Goal: Task Accomplishment & Management: Use online tool/utility

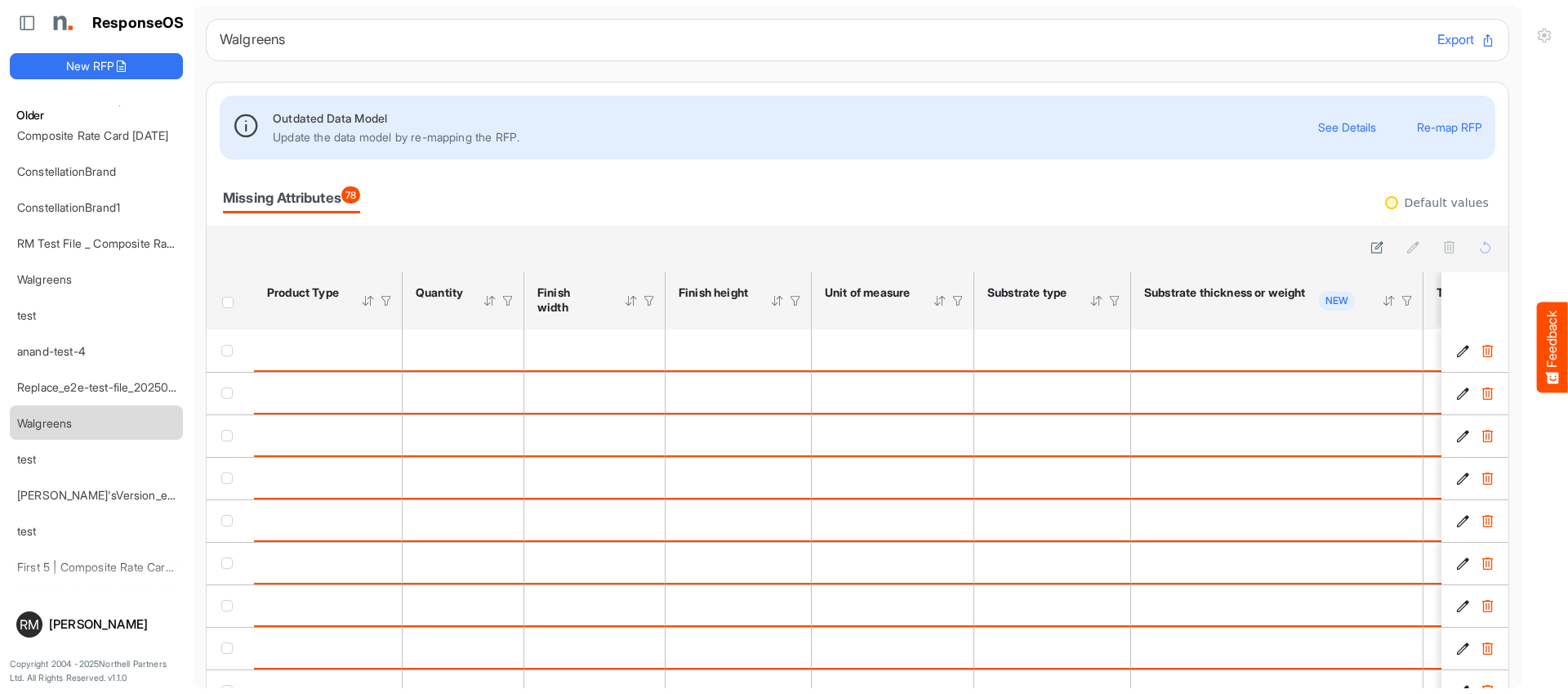
scroll to position [306, 0]
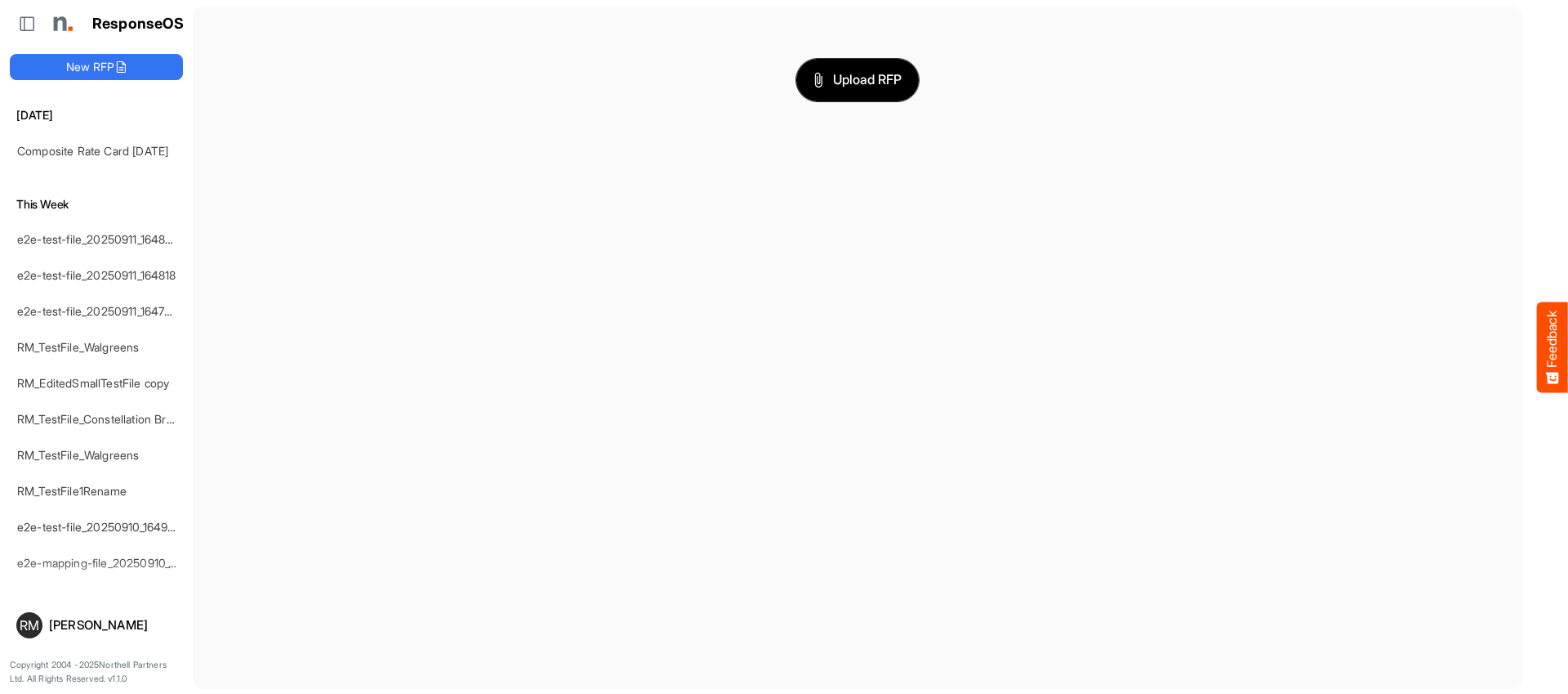
click at [862, 82] on span "Upload RFP" at bounding box center [857, 79] width 89 height 21
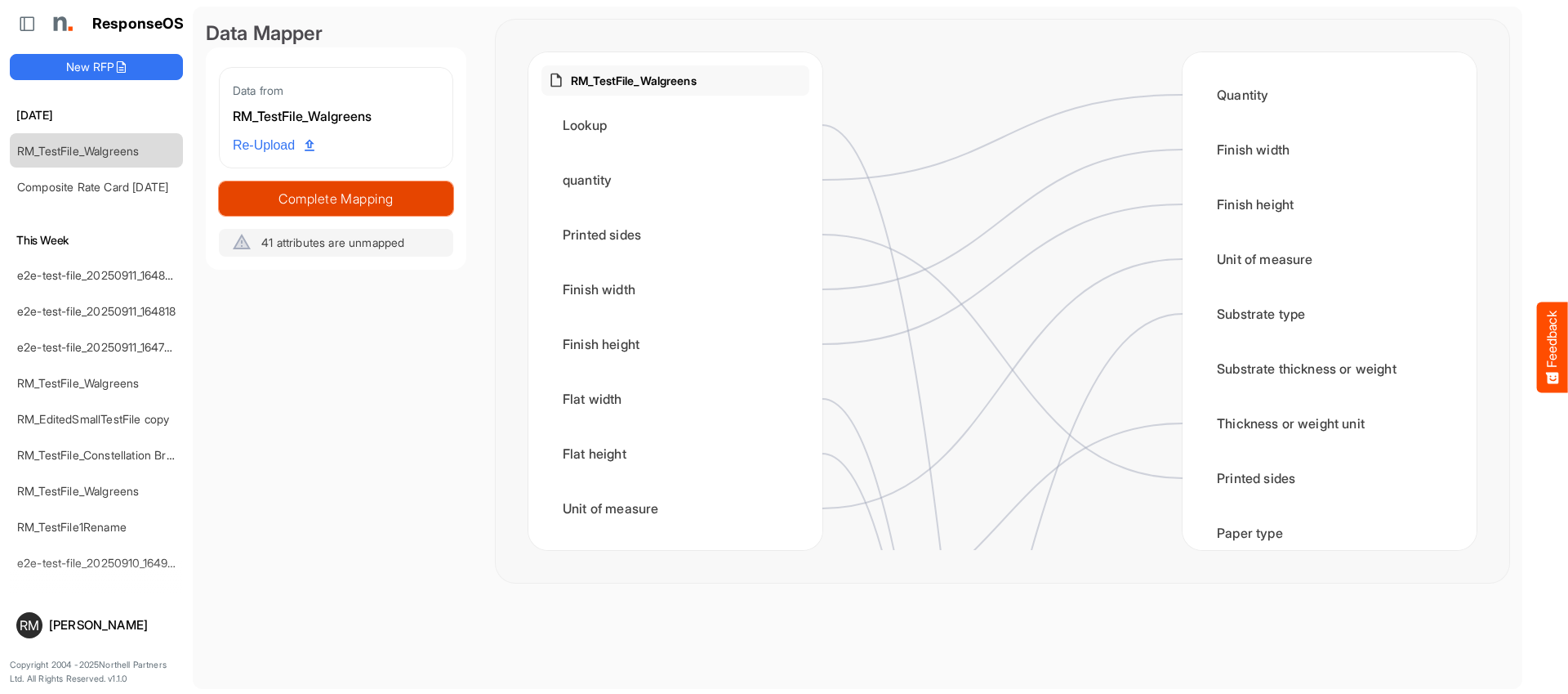
click at [319, 194] on span "Complete Mapping" at bounding box center [336, 198] width 233 height 23
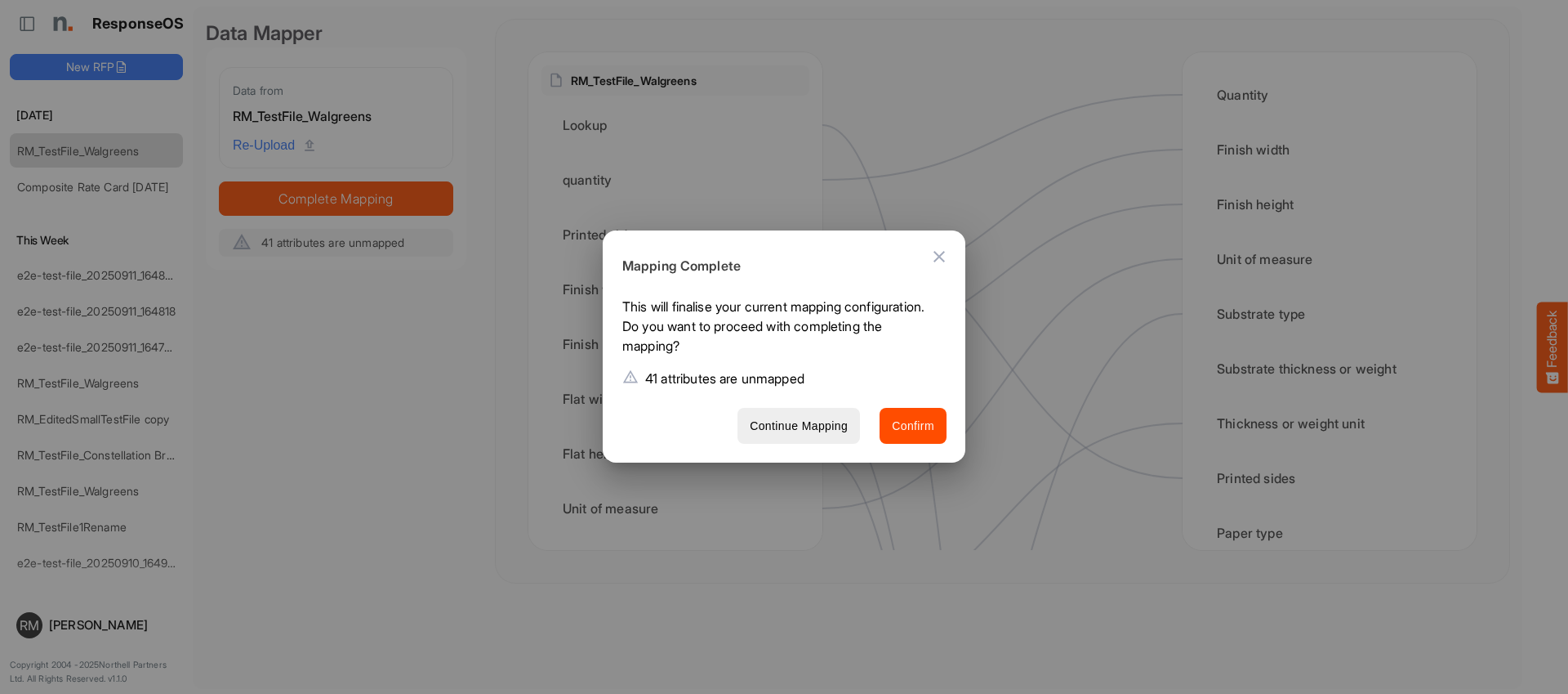
drag, startPoint x: 649, startPoint y: 379, endPoint x: 782, endPoint y: 384, distance: 133.1
click at [782, 384] on p "41 attributes are unmapped" at bounding box center [725, 378] width 159 height 19
click at [933, 428] on span "Confirm" at bounding box center [913, 426] width 43 height 20
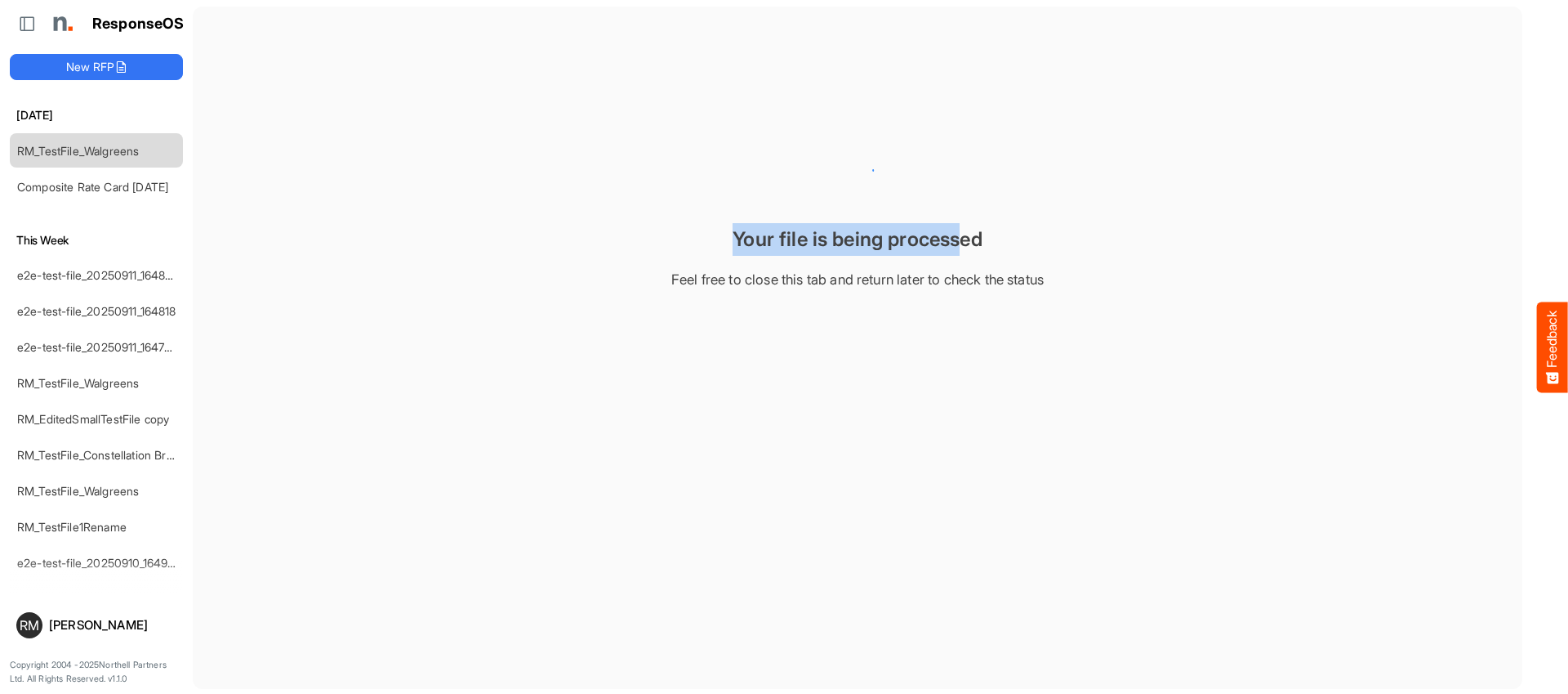
drag, startPoint x: 750, startPoint y: 236, endPoint x: 874, endPoint y: 259, distance: 126.1
click at [965, 249] on div "Your file is being processed" at bounding box center [857, 239] width 1303 height 33
drag, startPoint x: 646, startPoint y: 274, endPoint x: 655, endPoint y: 277, distance: 9.5
click at [647, 275] on div "Feel free to close this tab and return later to check the status" at bounding box center [857, 279] width 1303 height 23
click at [66, 190] on link "Composite Rate Card [DATE]" at bounding box center [93, 186] width 152 height 14
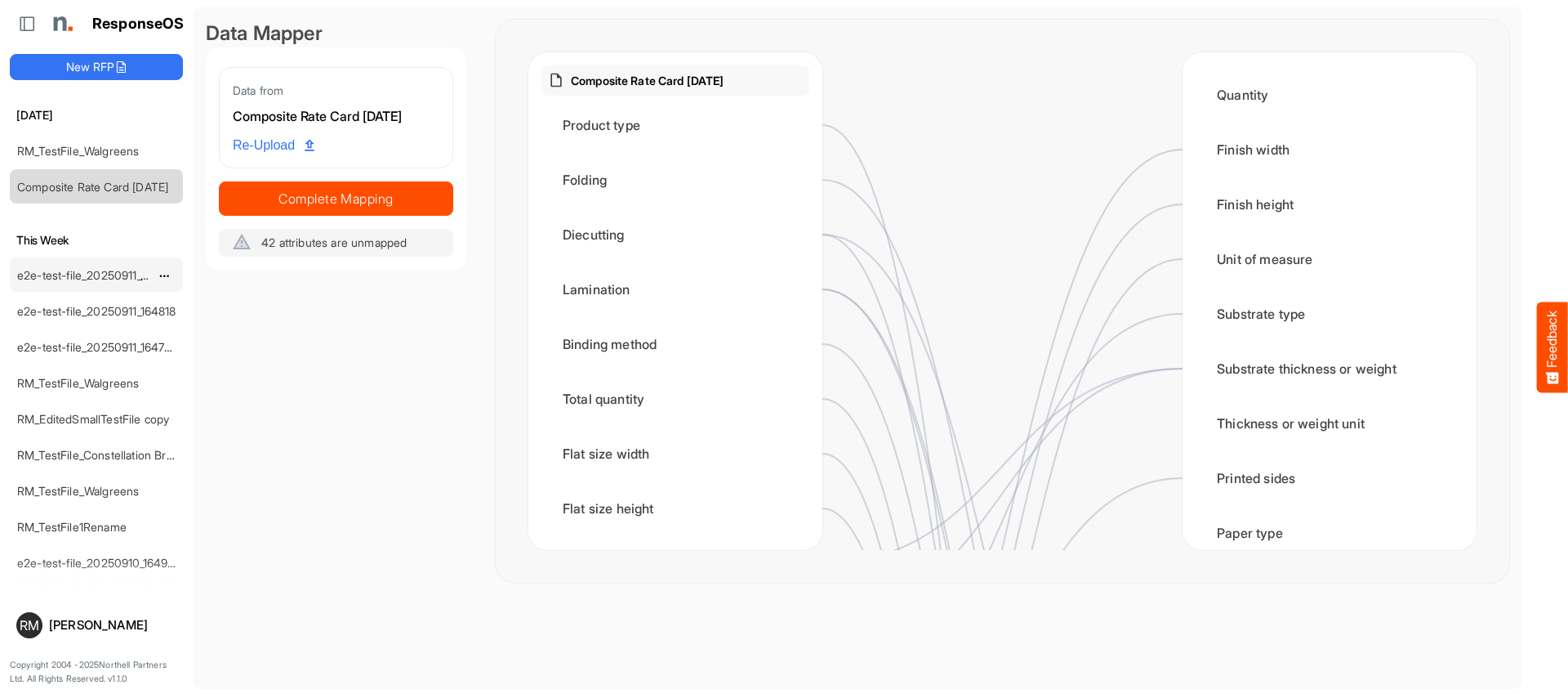
click at [65, 275] on link "e2e-test-file_20250911_164826" at bounding box center [98, 274] width 162 height 14
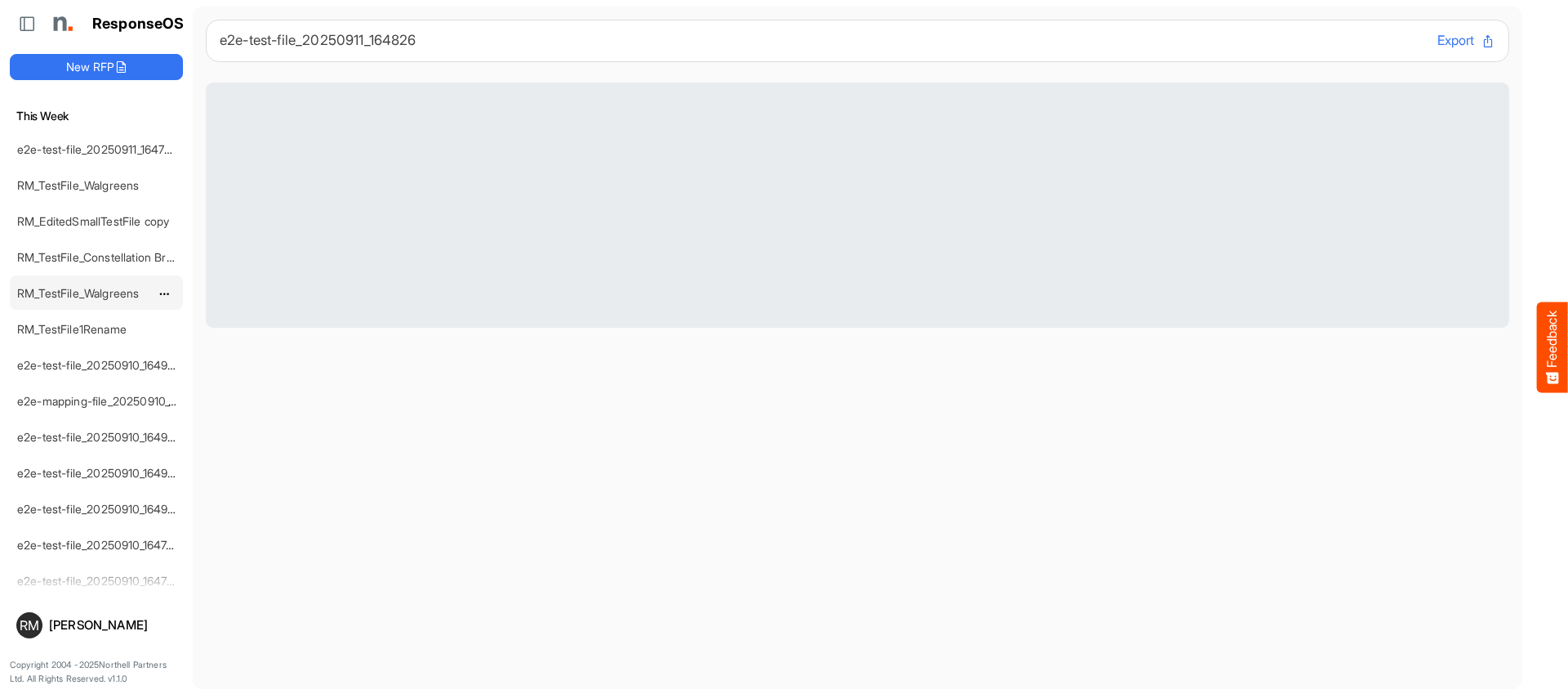
scroll to position [199, 0]
click at [73, 252] on link "RM_TestFile_Constellation Brands - ROS prices" at bounding box center [140, 255] width 245 height 14
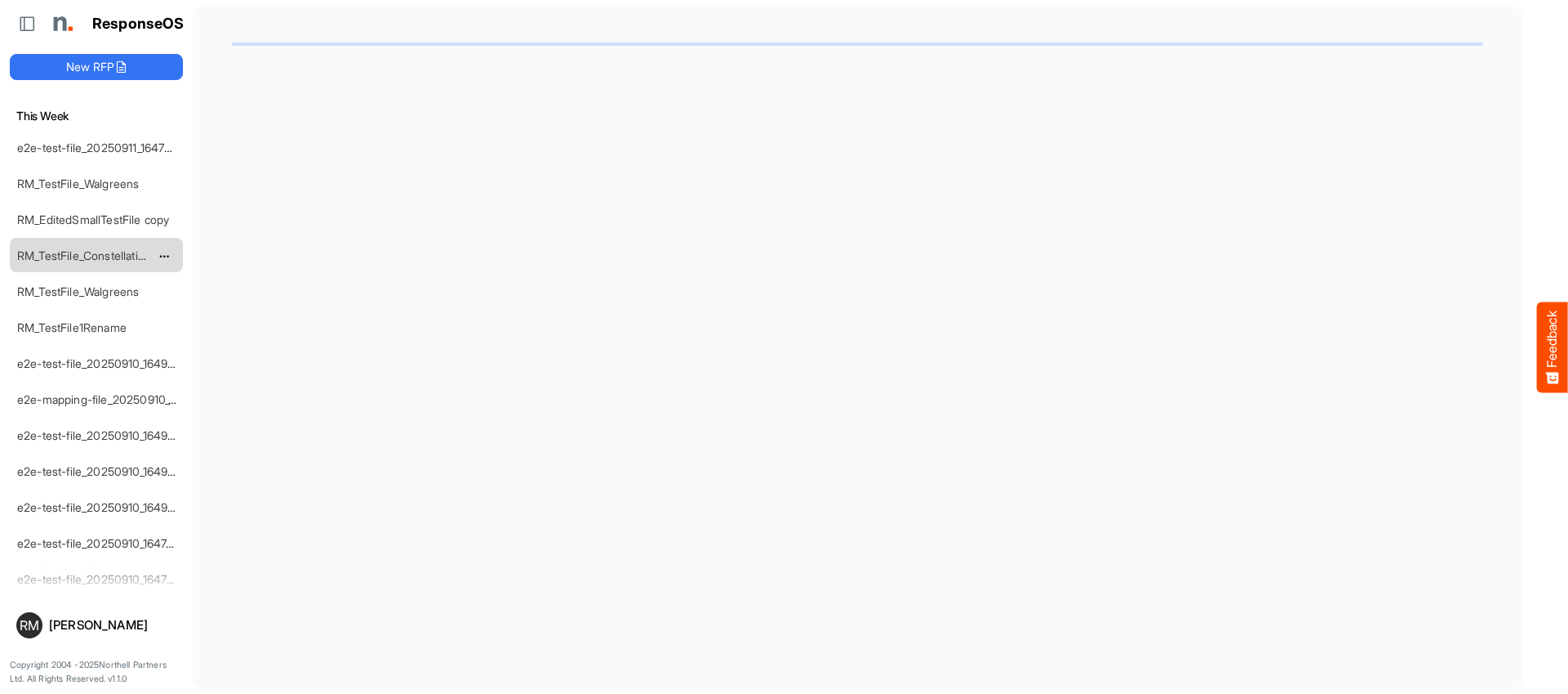
click at [99, 257] on link "RM_TestFile_Constellation Brands - ROS prices" at bounding box center [140, 255] width 245 height 14
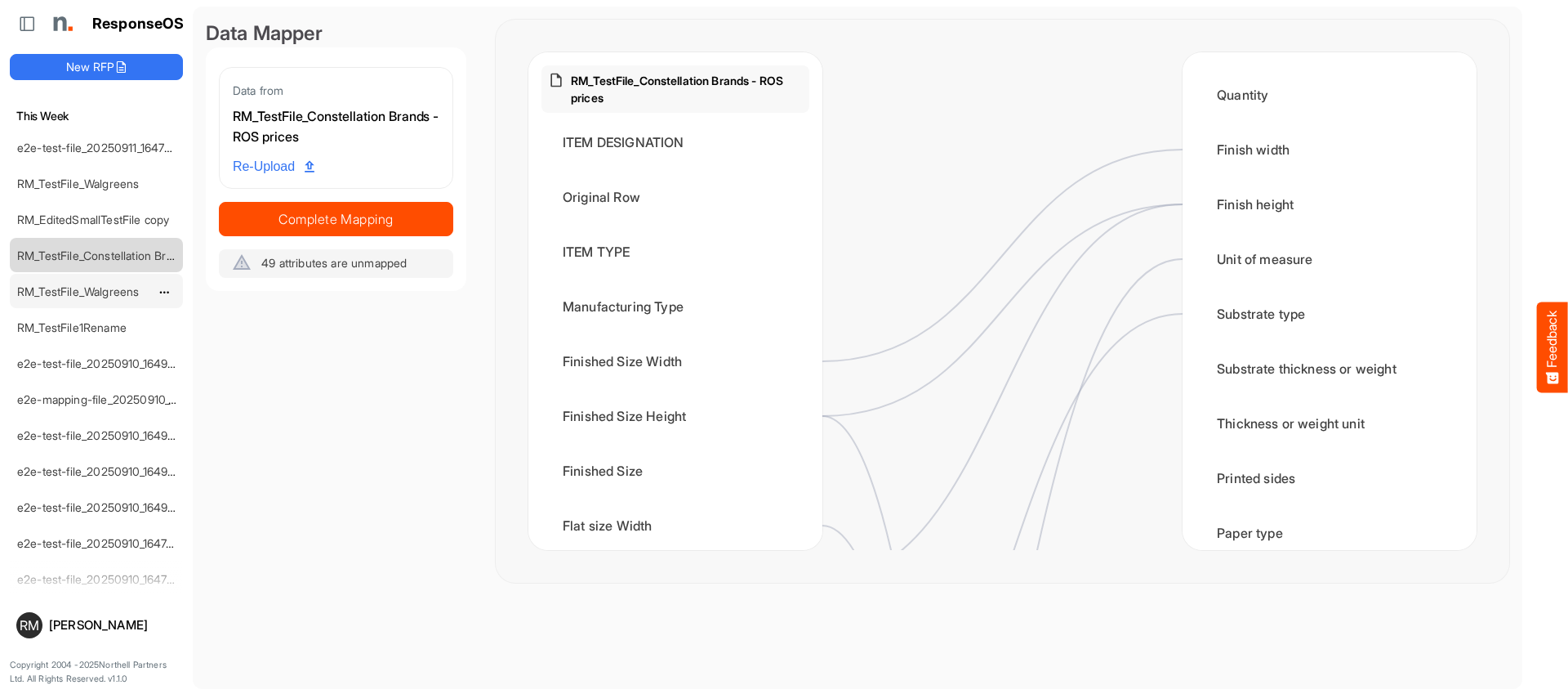
click at [82, 292] on link "RM_TestFile_Walgreens" at bounding box center [78, 290] width 121 height 14
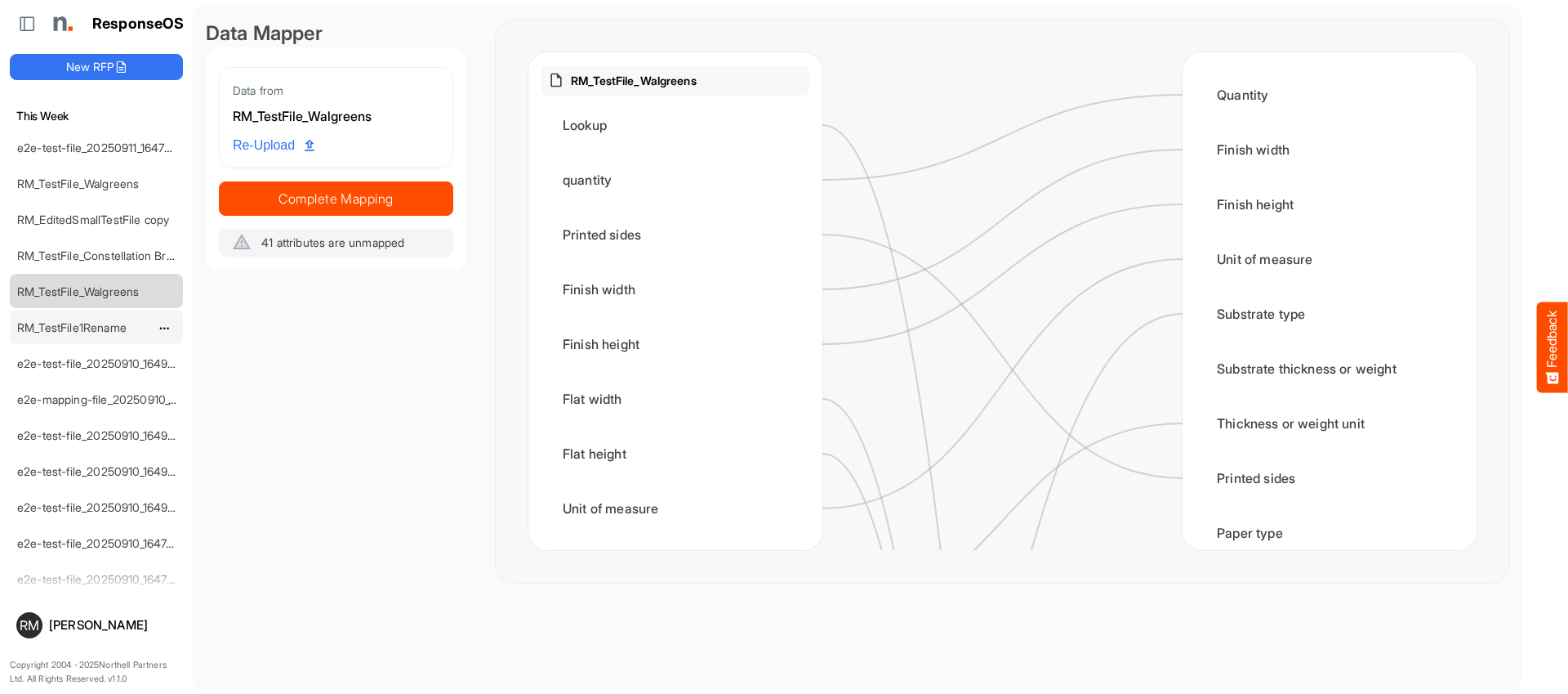
click at [81, 314] on div "RM_TestFile1Rename" at bounding box center [83, 327] width 145 height 33
click at [80, 321] on link "RM_TestFile1Rename" at bounding box center [72, 327] width 110 height 14
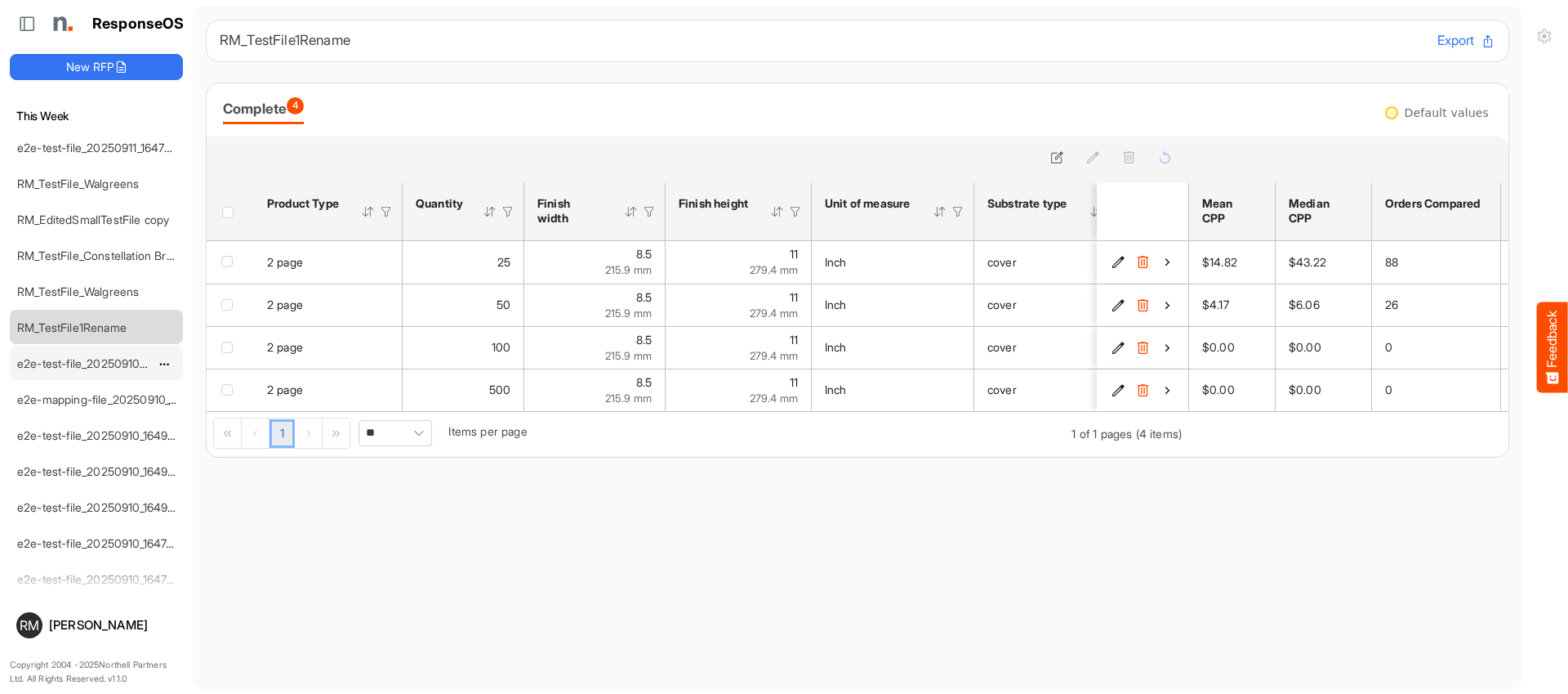
click at [94, 366] on link "e2e-test-file_20250910_164946" at bounding box center [99, 363] width 165 height 14
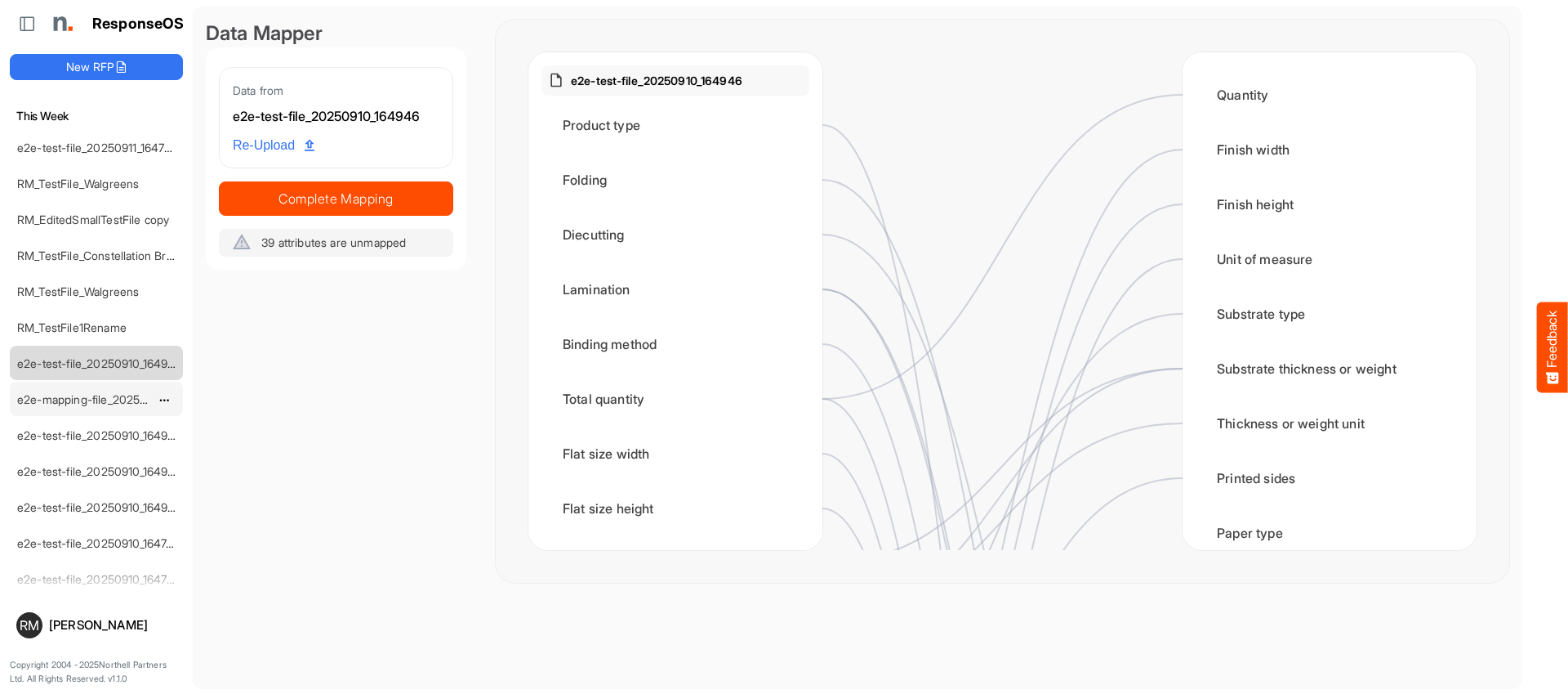
click at [90, 397] on link "e2e-mapping-file_20250910_164923" at bounding box center [112, 398] width 190 height 14
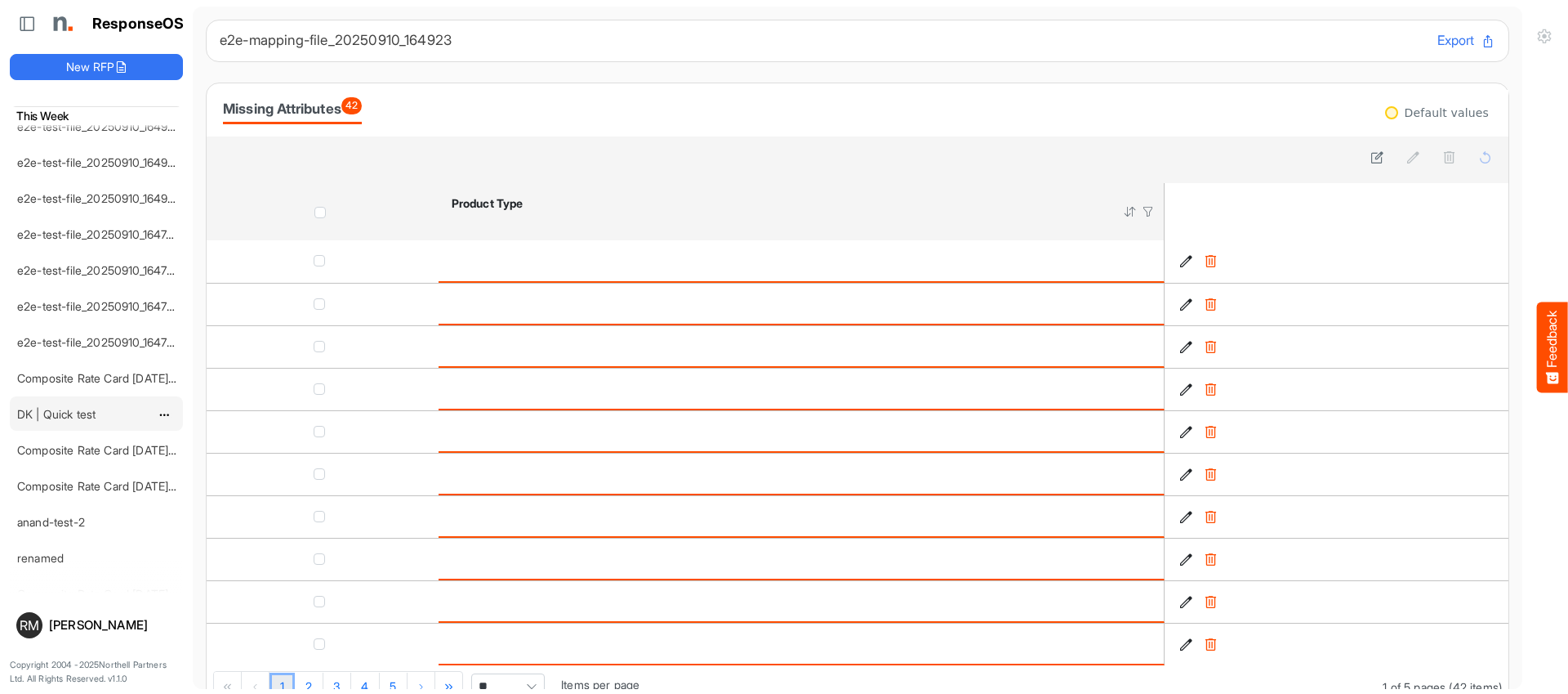
scroll to position [513, 0]
click at [68, 405] on link "DK | Quick test" at bounding box center [57, 408] width 78 height 14
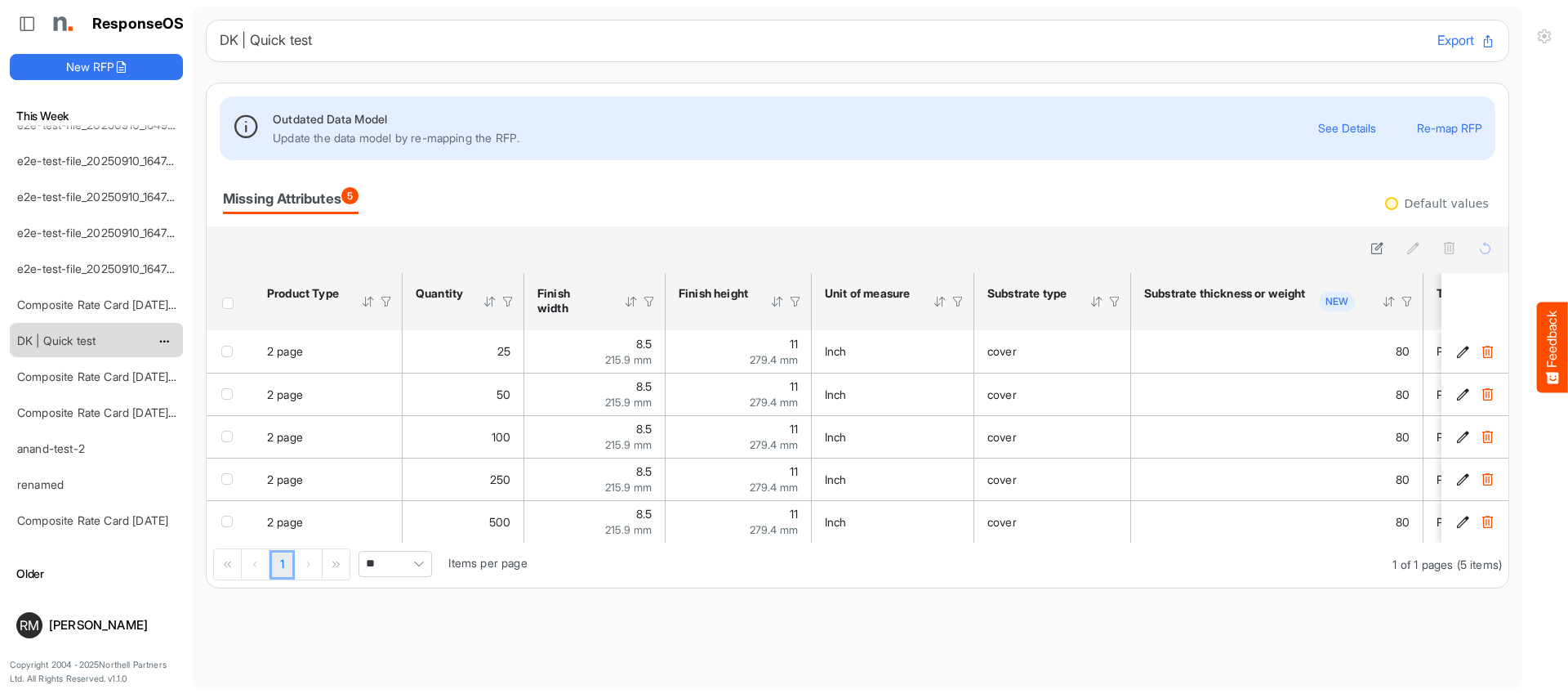
scroll to position [587, 0]
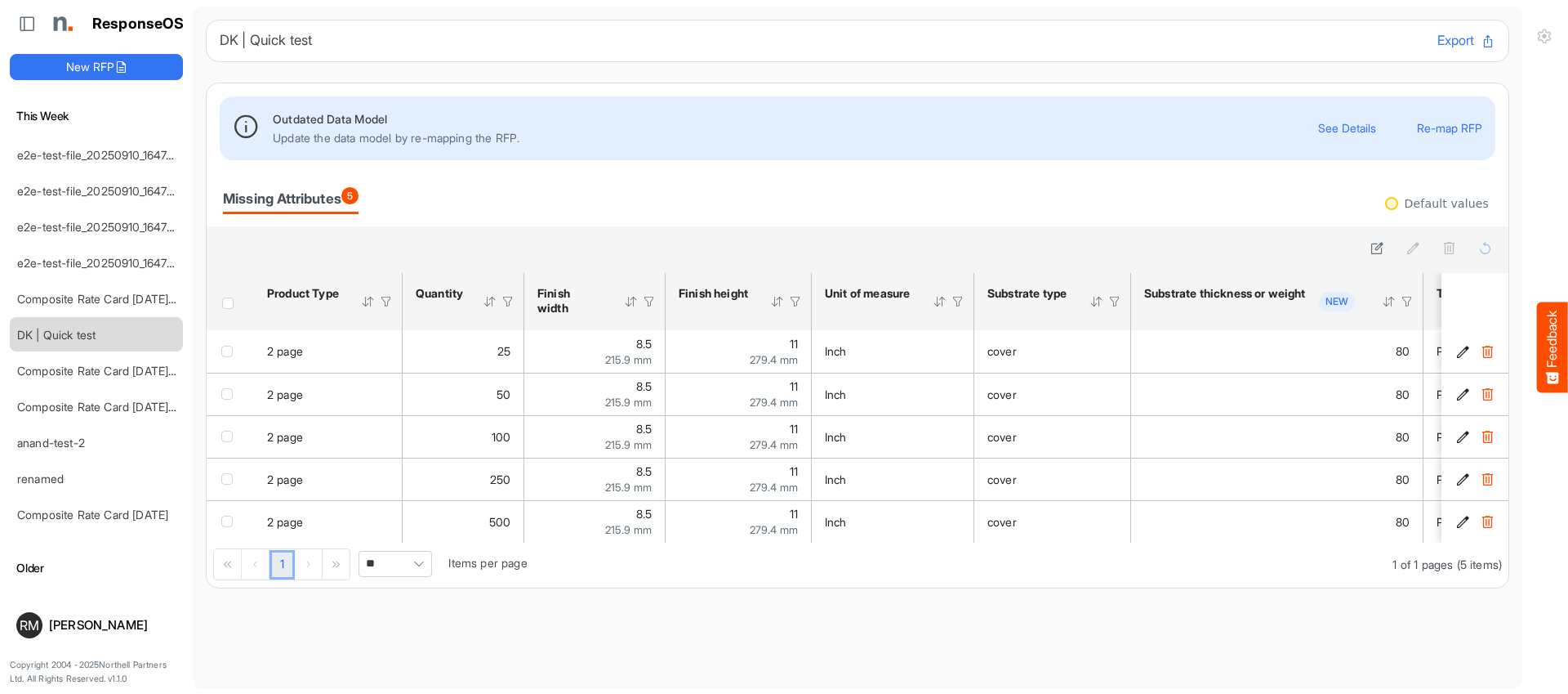
drag, startPoint x: 216, startPoint y: 197, endPoint x: 298, endPoint y: 199, distance: 82.0
click at [298, 199] on div "Missing Attributes 5" at bounding box center [857, 200] width 1301 height 53
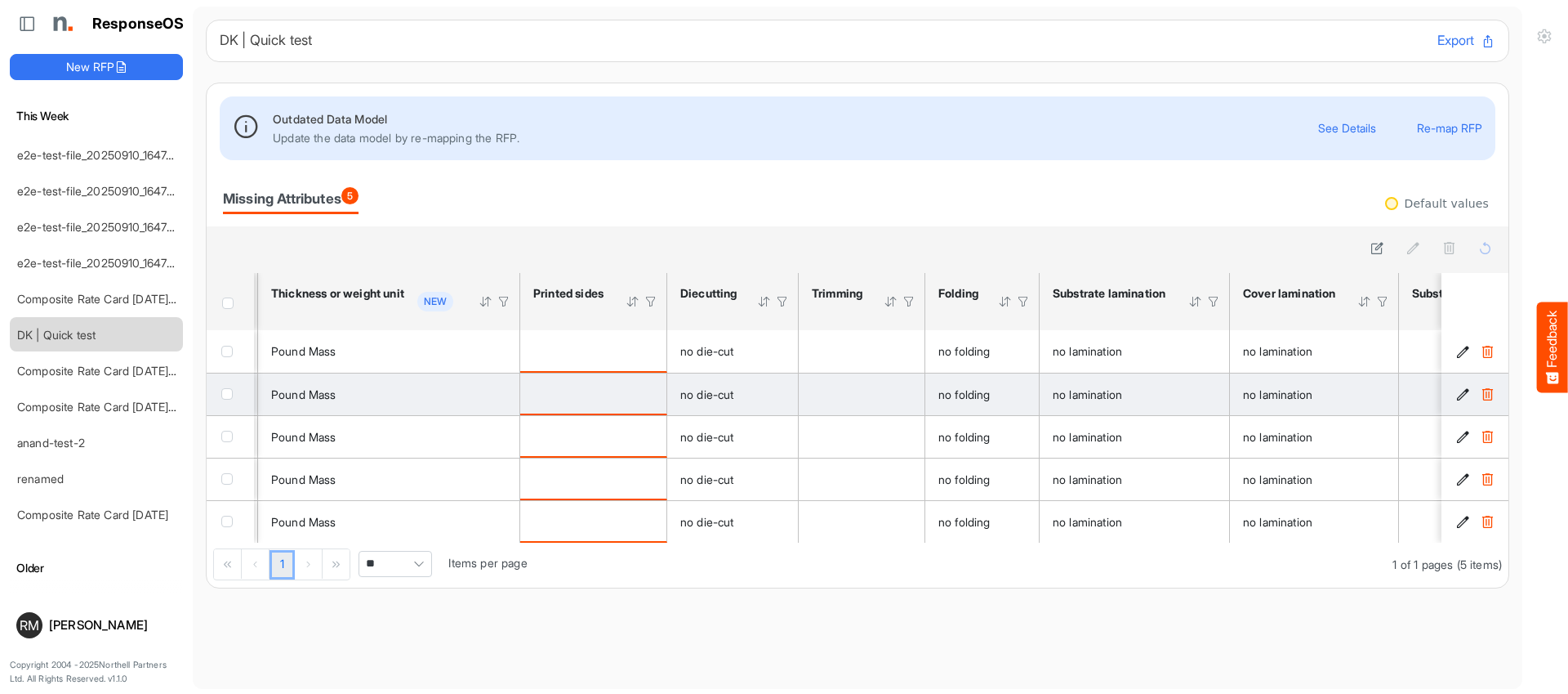
scroll to position [0, 1236]
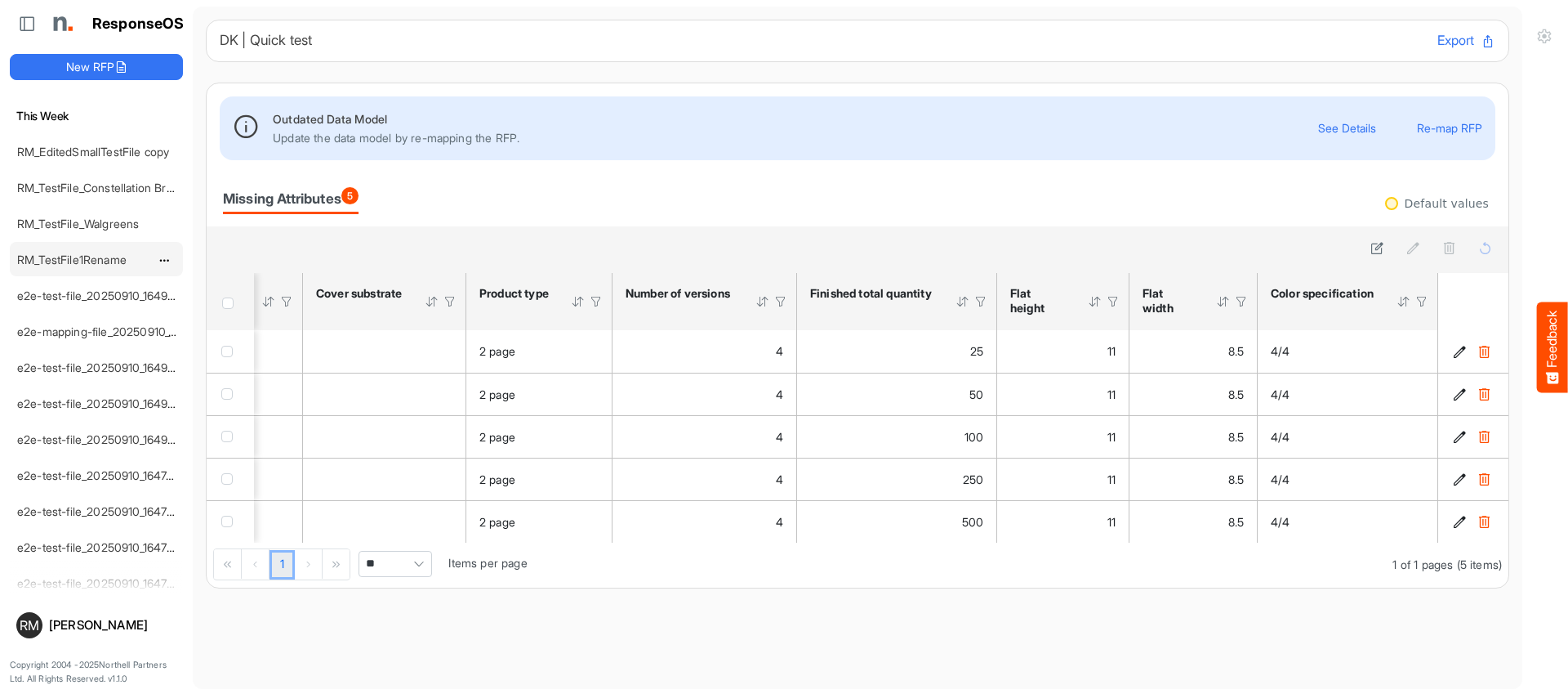
click at [88, 266] on link "RM_TestFile1Rename" at bounding box center [72, 258] width 110 height 14
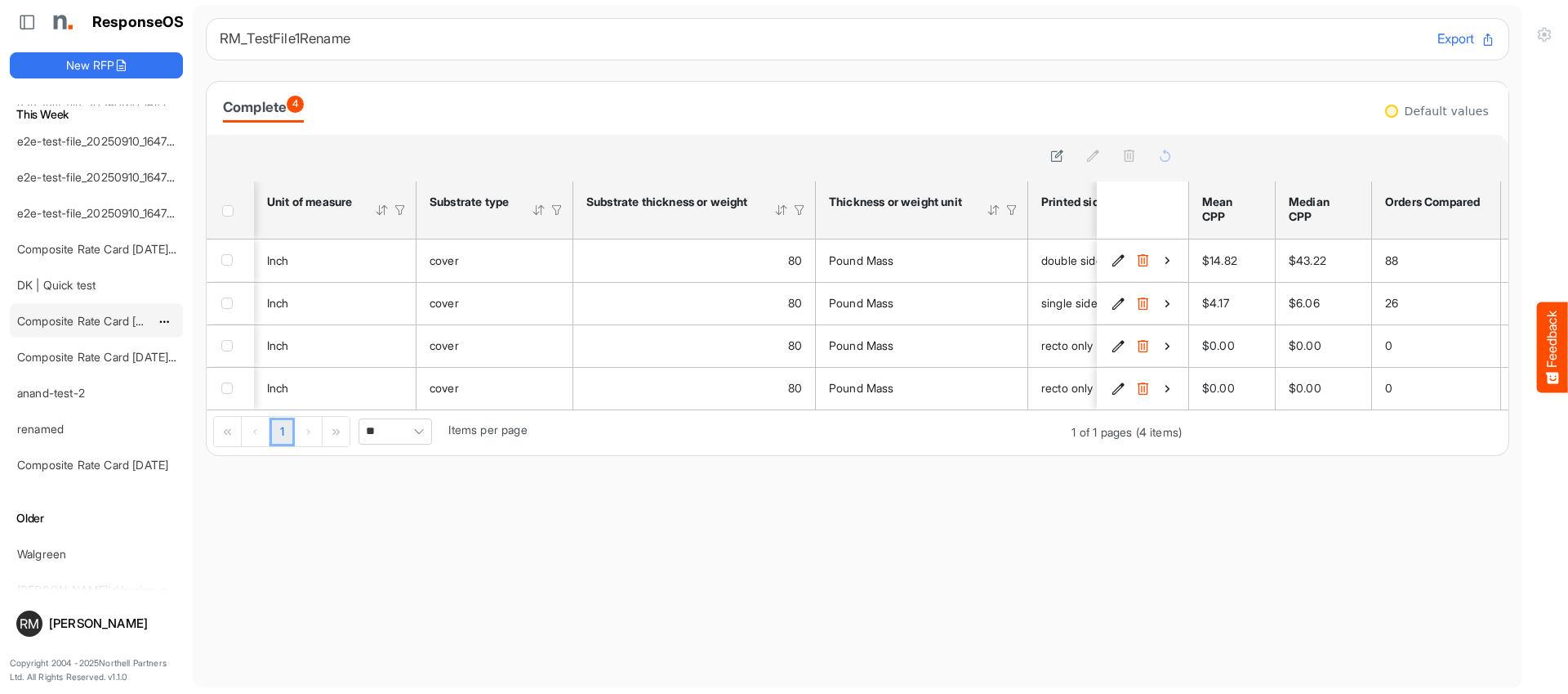
click at [51, 323] on link "Composite Rate Card [DATE] (1)" at bounding box center [100, 321] width 166 height 14
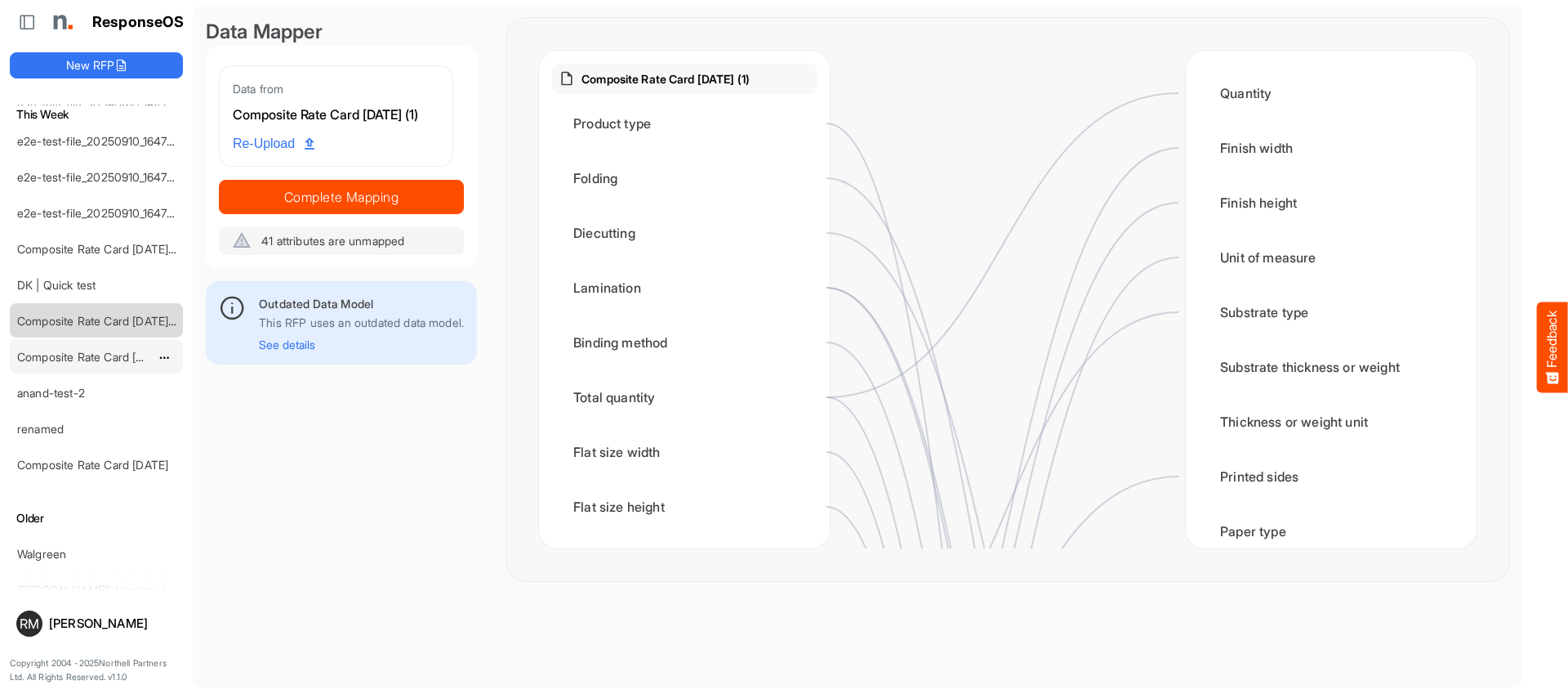
click at [74, 353] on link "Composite Rate Card [DATE]_smaller" at bounding box center [114, 356] width 193 height 14
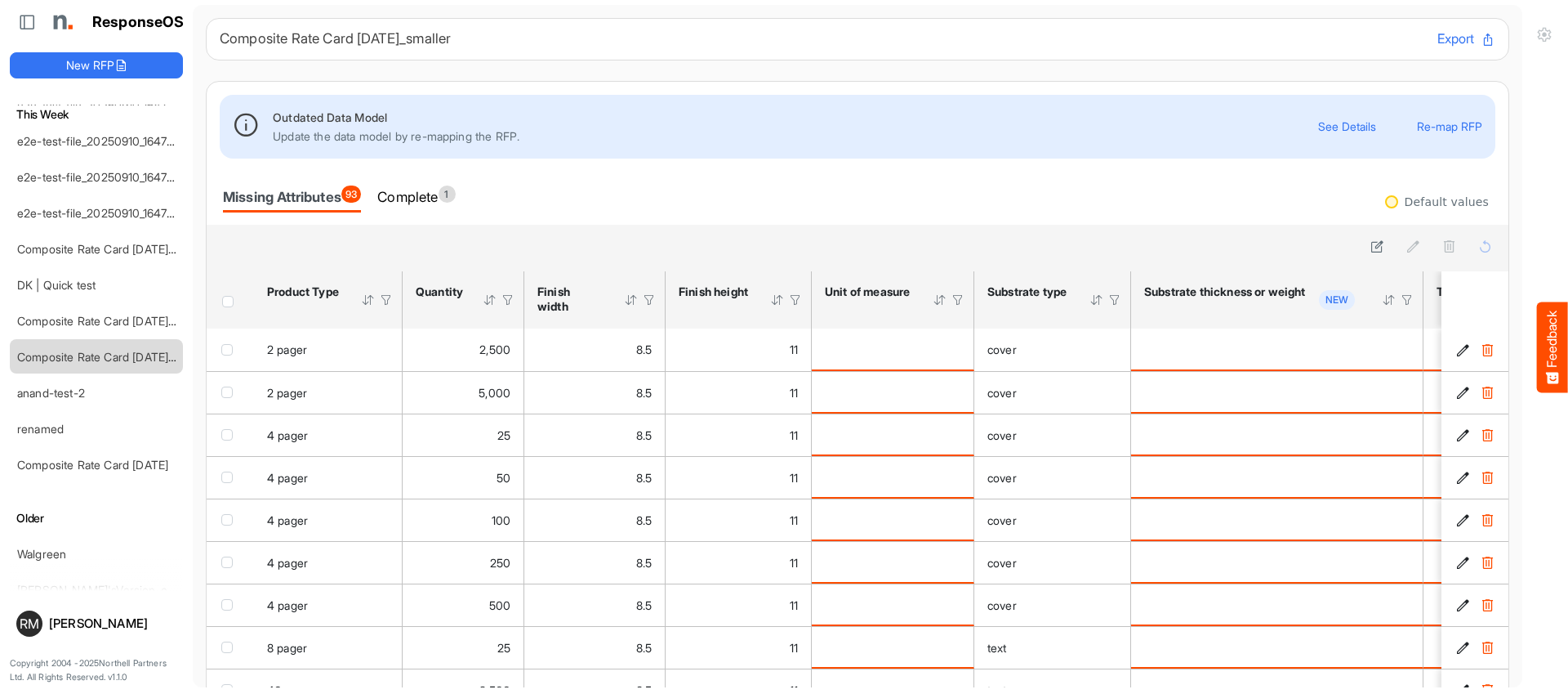
click at [410, 181] on div "Missing Attributes 93 Complete 1" at bounding box center [857, 198] width 1301 height 53
click at [415, 190] on div "Complete 1" at bounding box center [415, 196] width 78 height 23
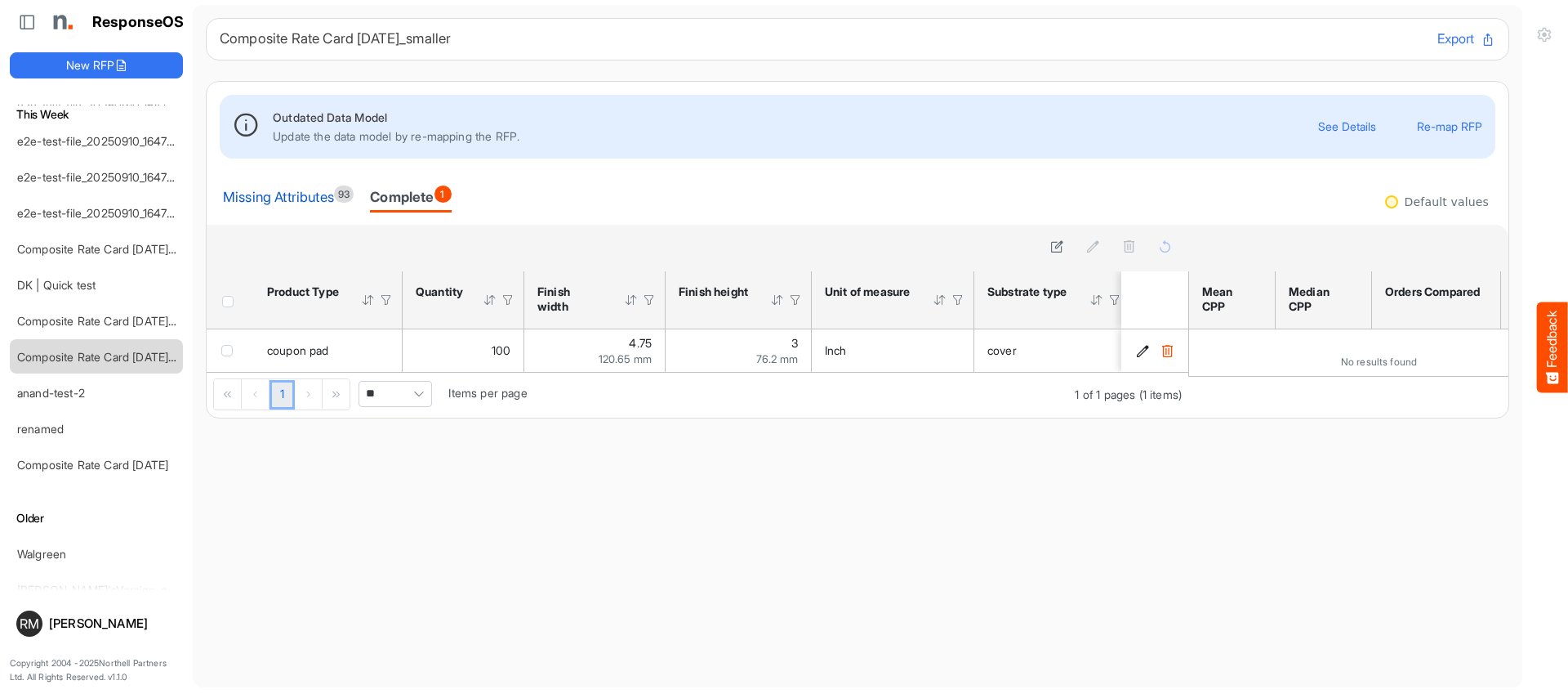
click at [273, 189] on div "Missing Attributes 93" at bounding box center [287, 196] width 131 height 23
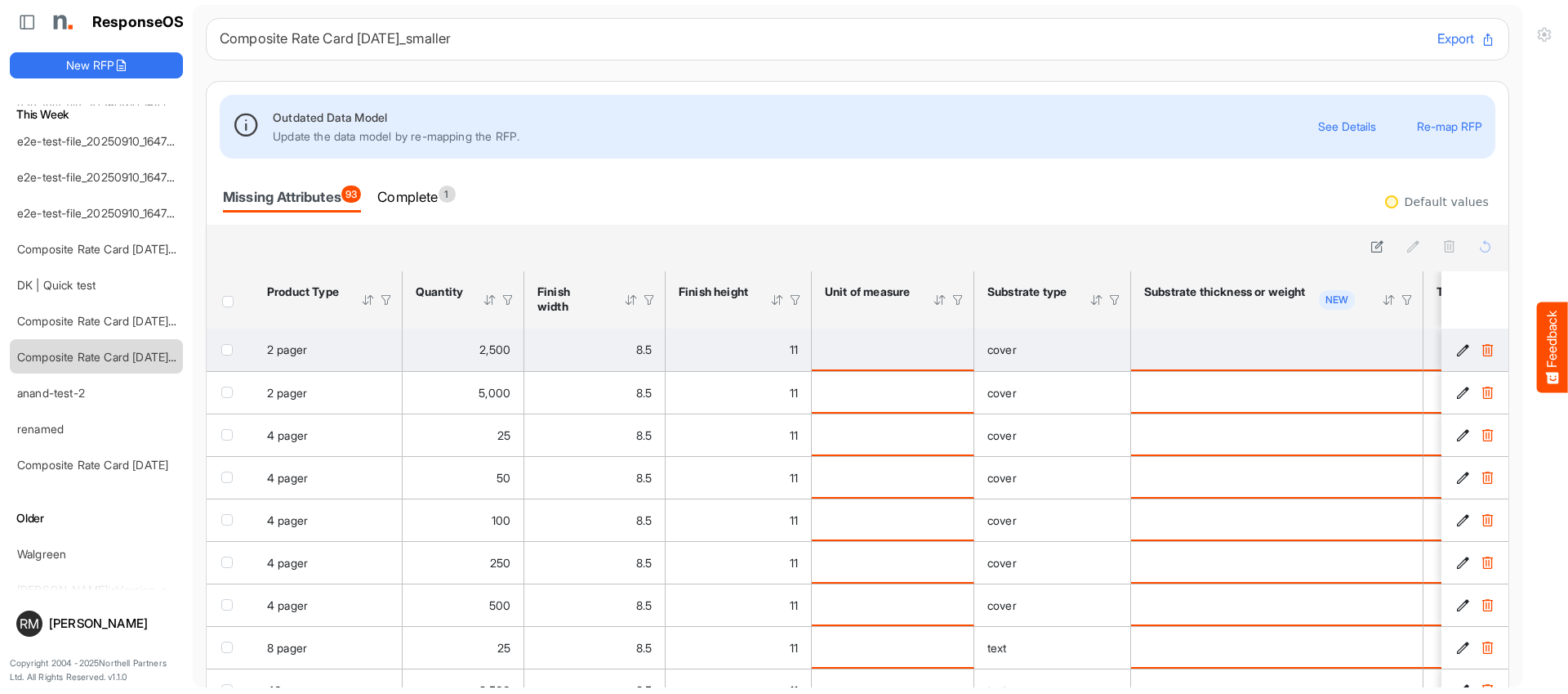
click at [1466, 345] on icon "77f39357-5b38-4eaf-9274-1bdcae0962bc is template cell Column Header" at bounding box center [1462, 350] width 14 height 14
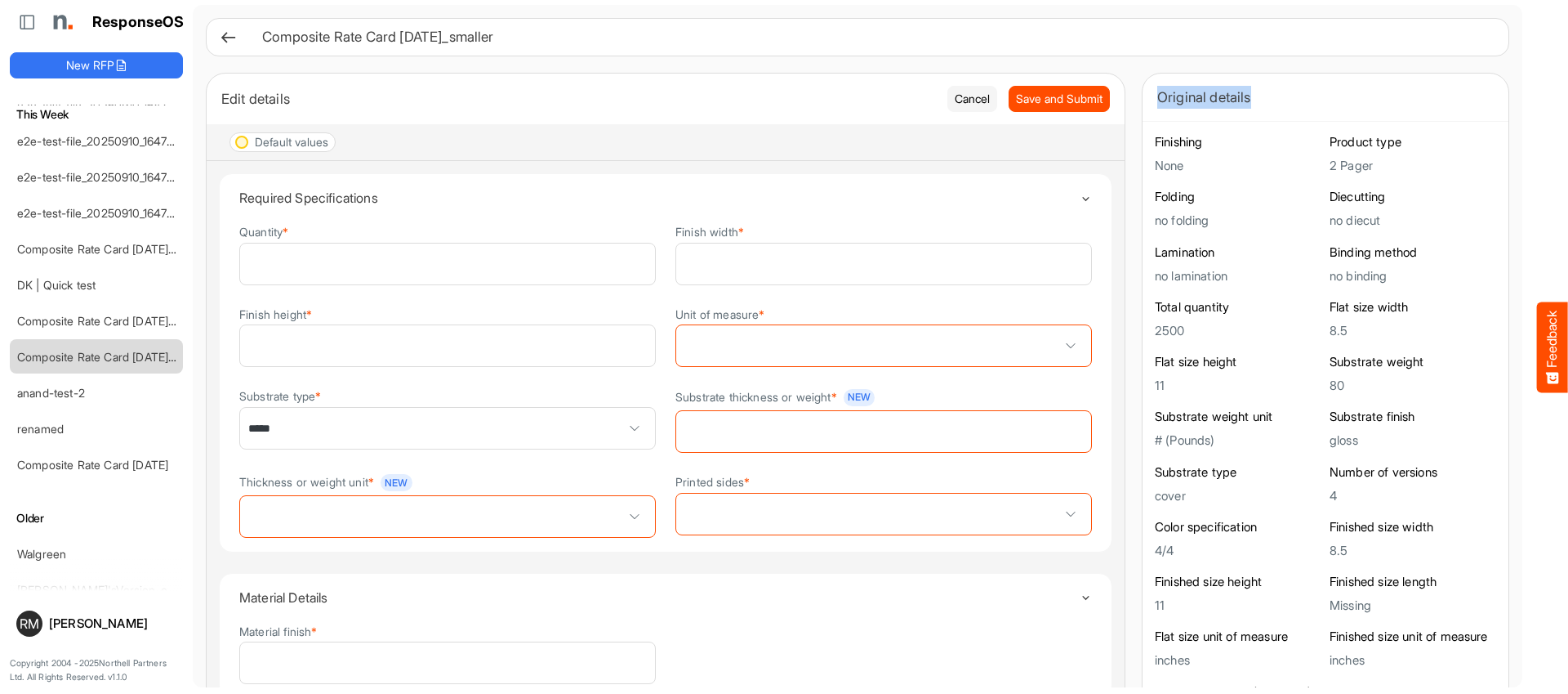
drag, startPoint x: 1155, startPoint y: 100, endPoint x: 1255, endPoint y: 100, distance: 100.0
click at [1255, 100] on div "Original details" at bounding box center [1325, 98] width 366 height 47
click at [755, 350] on span at bounding box center [883, 345] width 415 height 41
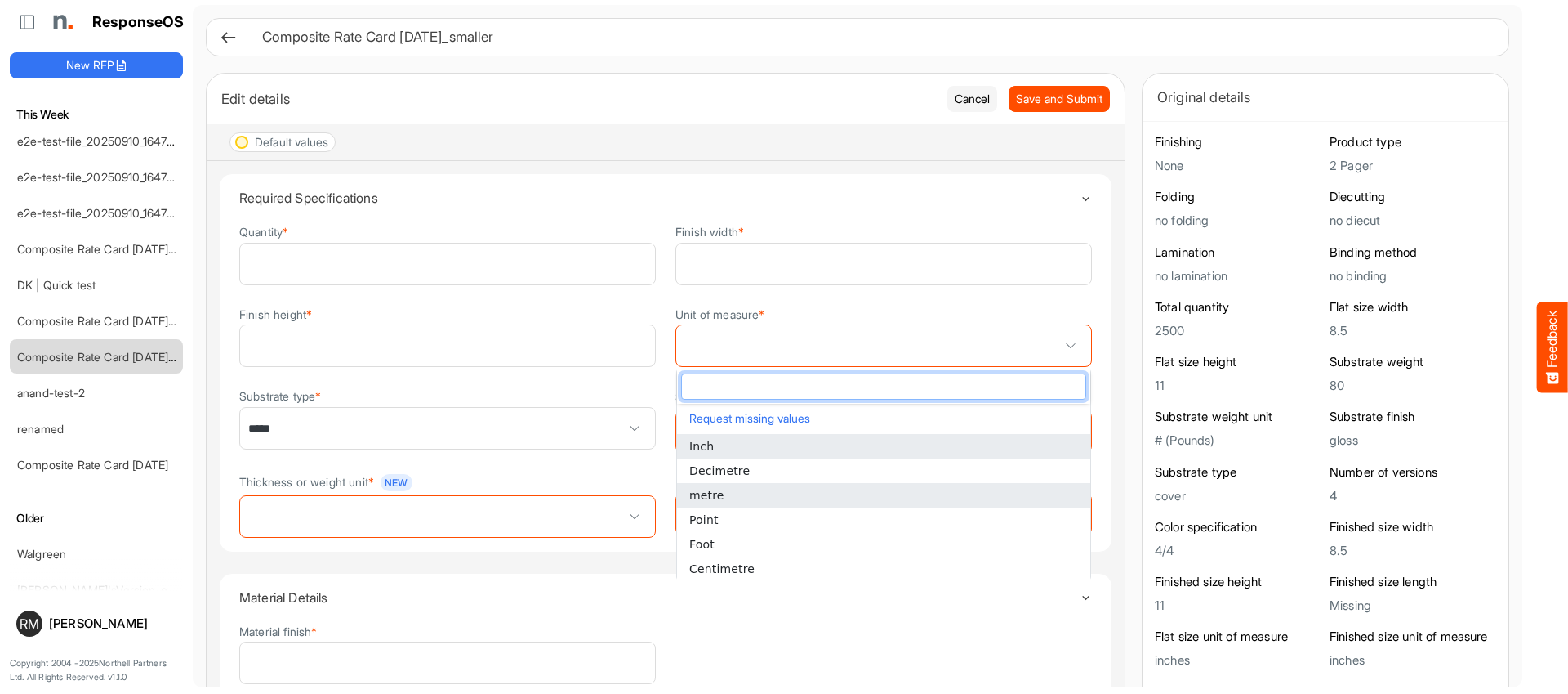
click at [770, 505] on li "metre" at bounding box center [883, 495] width 413 height 25
type input "*****"
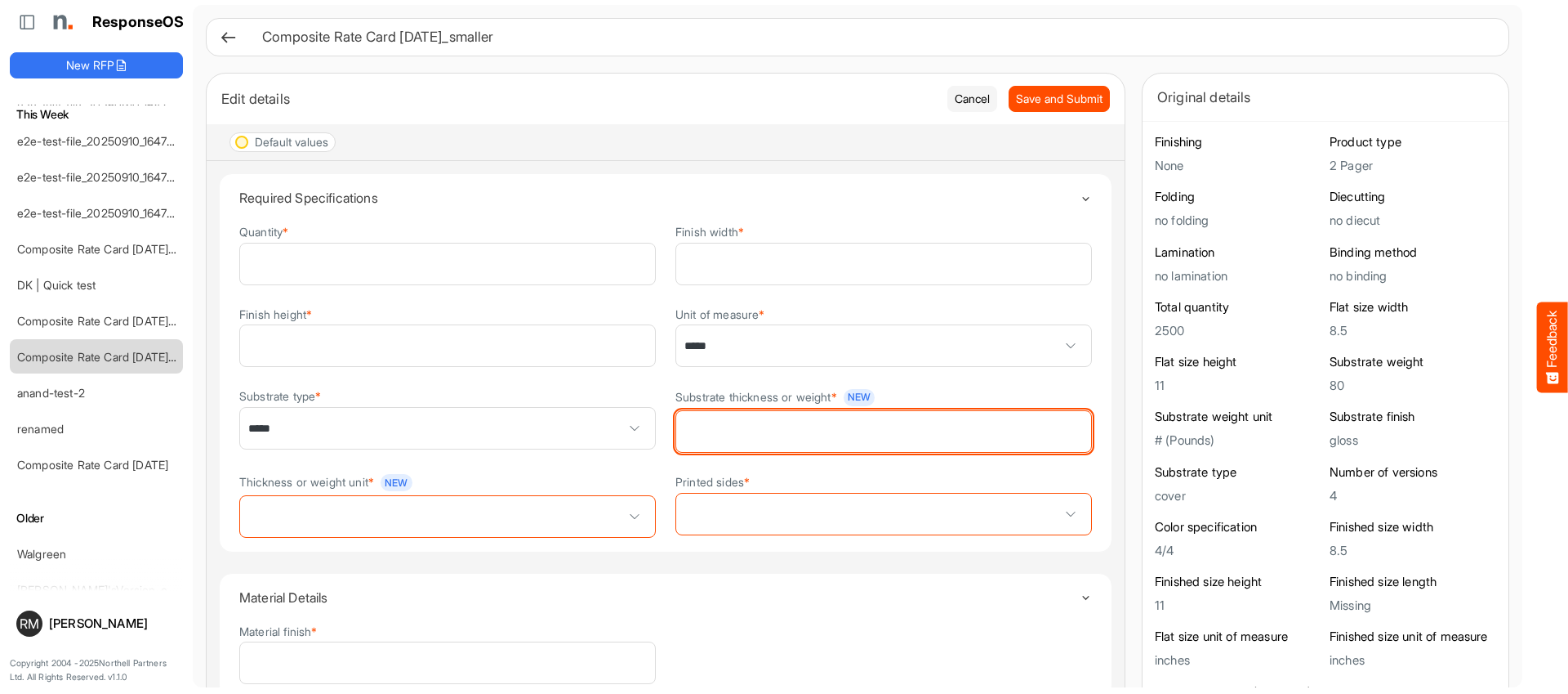
click at [789, 413] on input "Substrate thickness or weight * New" at bounding box center [883, 431] width 415 height 41
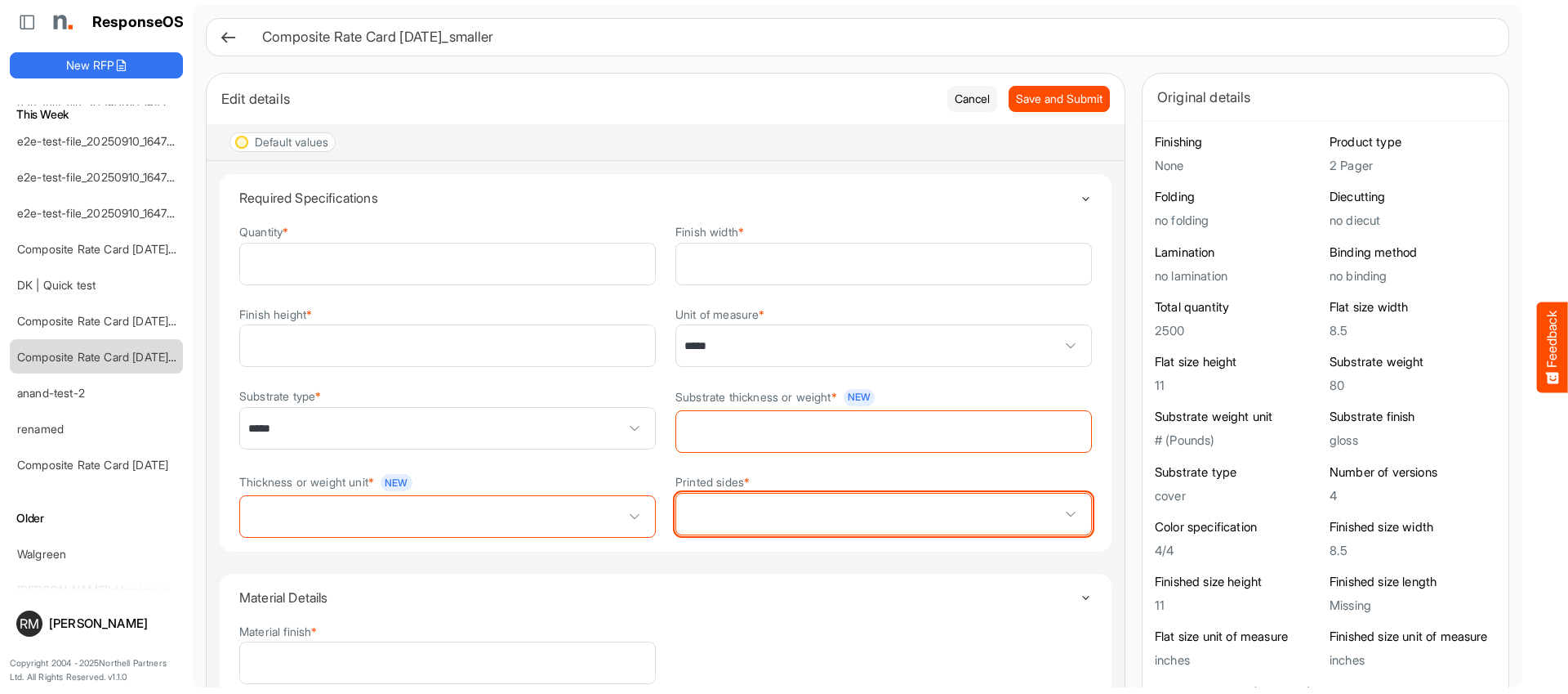
click at [711, 525] on span at bounding box center [883, 513] width 415 height 41
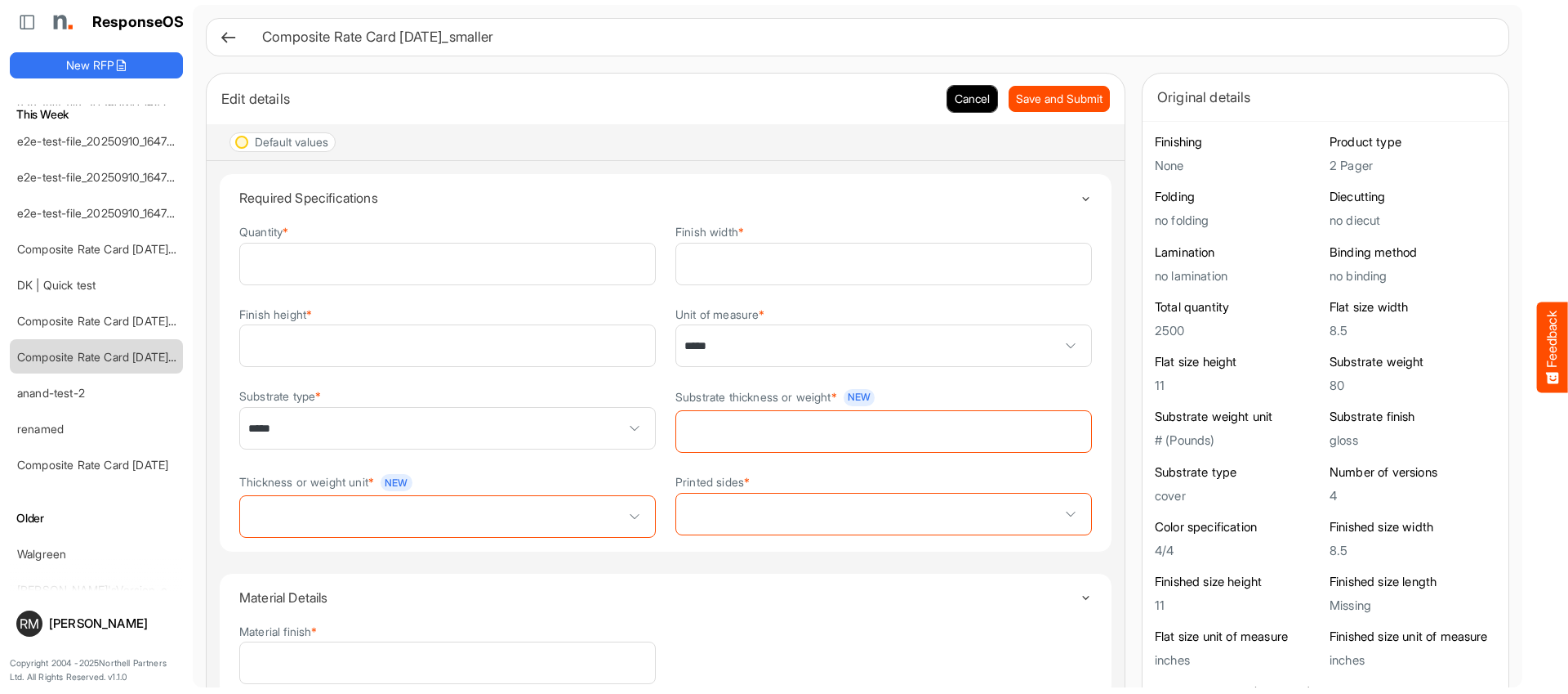
click at [963, 95] on button "Cancel" at bounding box center [972, 99] width 50 height 26
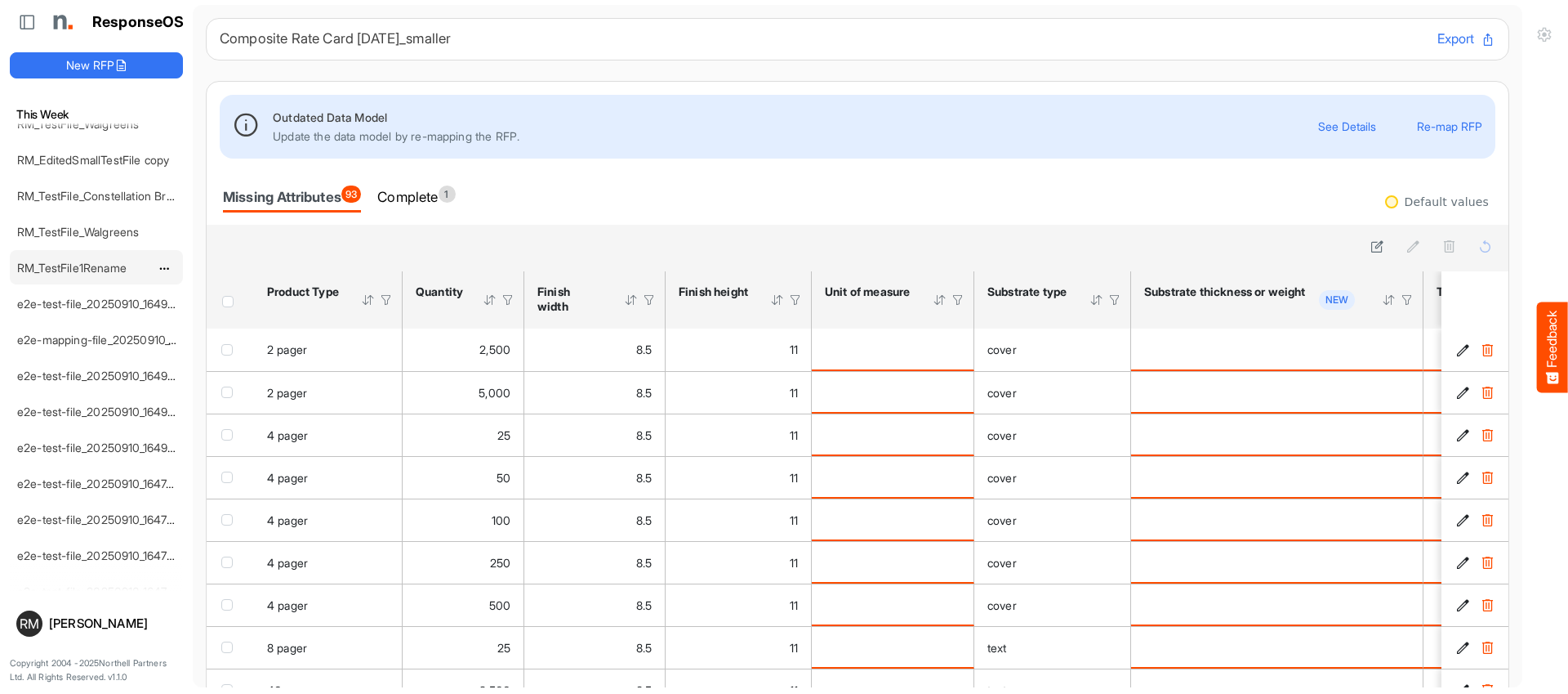
click at [81, 267] on link "RM_TestFile1Rename" at bounding box center [72, 267] width 110 height 14
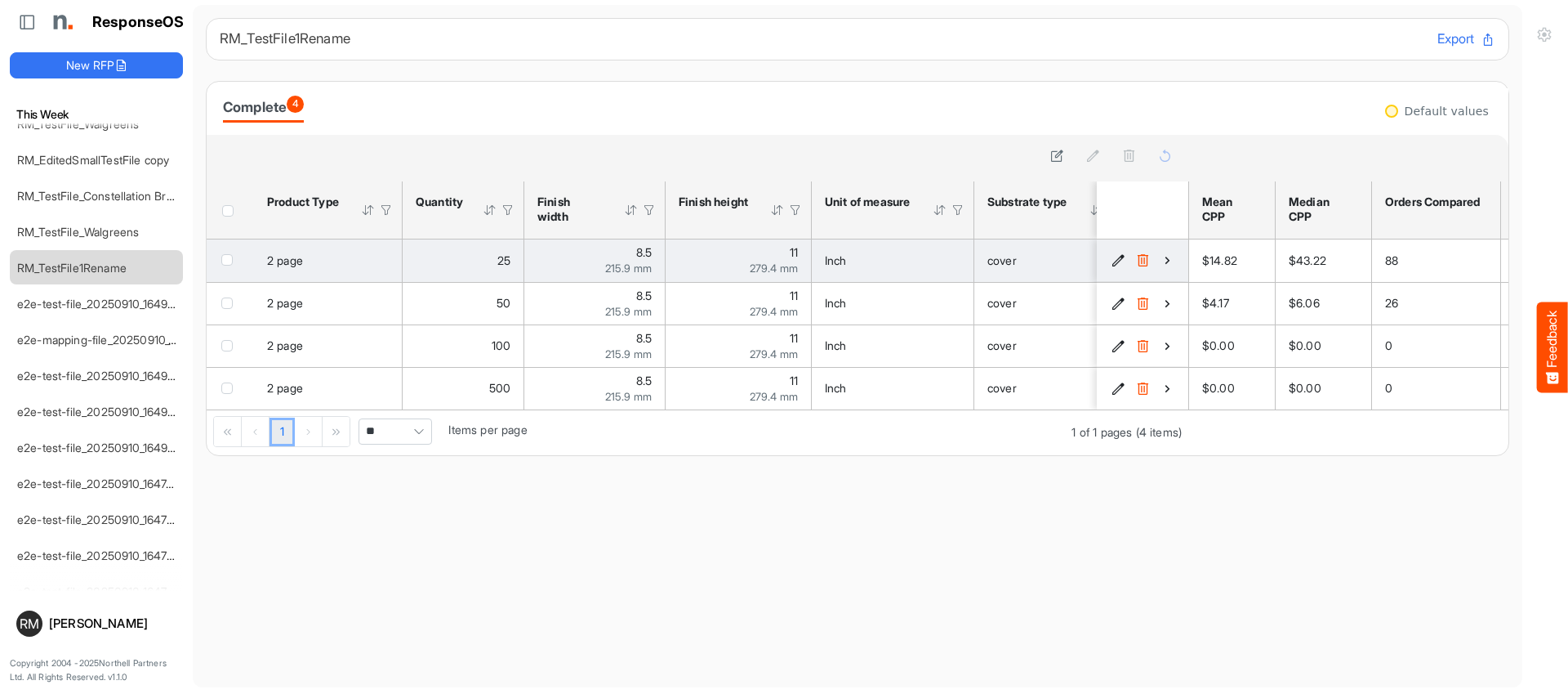
click at [1124, 258] on icon "6c7c77fd-29d6-4ca9-b7d8-d74d6ab22cd4 is template cell Column Header" at bounding box center [1118, 259] width 14 height 14
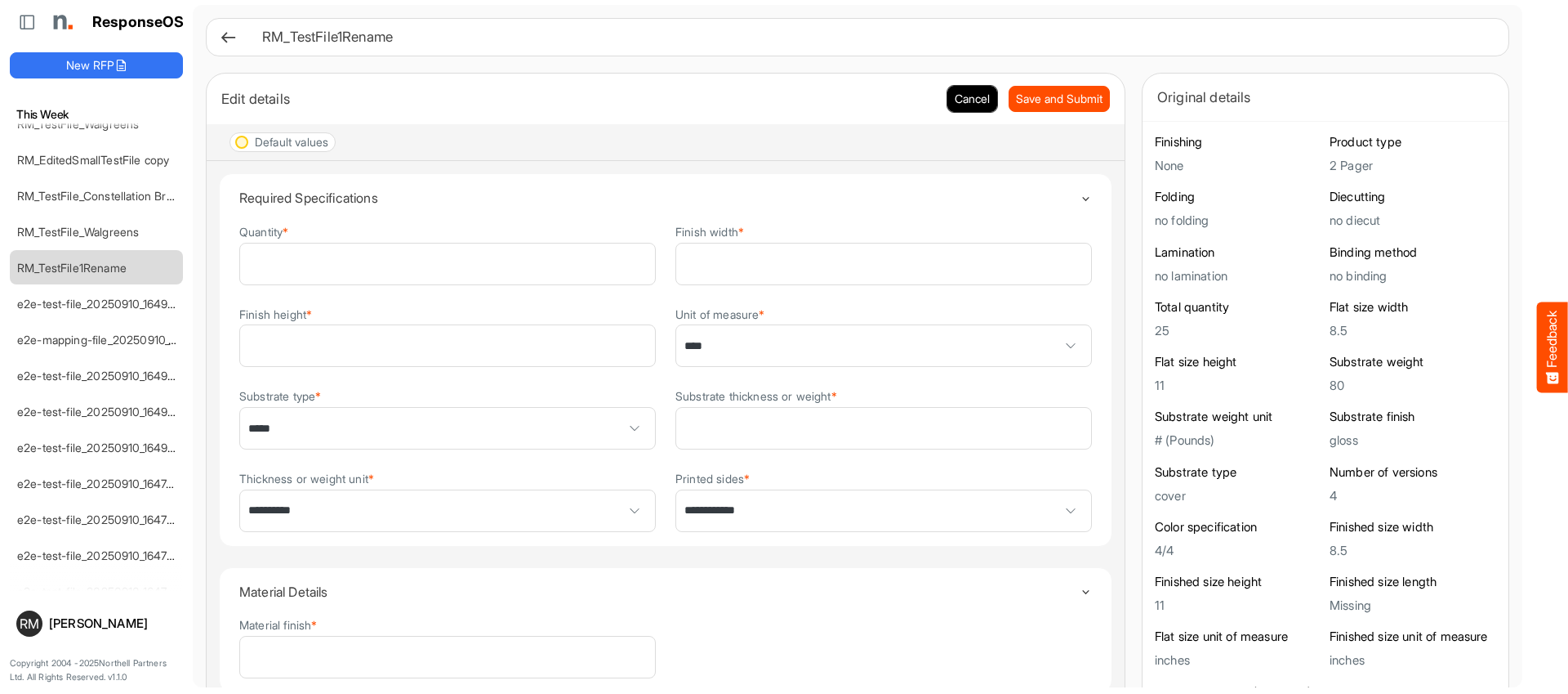
click at [959, 103] on button "Cancel" at bounding box center [972, 99] width 50 height 26
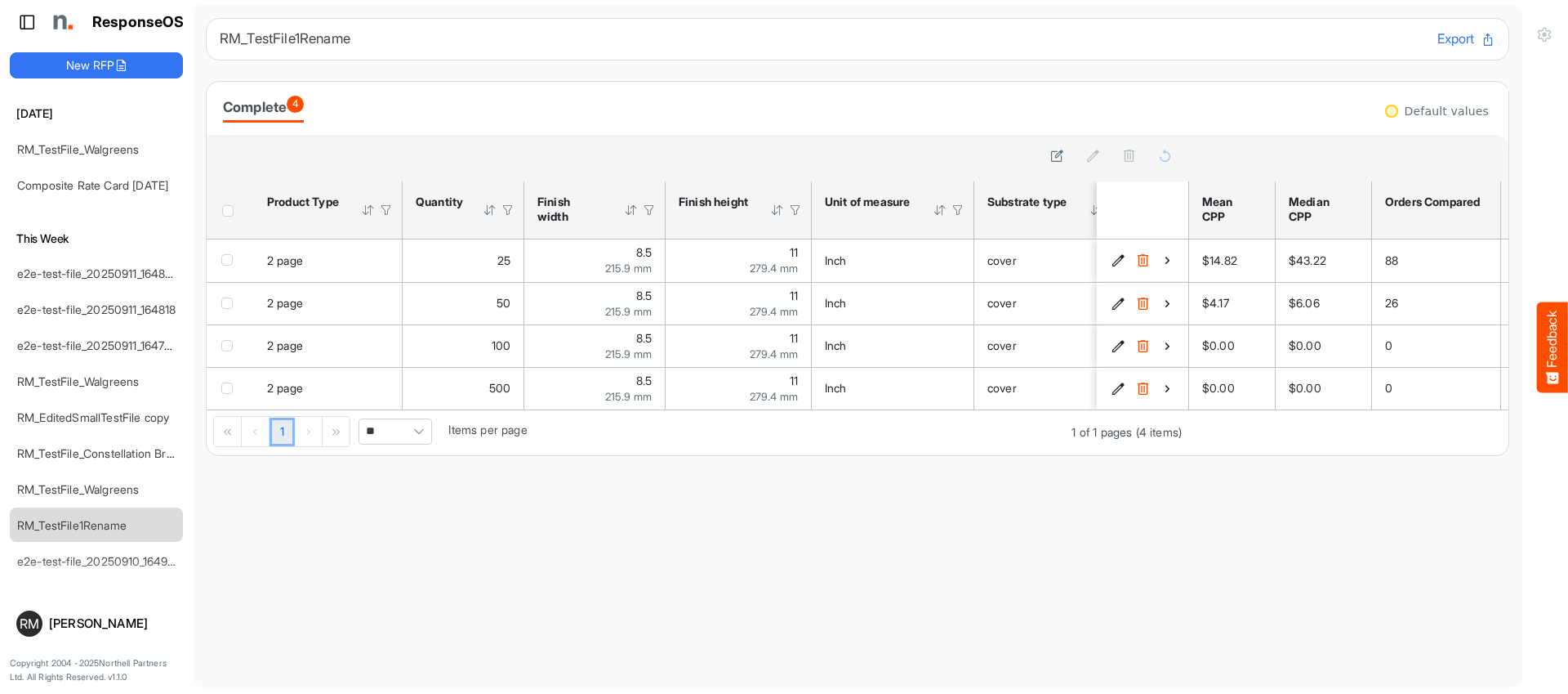
click at [19, 21] on icon at bounding box center [27, 22] width 16 height 16
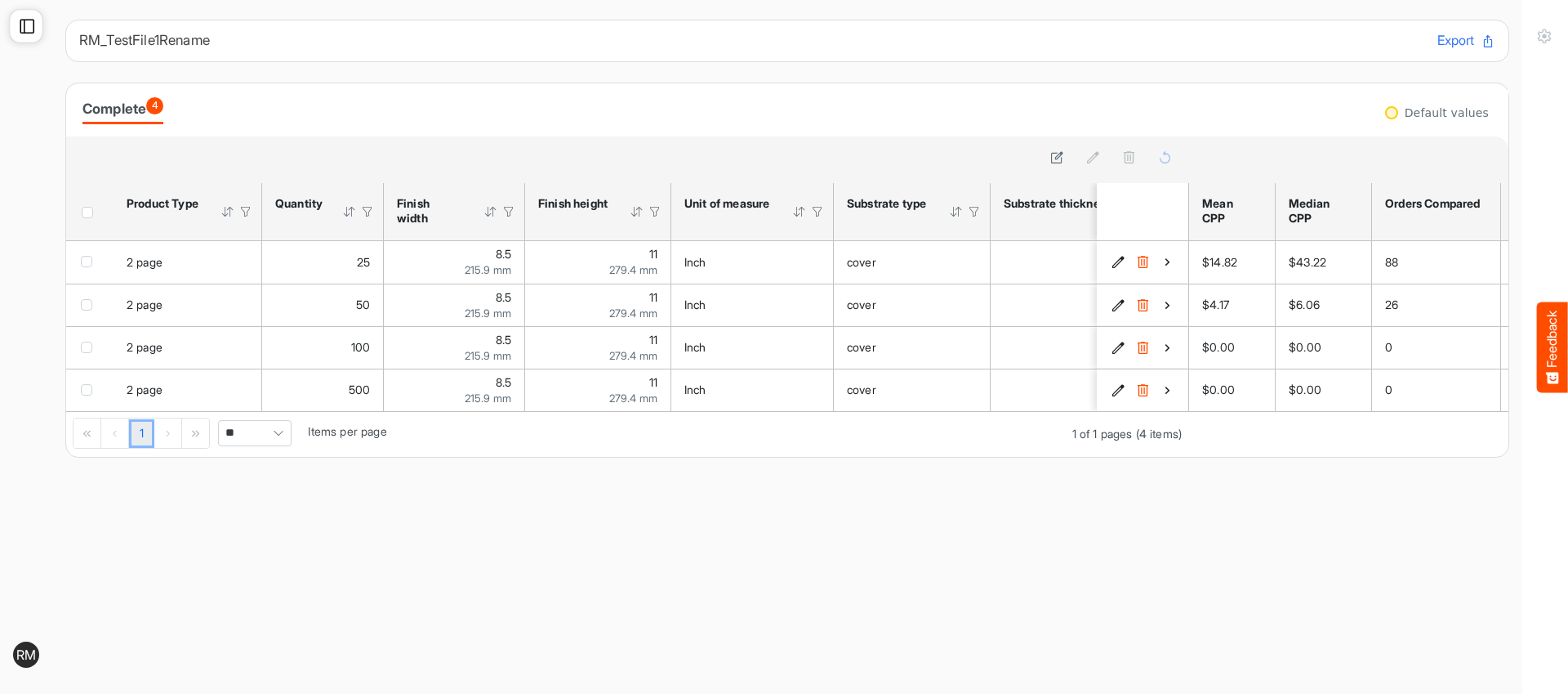
click at [20, 19] on icon at bounding box center [27, 26] width 16 height 16
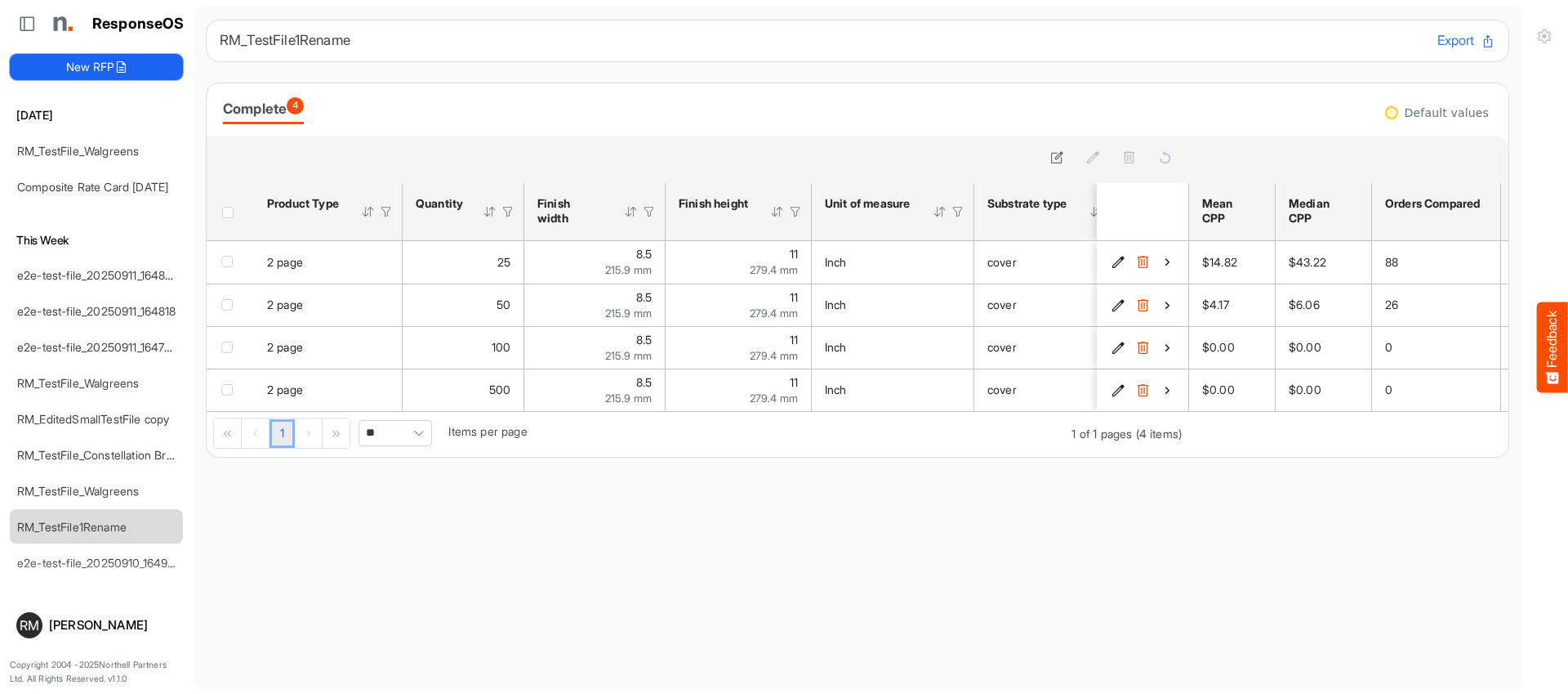
click at [68, 64] on button "New RFP" at bounding box center [97, 67] width 173 height 26
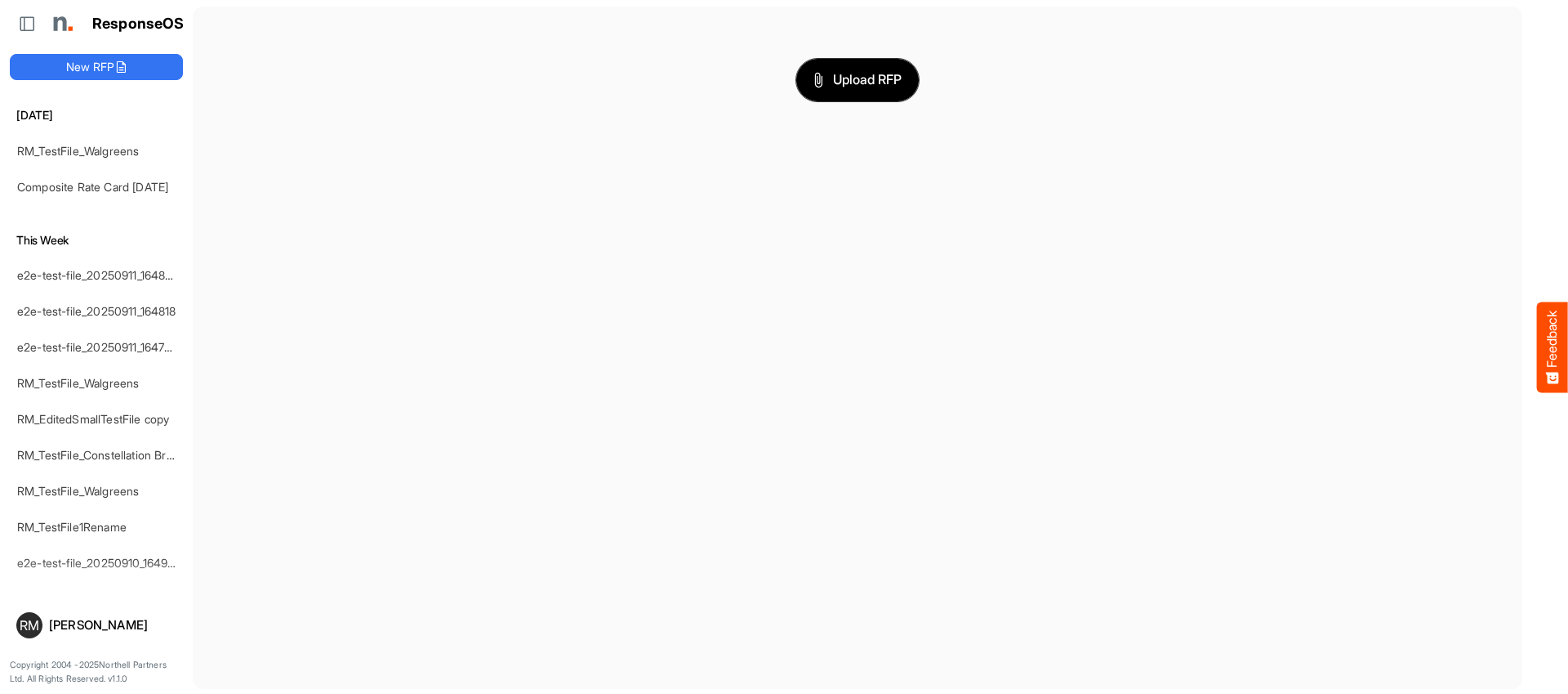
click at [865, 84] on span "Upload RFP" at bounding box center [857, 79] width 89 height 21
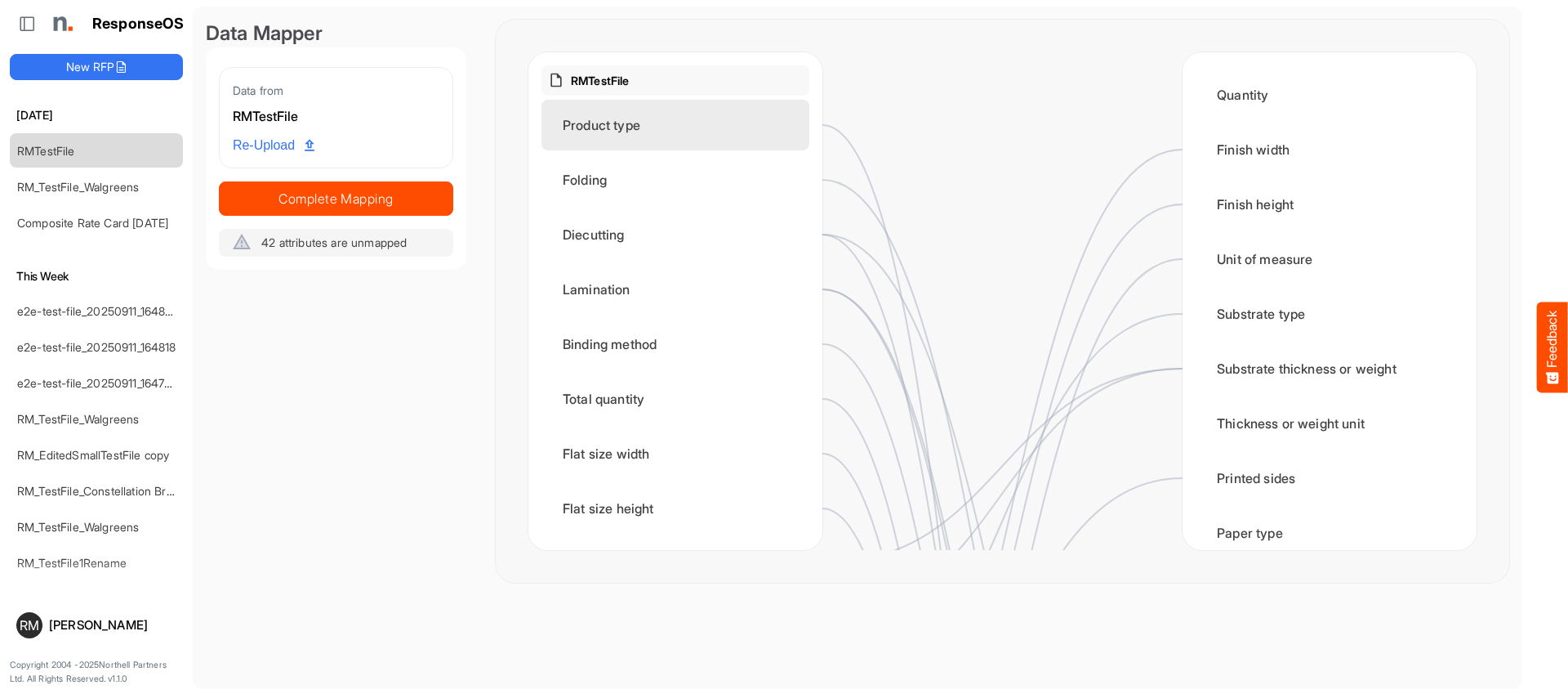
click at [649, 112] on div "Product type" at bounding box center [674, 124] width 267 height 50
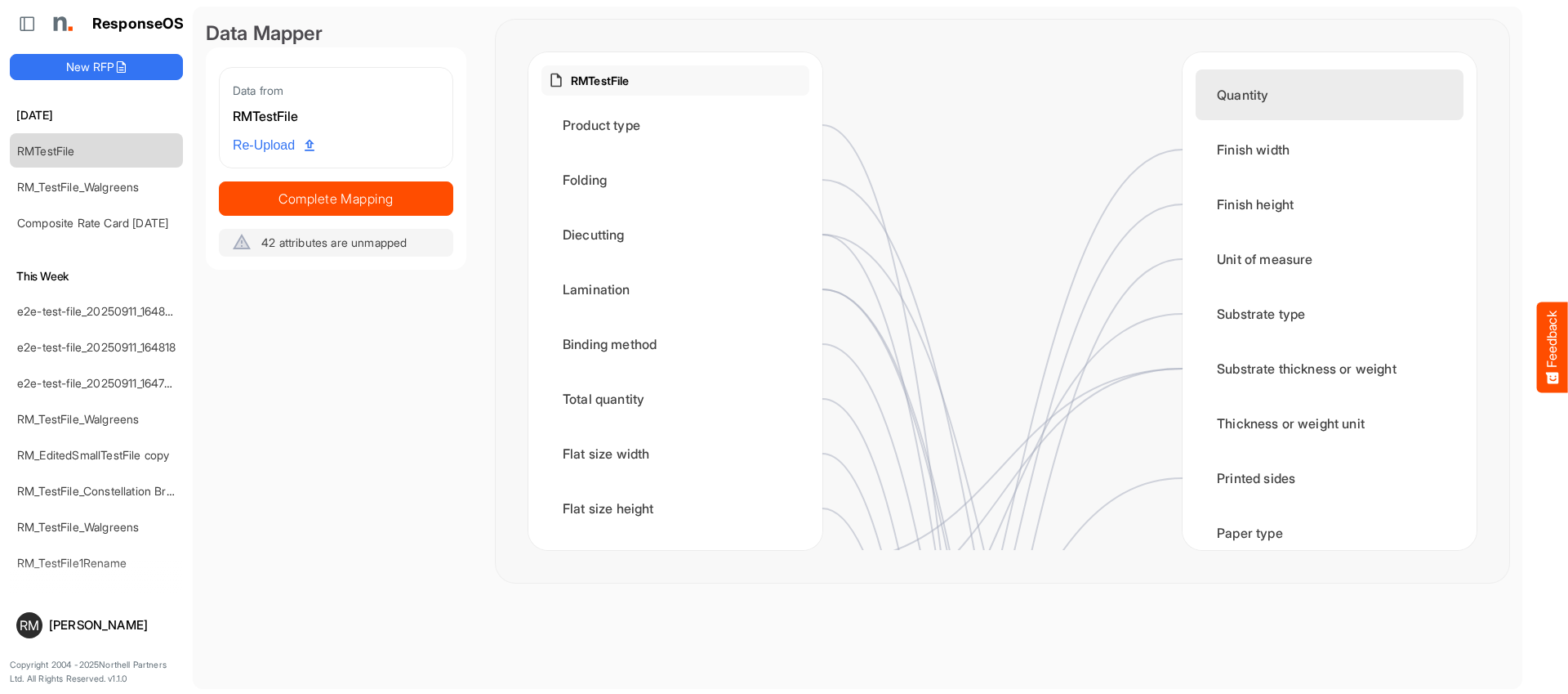
click at [1245, 86] on div "Quantity" at bounding box center [1329, 94] width 267 height 50
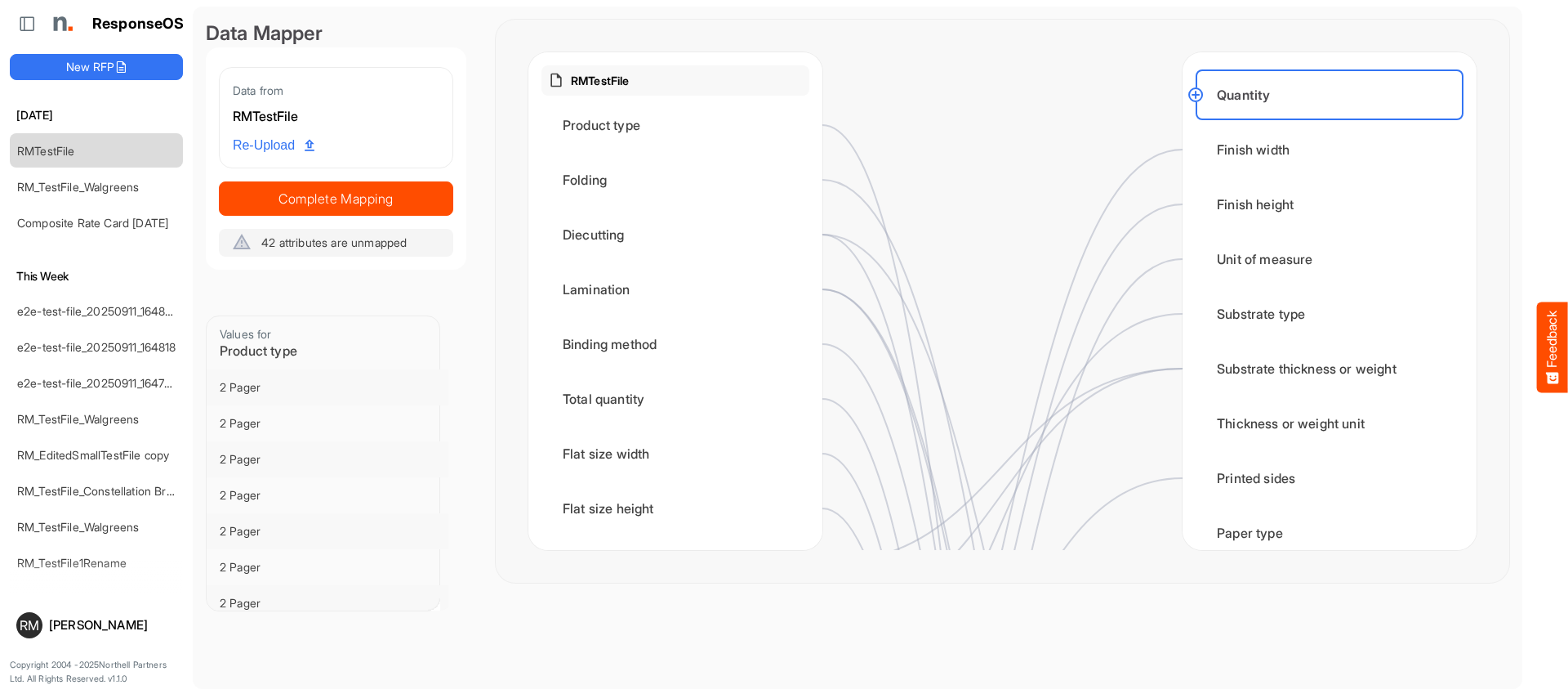
scroll to position [2, 0]
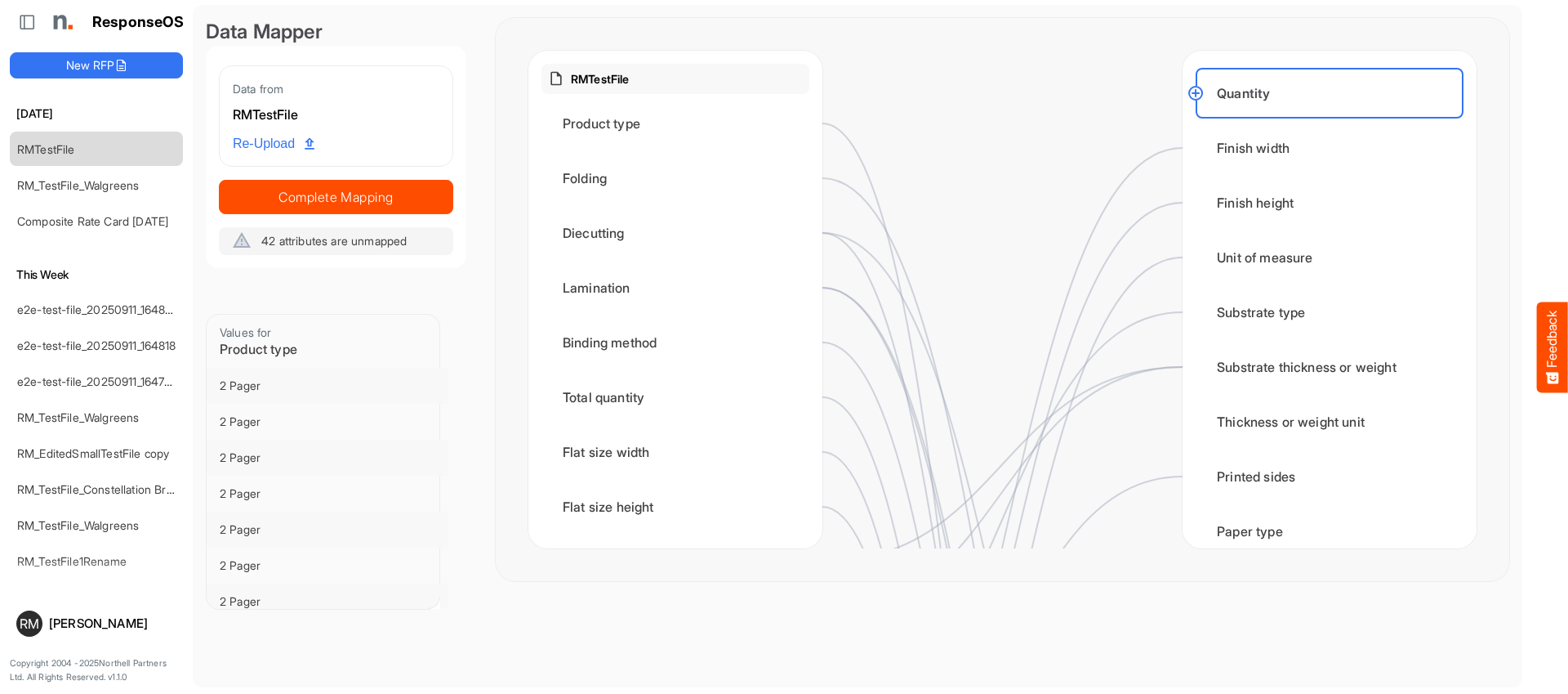
click at [1191, 93] on circle at bounding box center [1195, 92] width 19 height 19
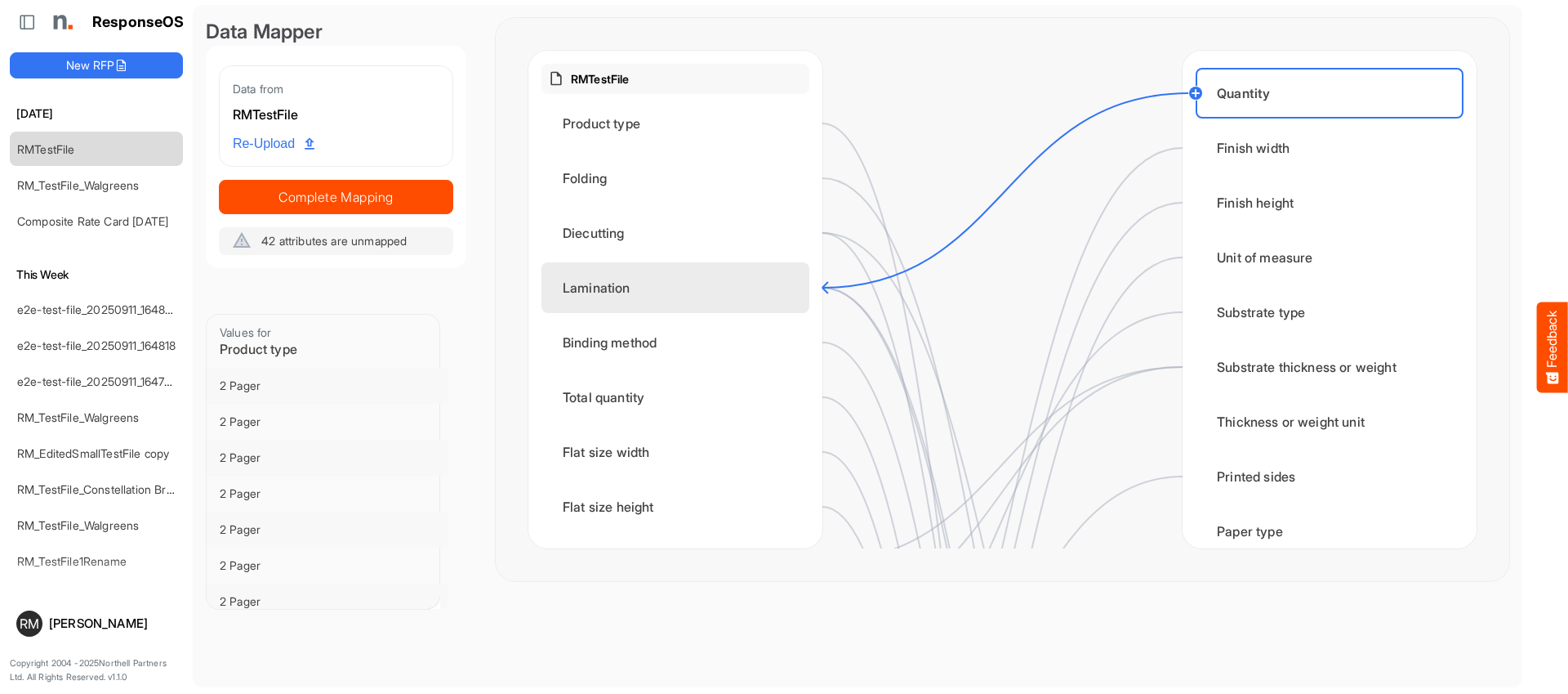
click at [810, 296] on div "RMTestFile Product type Folding Diecutting Lamination Binding method Total quan…" at bounding box center [675, 299] width 294 height 498
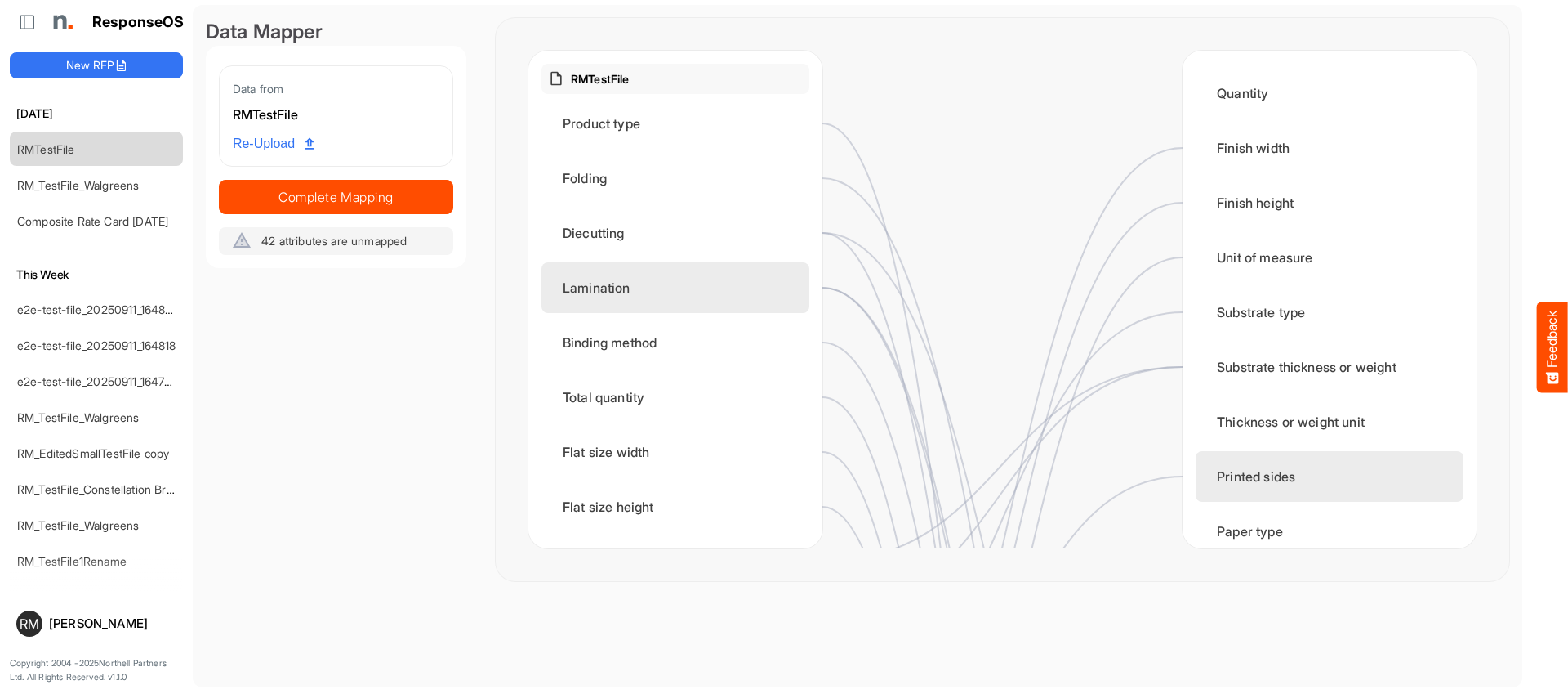
click at [1247, 493] on div "Printed sides" at bounding box center [1329, 476] width 267 height 50
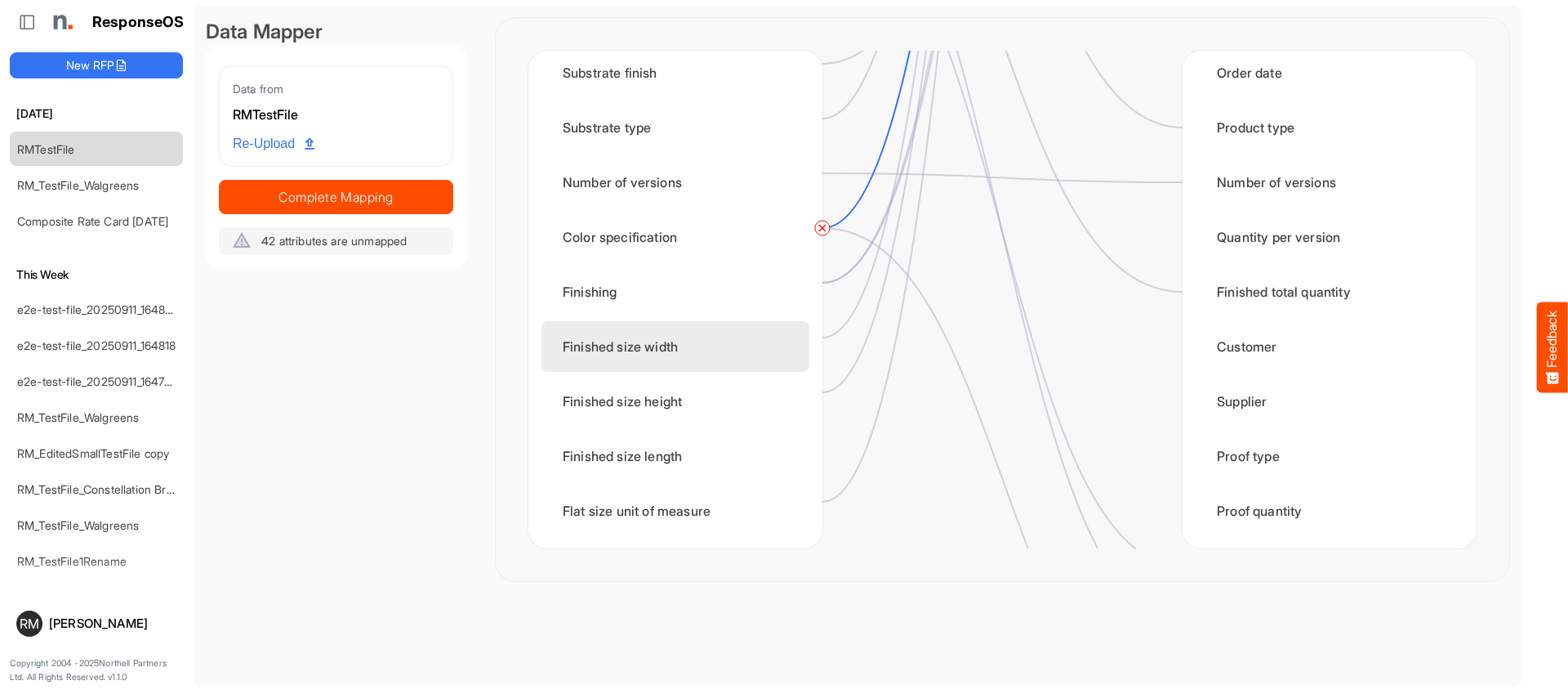
scroll to position [555, 0]
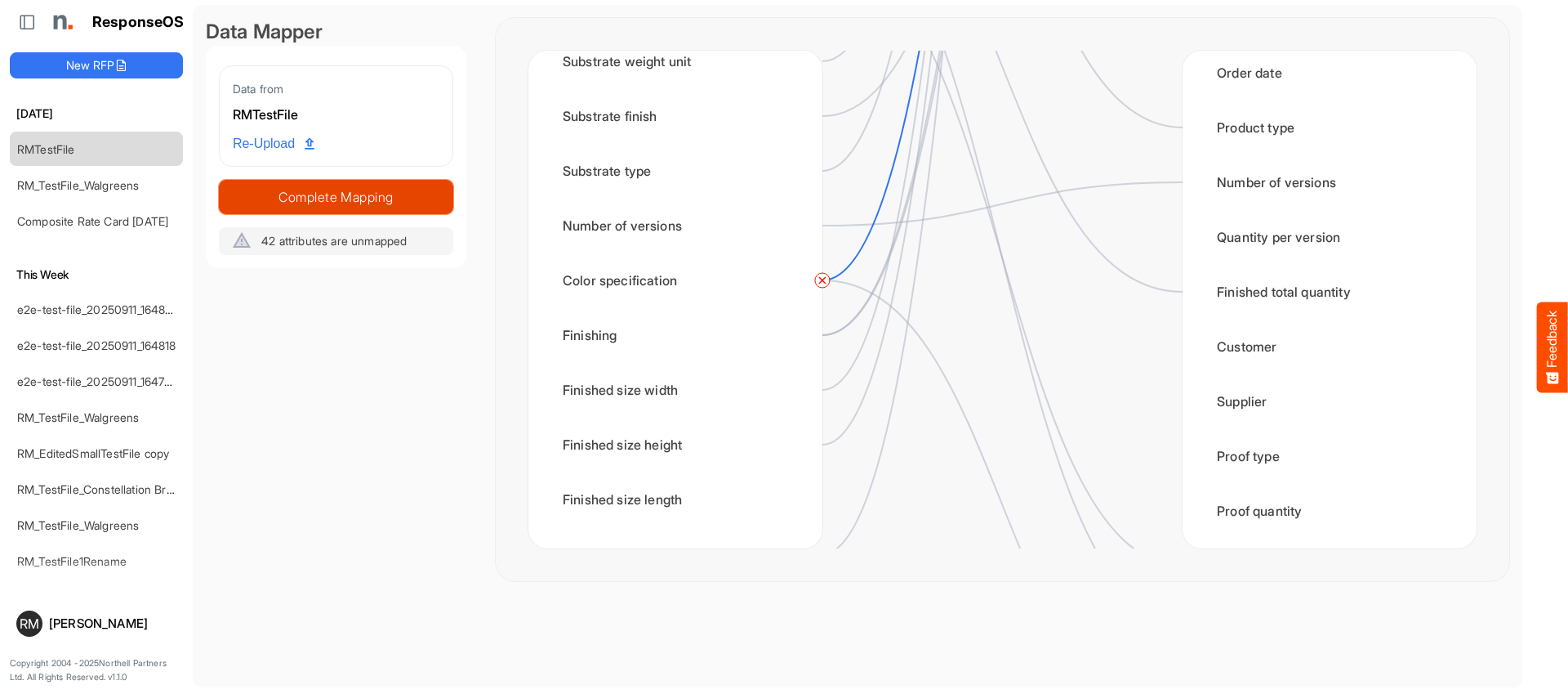
click at [295, 193] on span "Complete Mapping" at bounding box center [336, 196] width 233 height 23
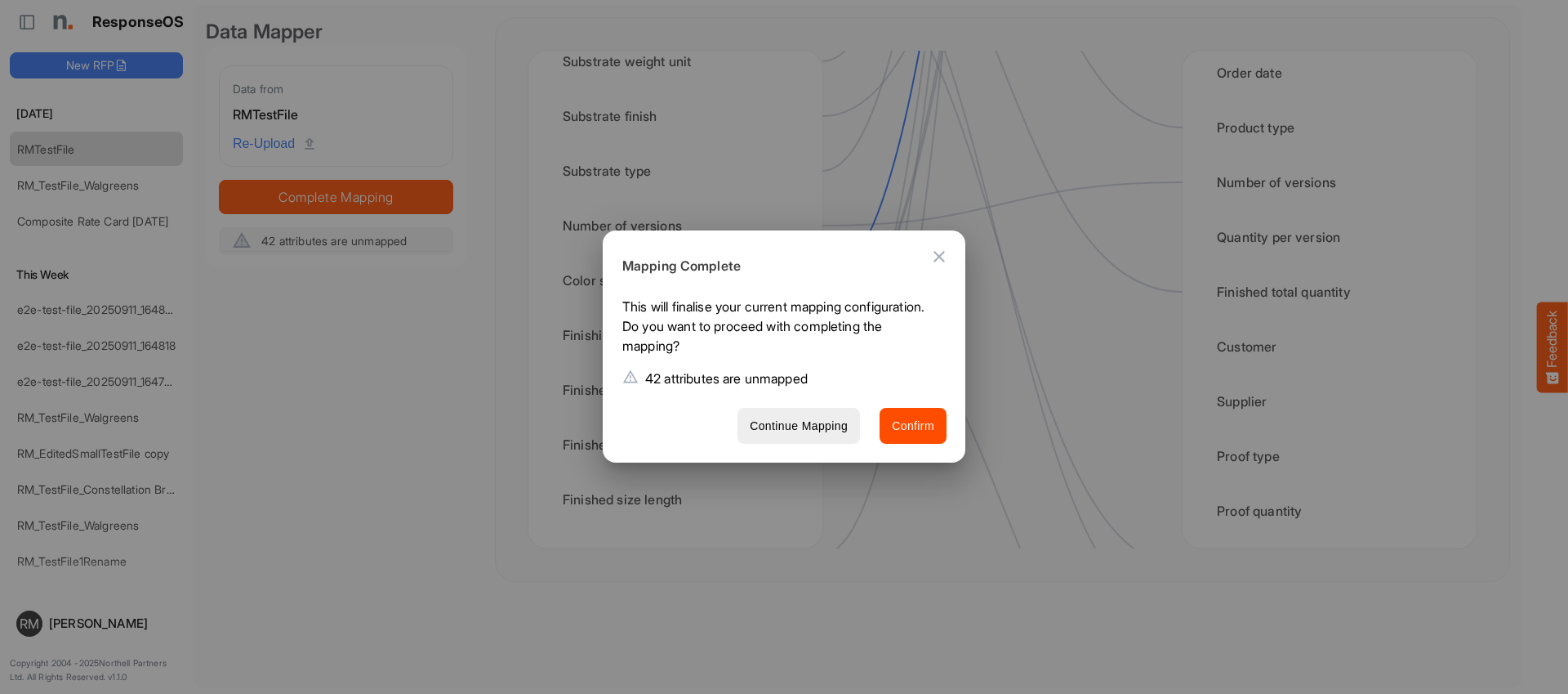
click at [942, 254] on icon "Close dialog" at bounding box center [939, 257] width 12 height 12
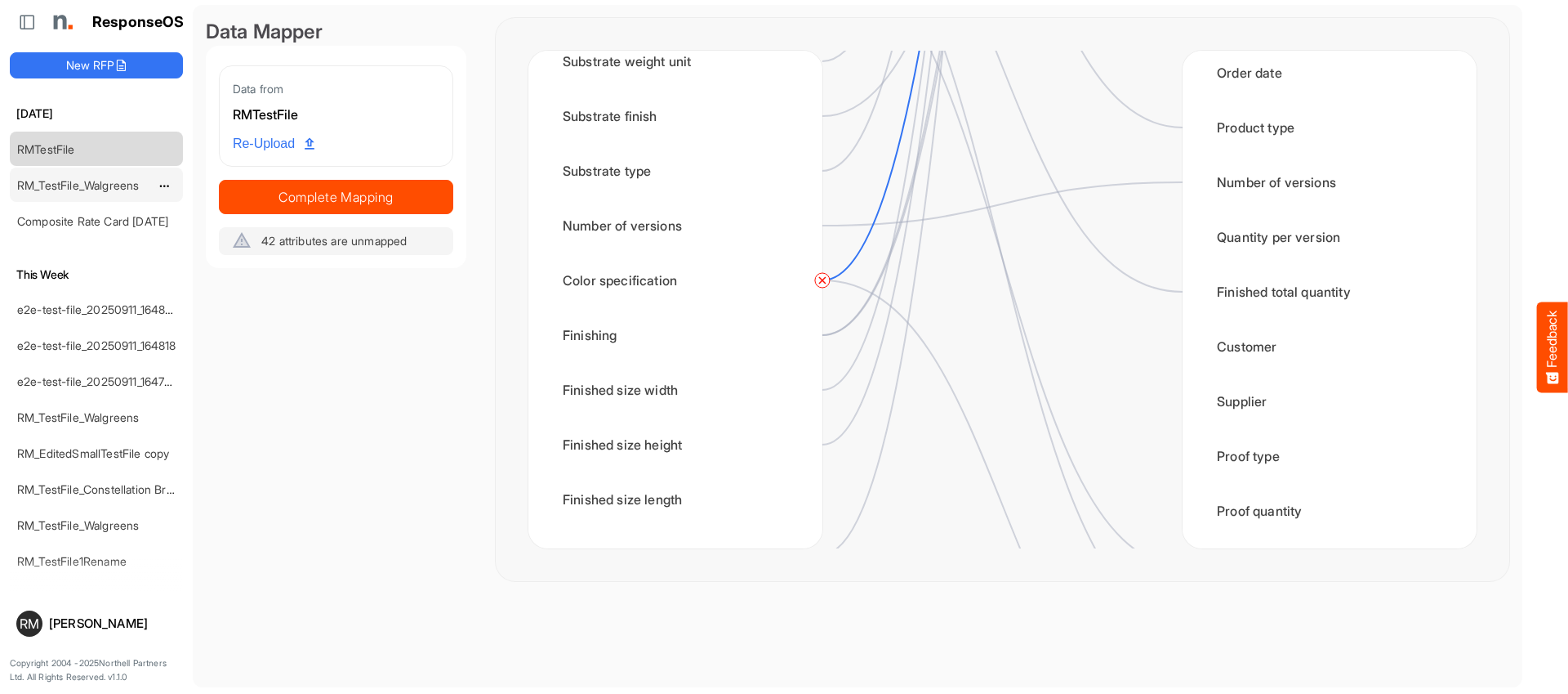
click at [32, 187] on link "RM_TestFile_Walgreens" at bounding box center [78, 184] width 121 height 14
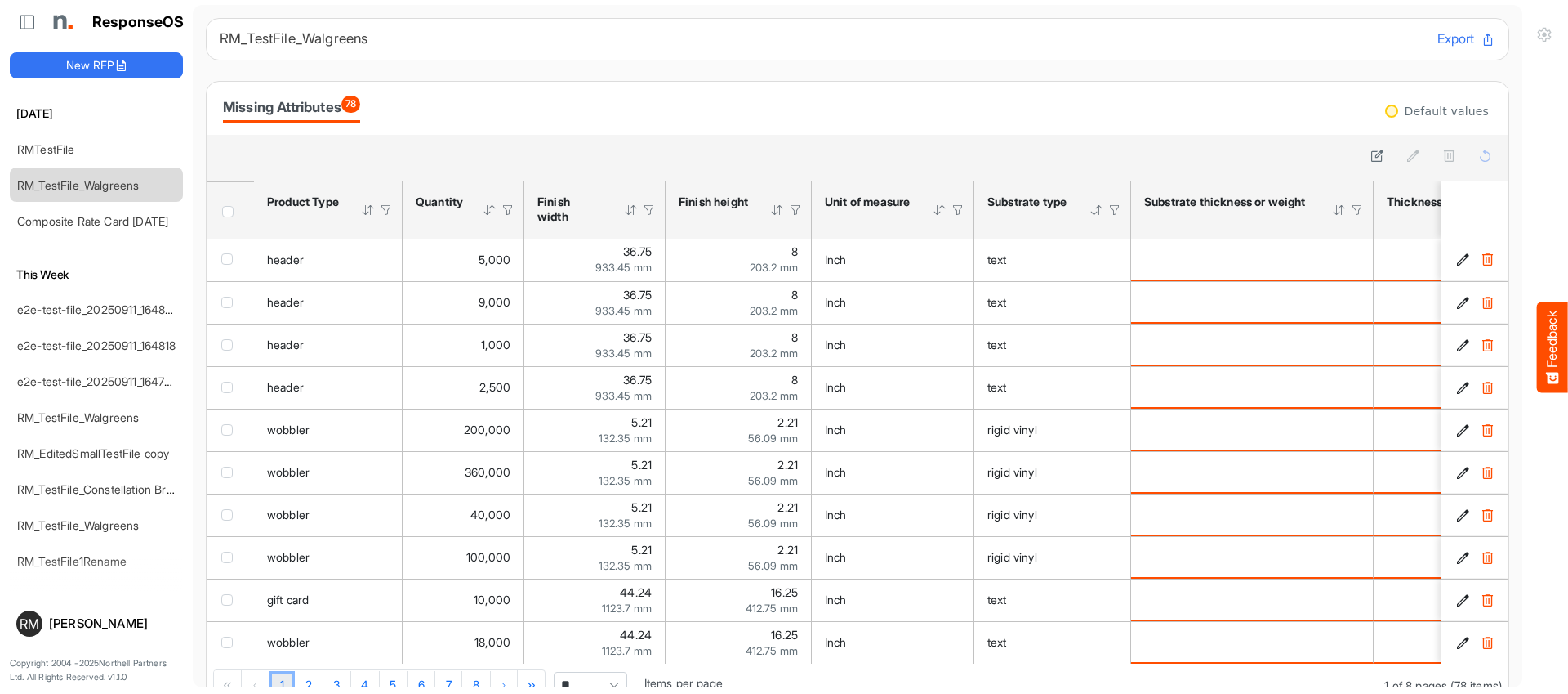
click at [225, 210] on span "Header checkbox" at bounding box center [227, 211] width 12 height 12
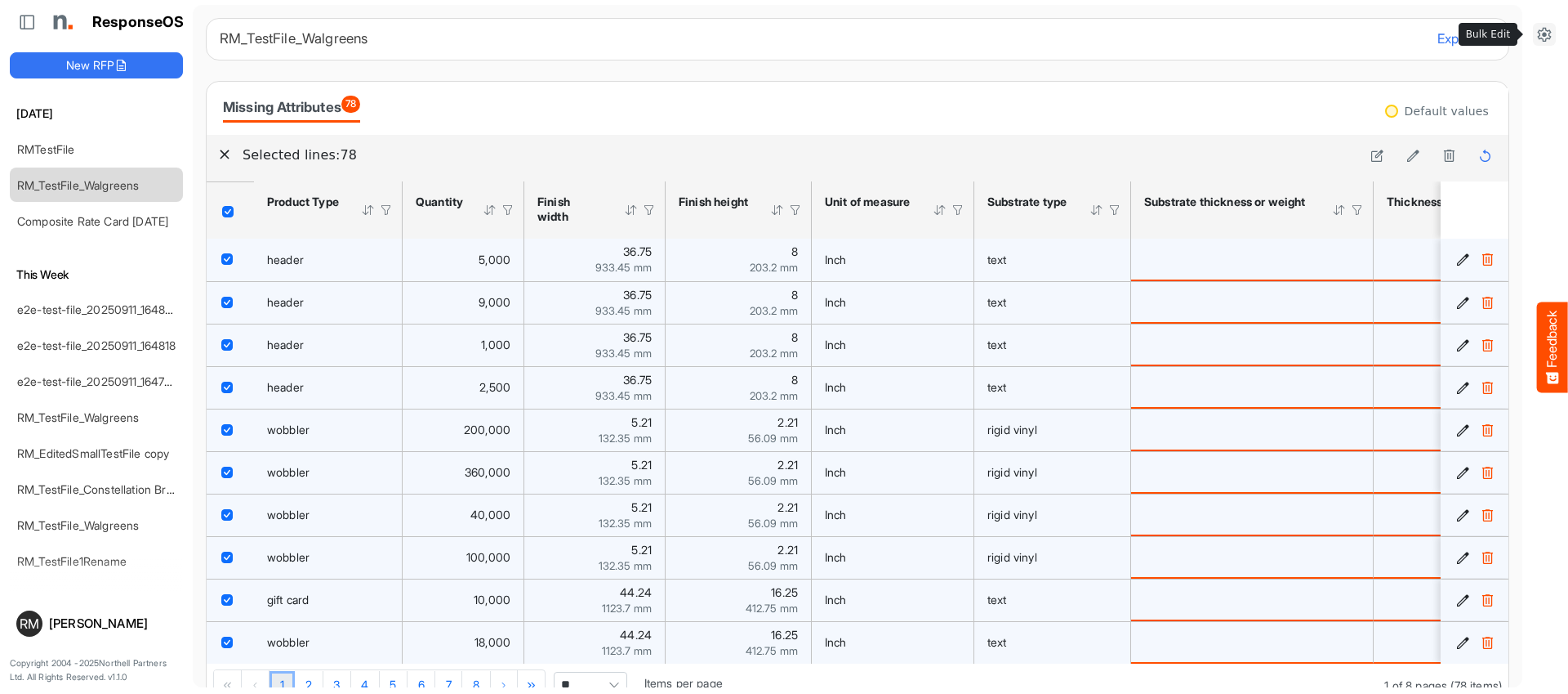
click at [1549, 31] on icon at bounding box center [1544, 35] width 16 height 16
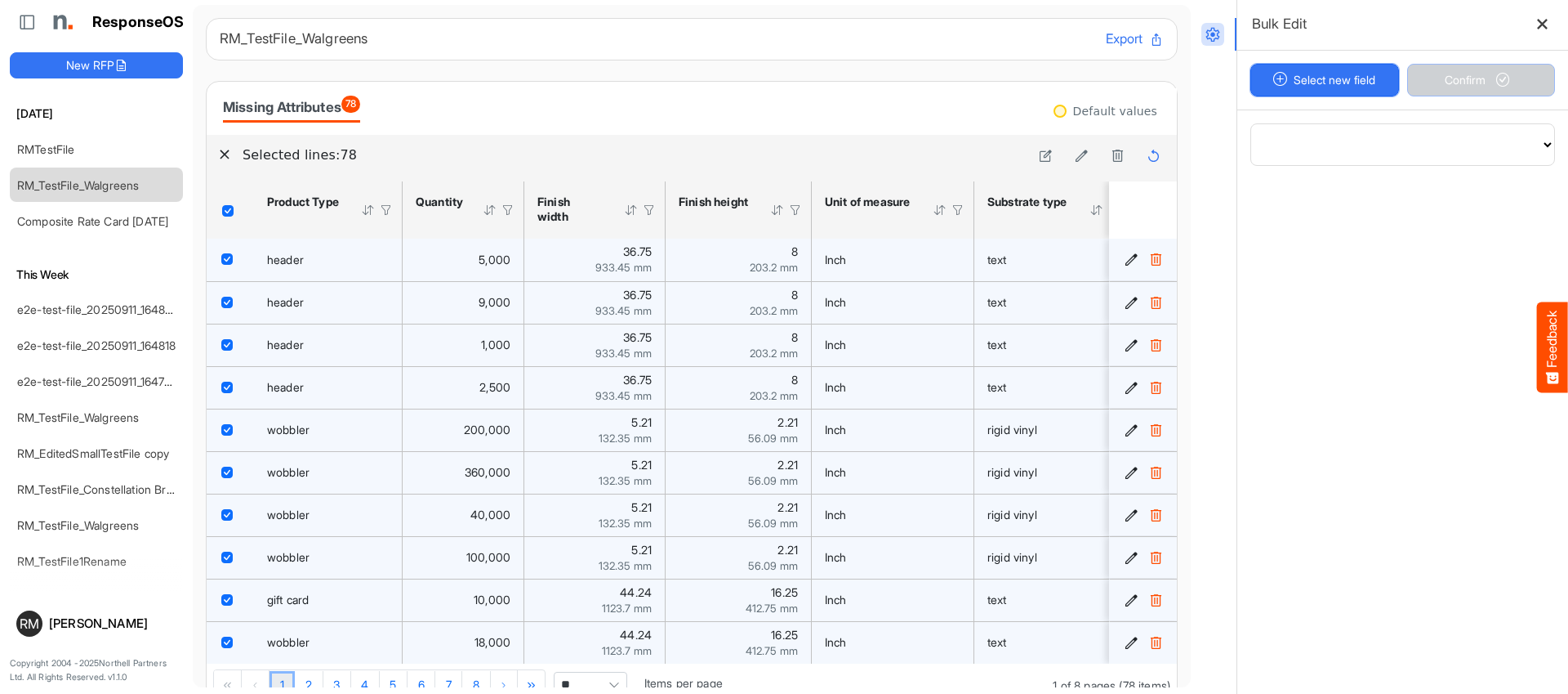
click at [1309, 83] on button "Select new field" at bounding box center [1324, 80] width 149 height 33
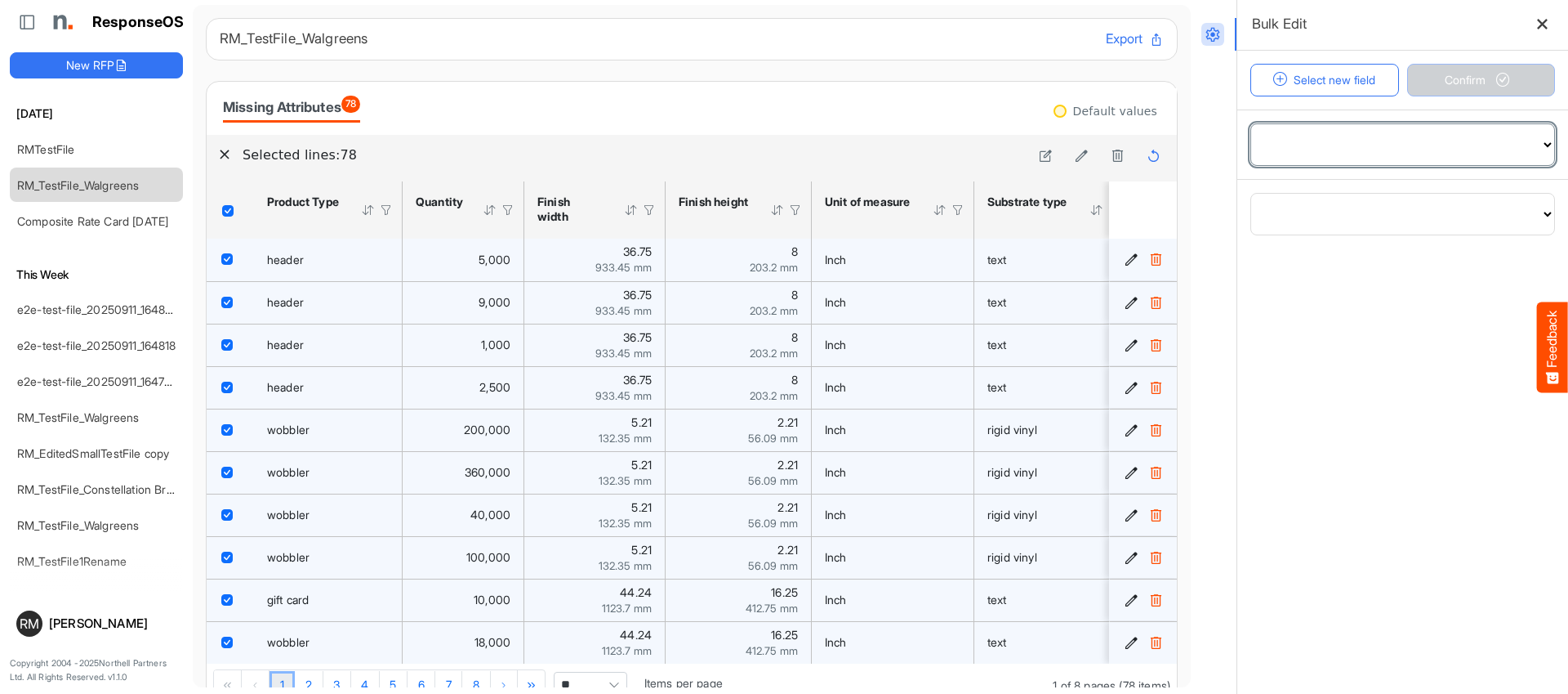
click at [1348, 132] on select "**********" at bounding box center [1403, 144] width 303 height 41
select select "**********"
click at [1251, 124] on select "**********" at bounding box center [1403, 144] width 303 height 41
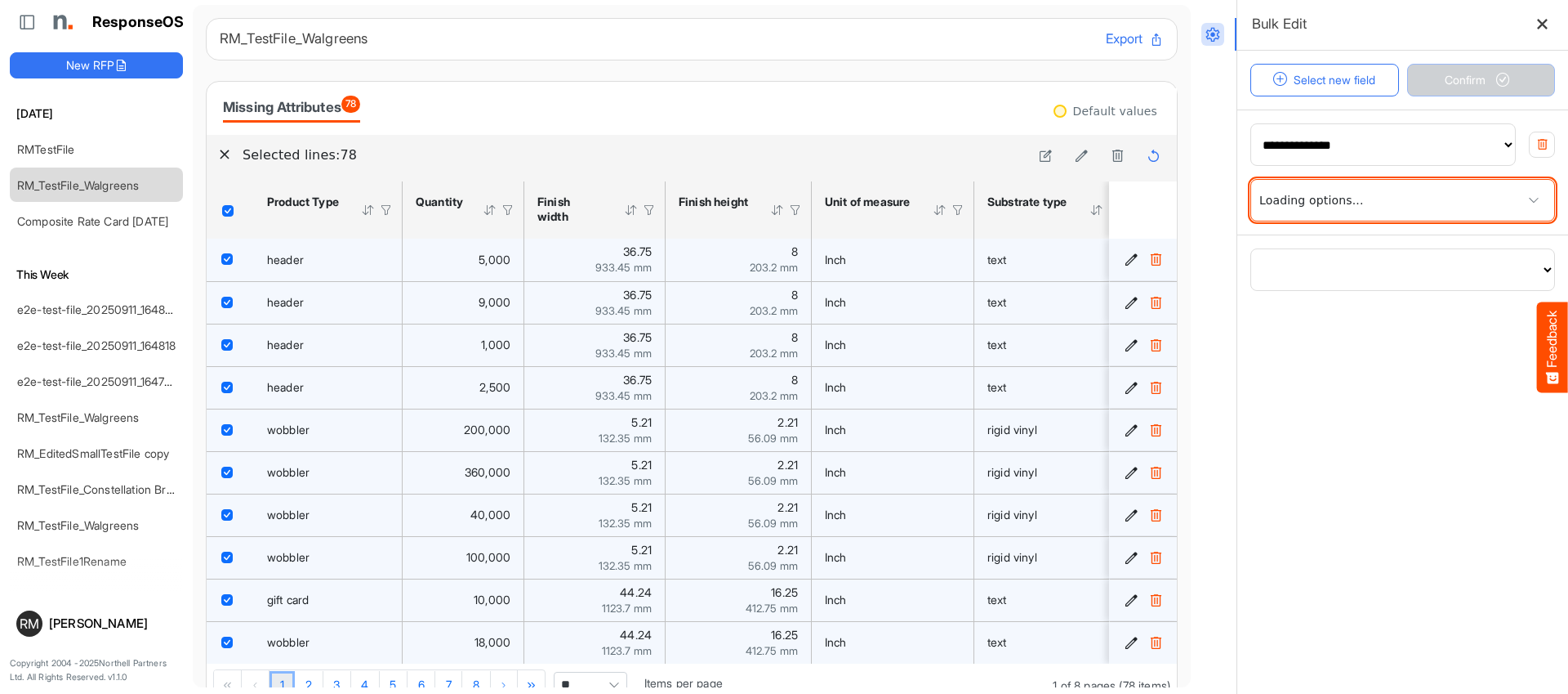
click at [1371, 205] on span at bounding box center [1403, 200] width 303 height 41
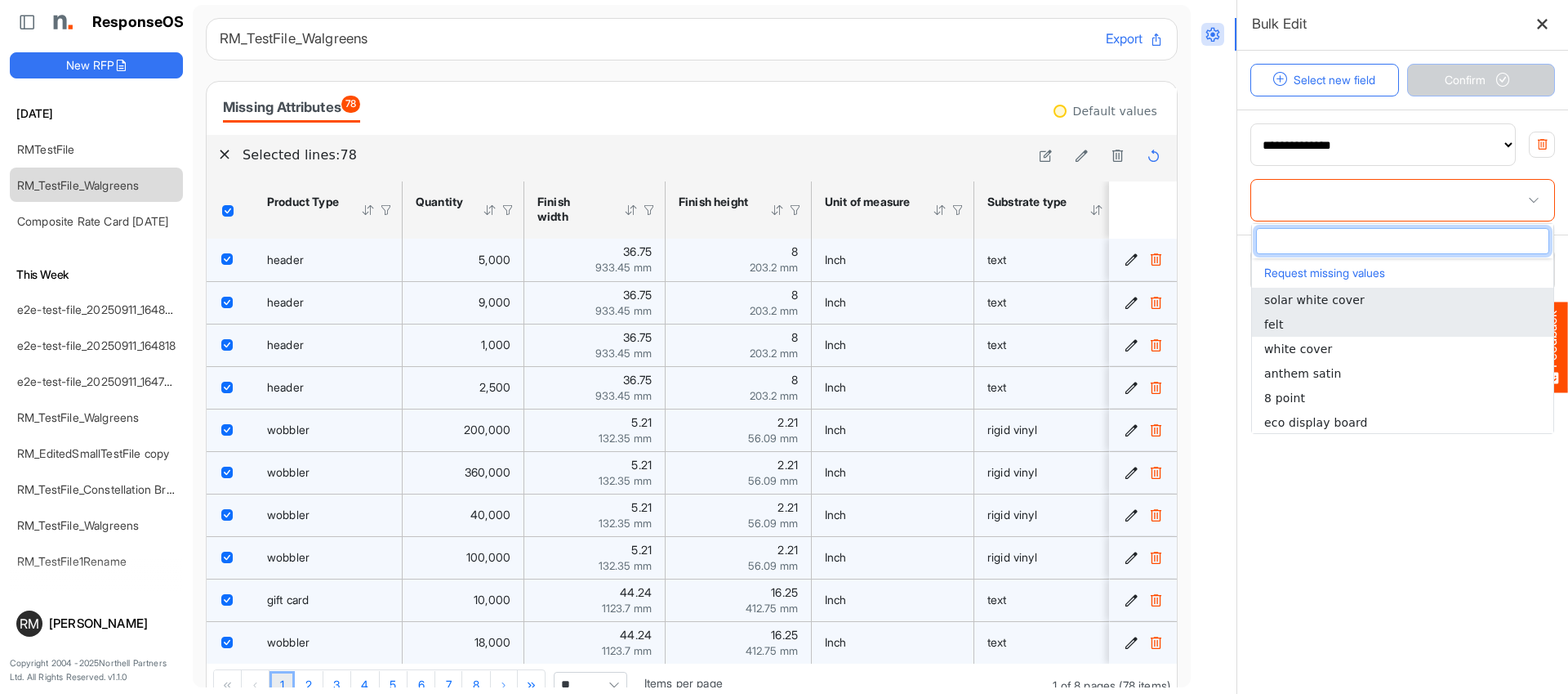
click at [1342, 322] on li "felt" at bounding box center [1403, 324] width 301 height 25
type input "****"
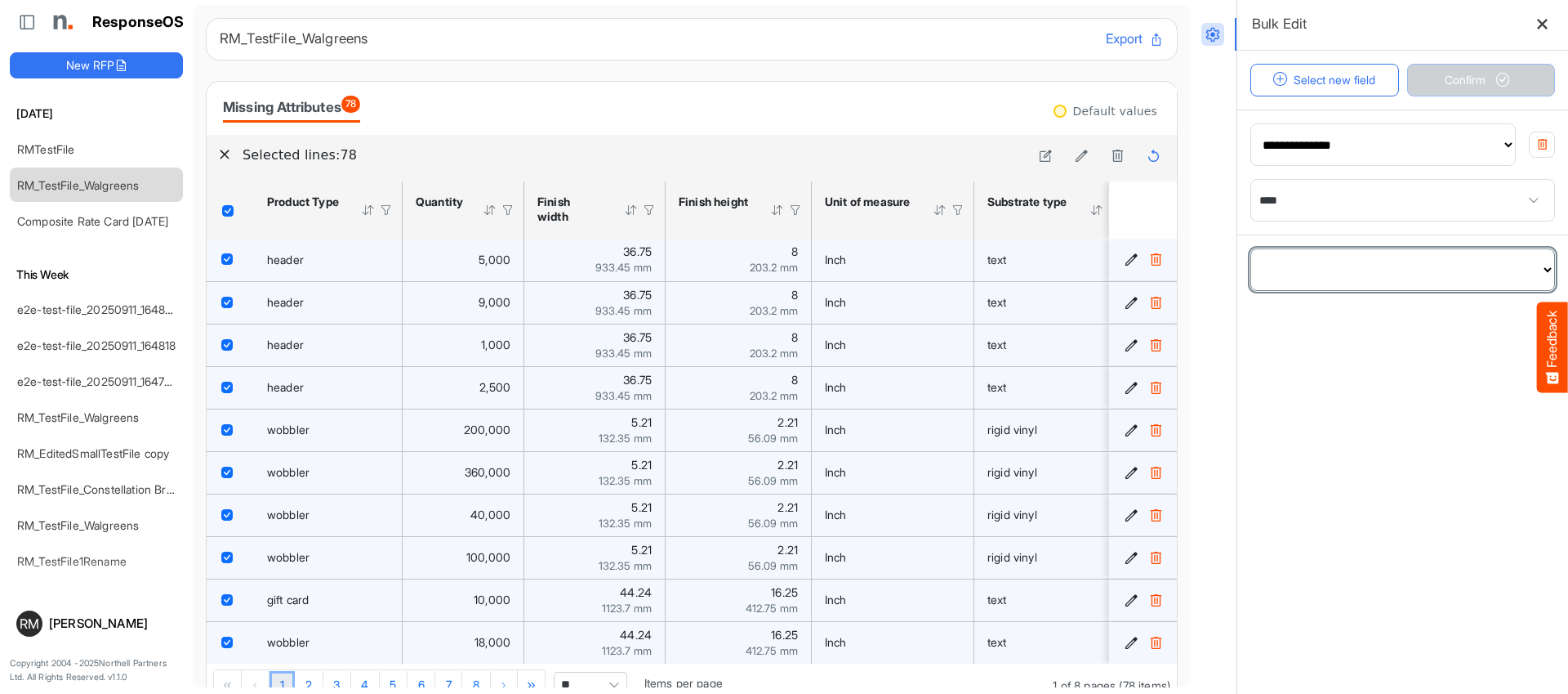
click at [1335, 255] on select "**********" at bounding box center [1403, 269] width 303 height 41
select select "**********"
click at [1251, 249] on select "**********" at bounding box center [1403, 269] width 303 height 41
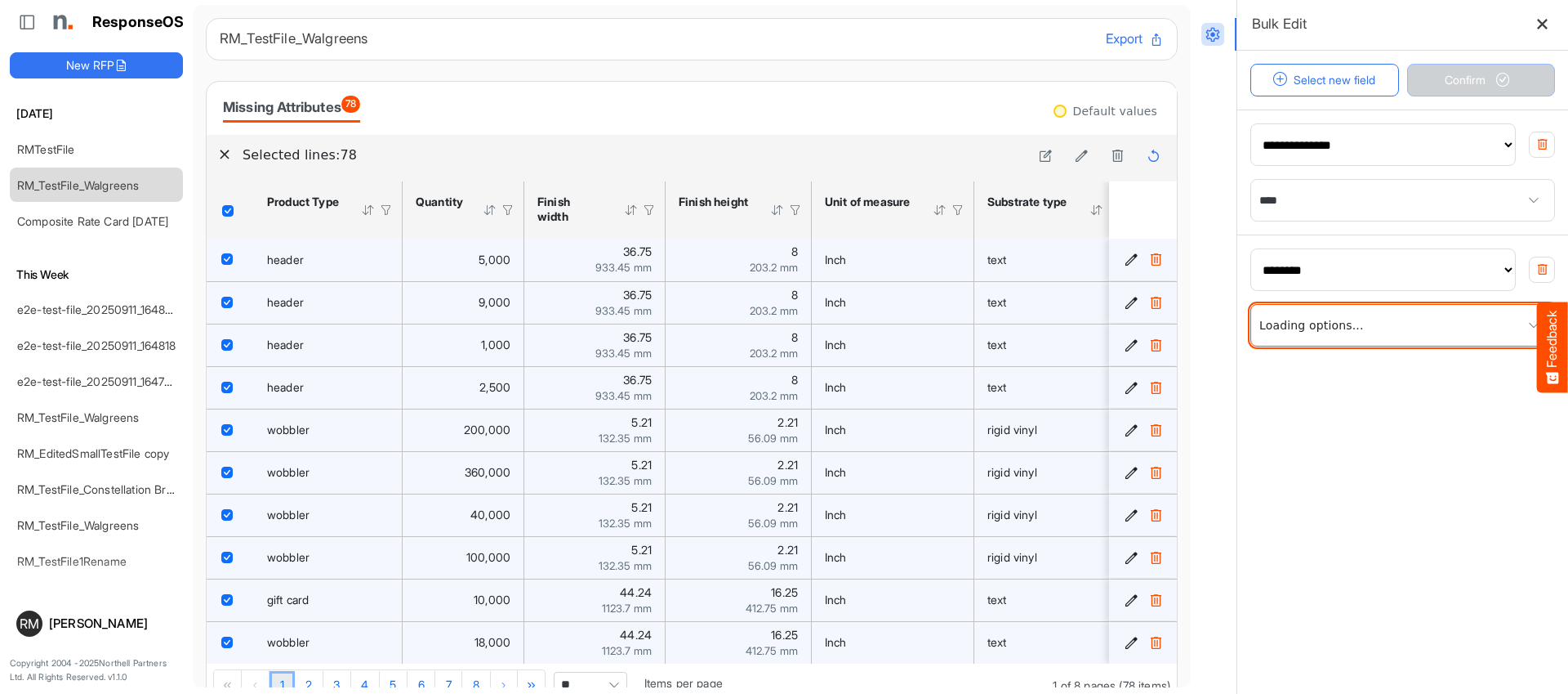
click at [1362, 327] on span at bounding box center [1403, 325] width 303 height 41
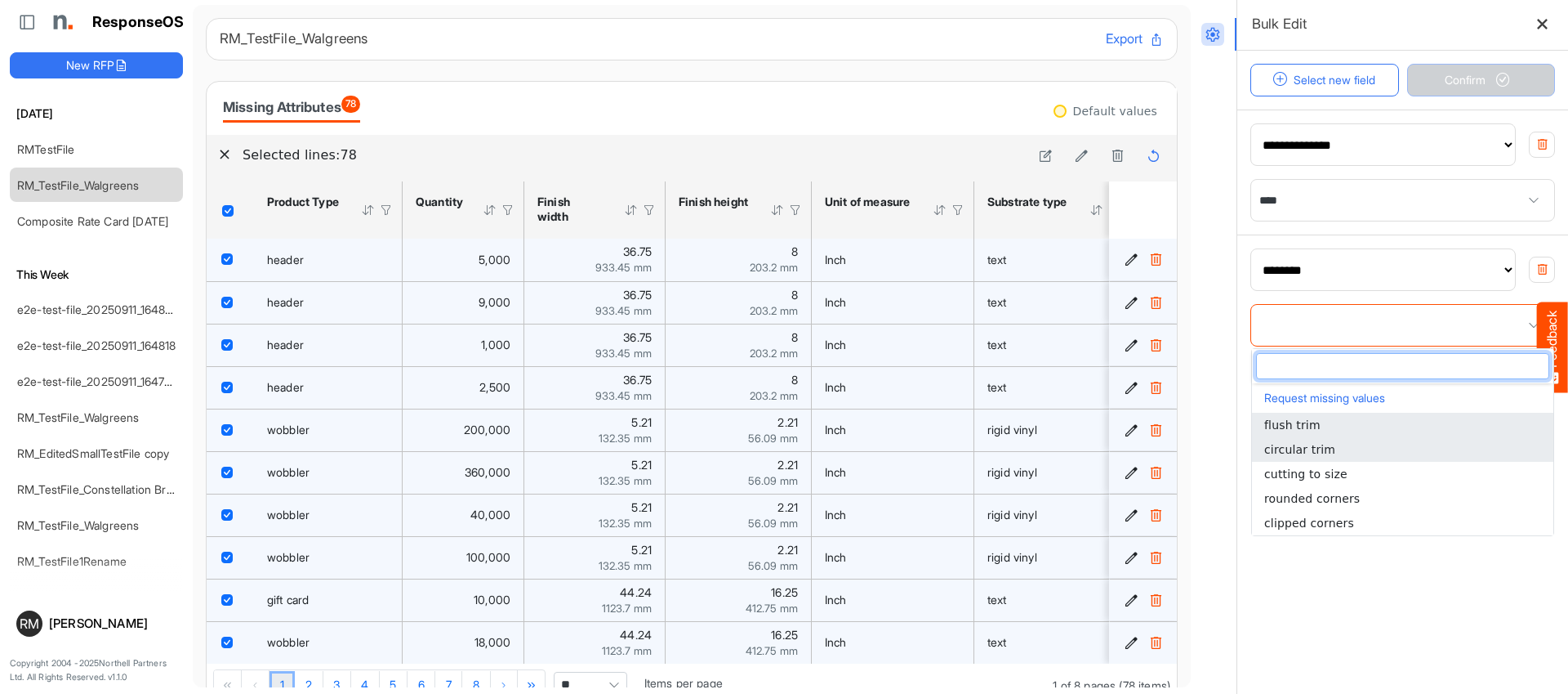
click at [1335, 476] on span "cutting to size" at bounding box center [1305, 474] width 83 height 13
type input "**********"
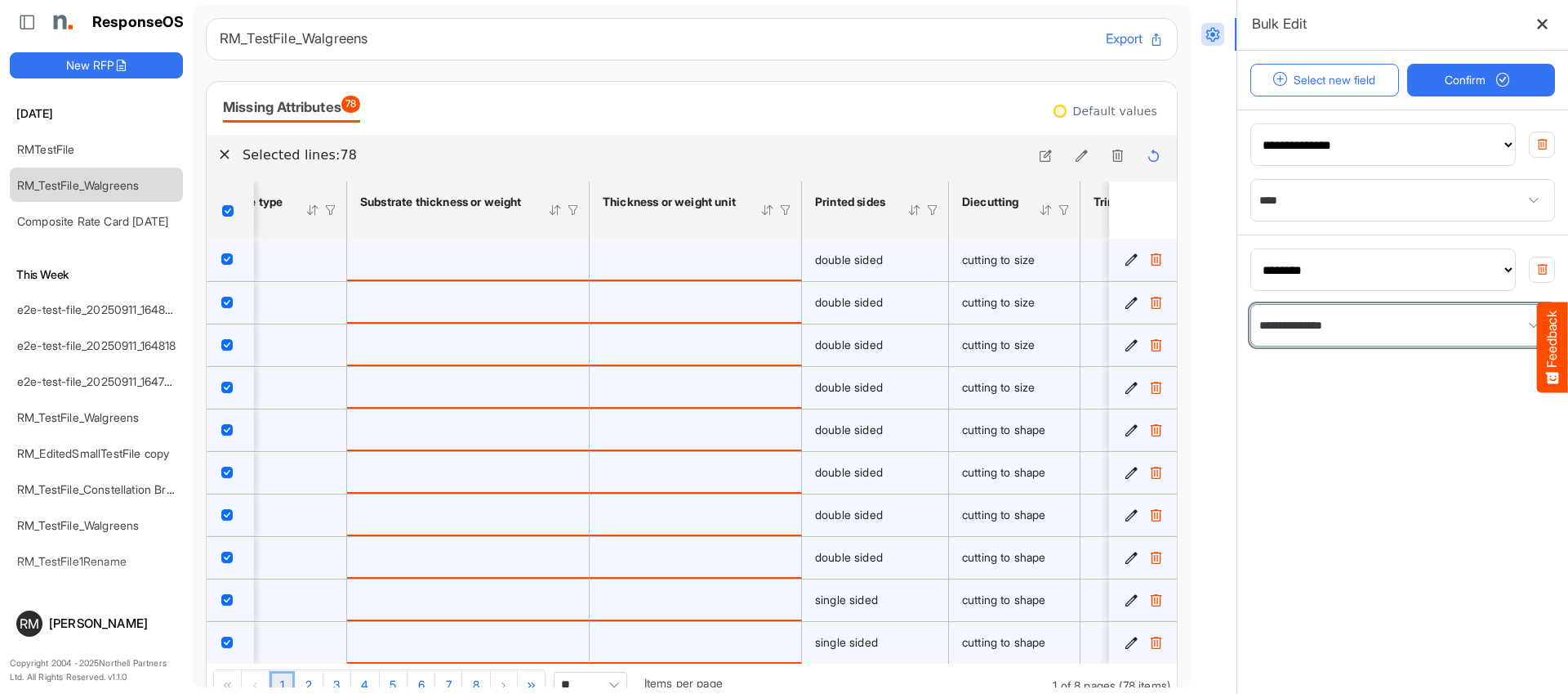
scroll to position [40, 0]
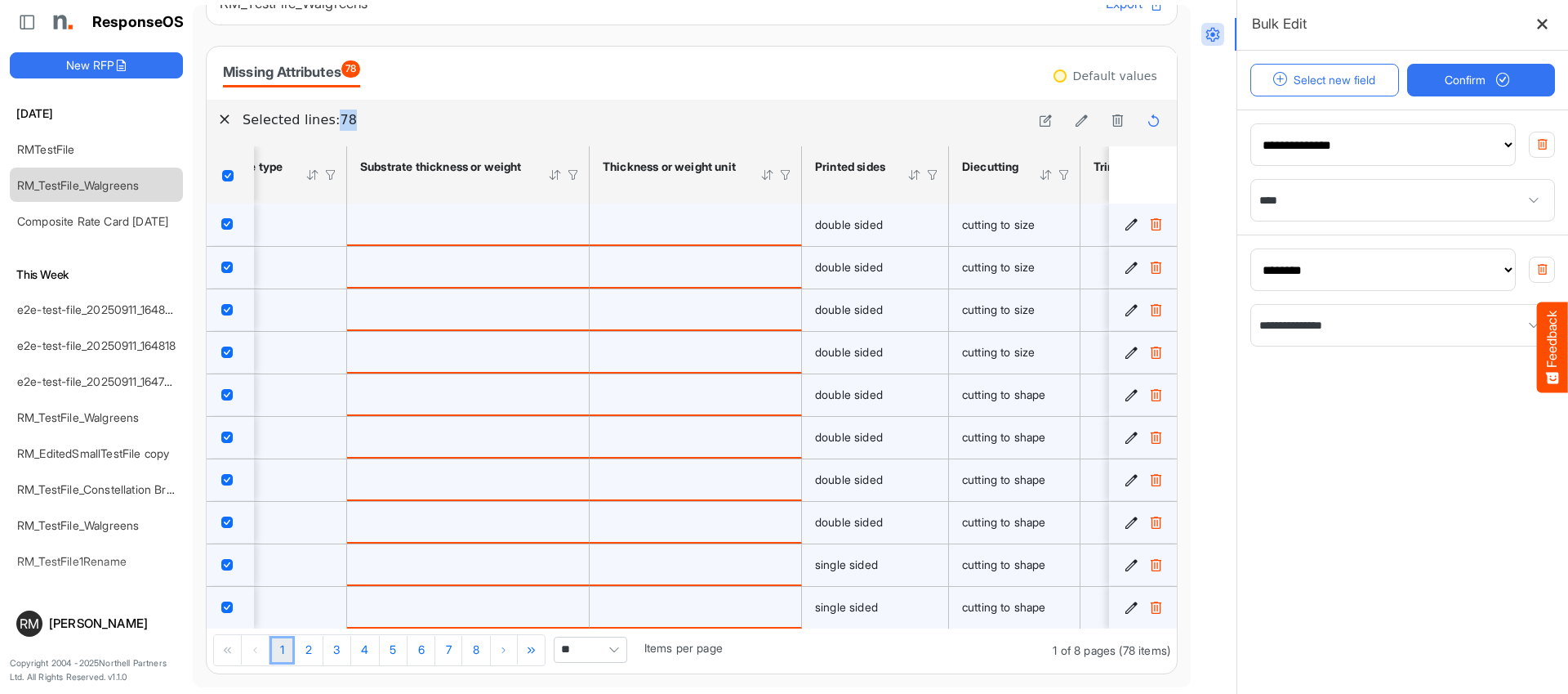
drag, startPoint x: 384, startPoint y: 118, endPoint x: 375, endPoint y: 143, distance: 26.6
click at [384, 118] on h6 "Selected lines: 78" at bounding box center [632, 120] width 779 height 21
click at [1535, 18] on icon at bounding box center [1542, 24] width 14 height 14
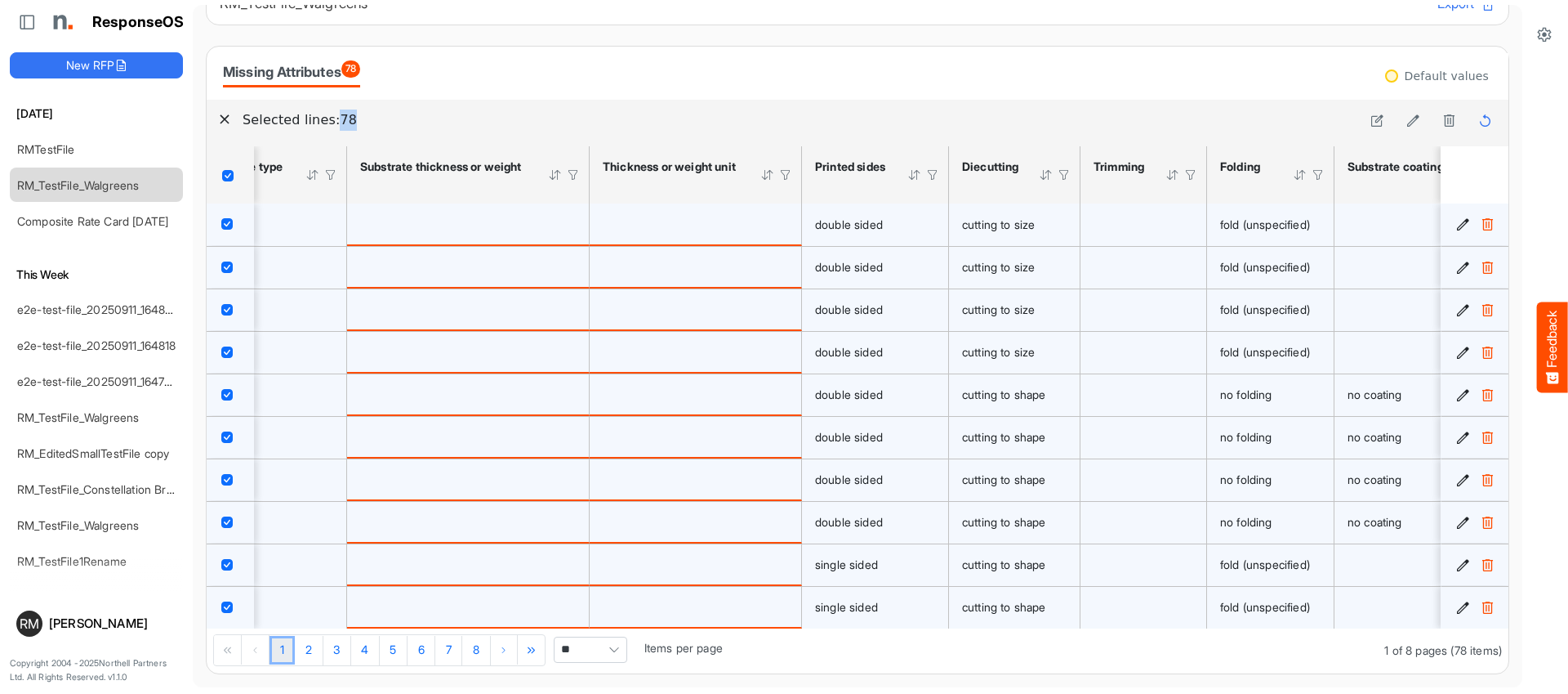
click at [1554, 354] on button "Feedback" at bounding box center [1552, 346] width 31 height 90
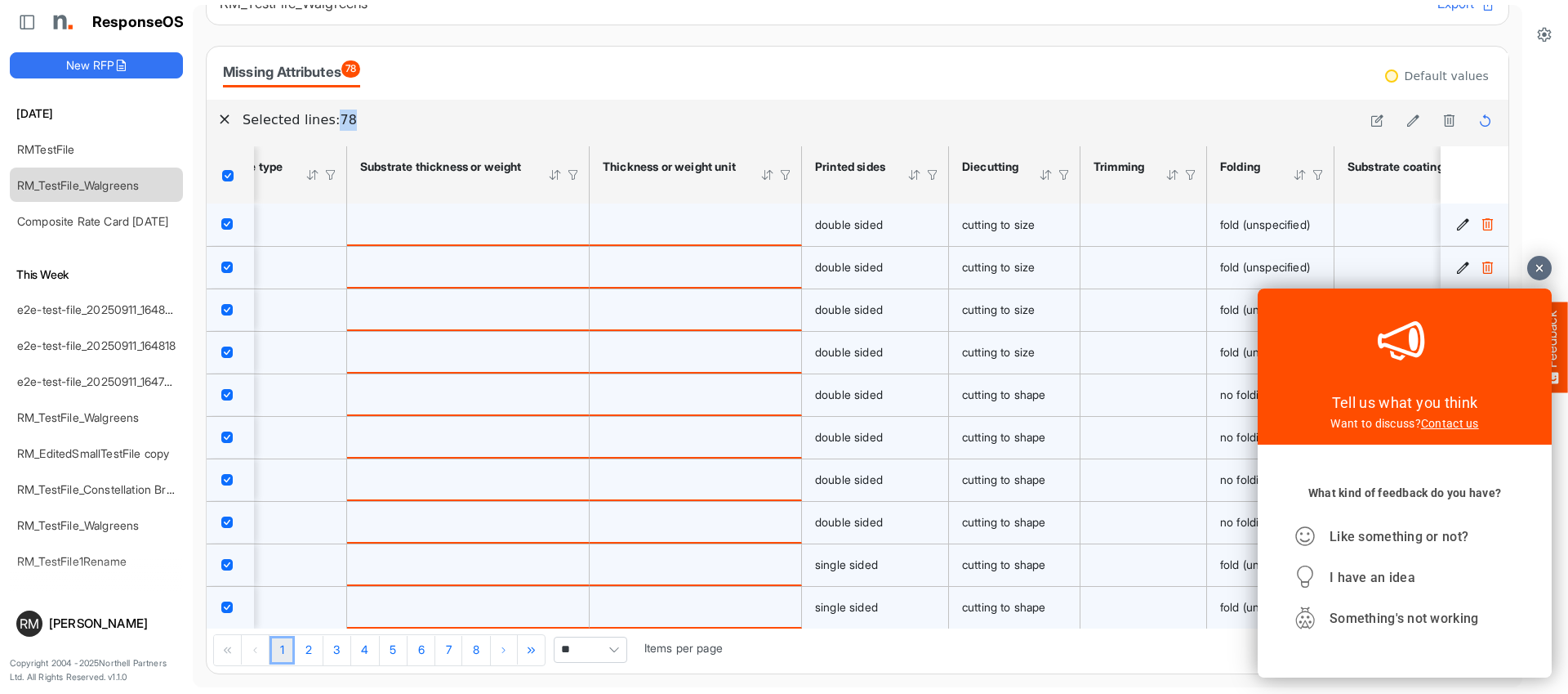
scroll to position [0, 0]
click at [1534, 266] on div at bounding box center [1539, 268] width 25 height 25
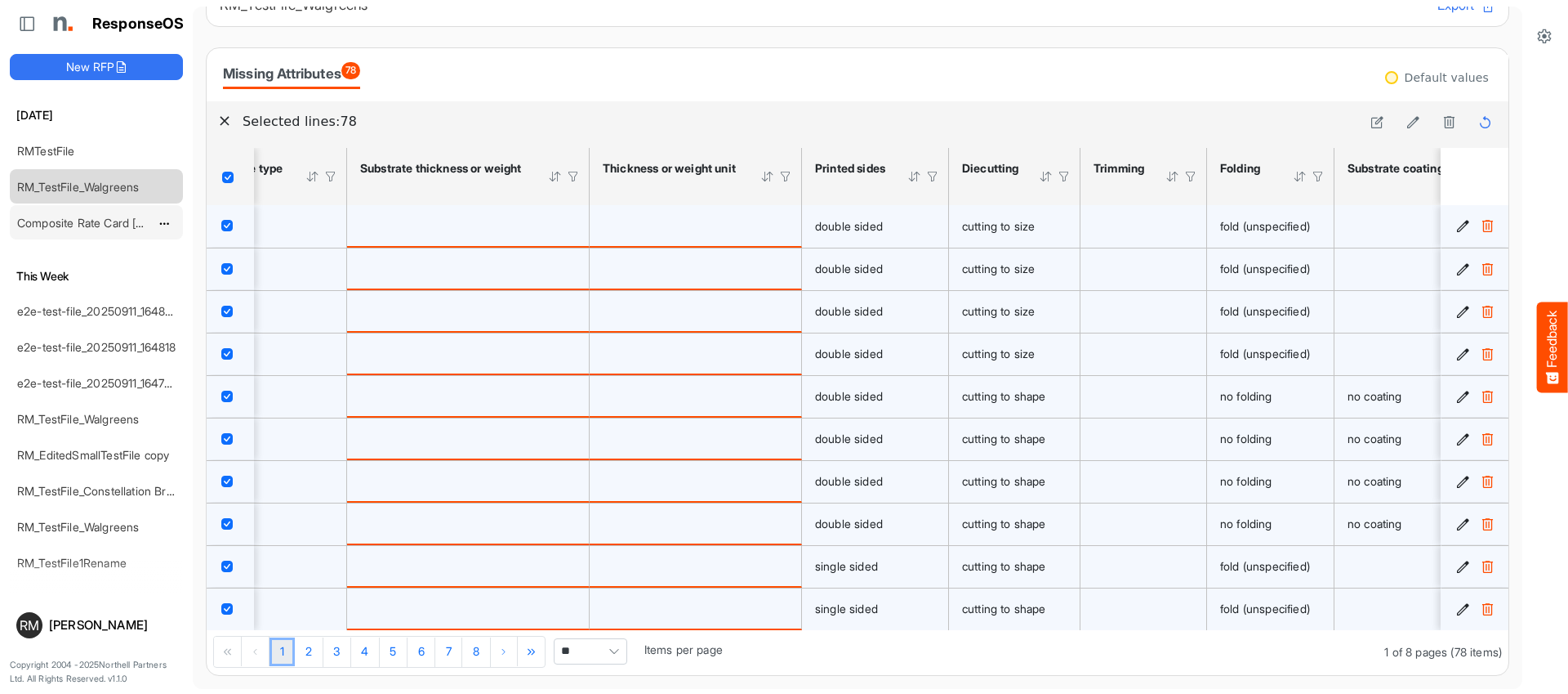
click at [97, 216] on link "Composite Rate Card [DATE]" at bounding box center [93, 222] width 152 height 14
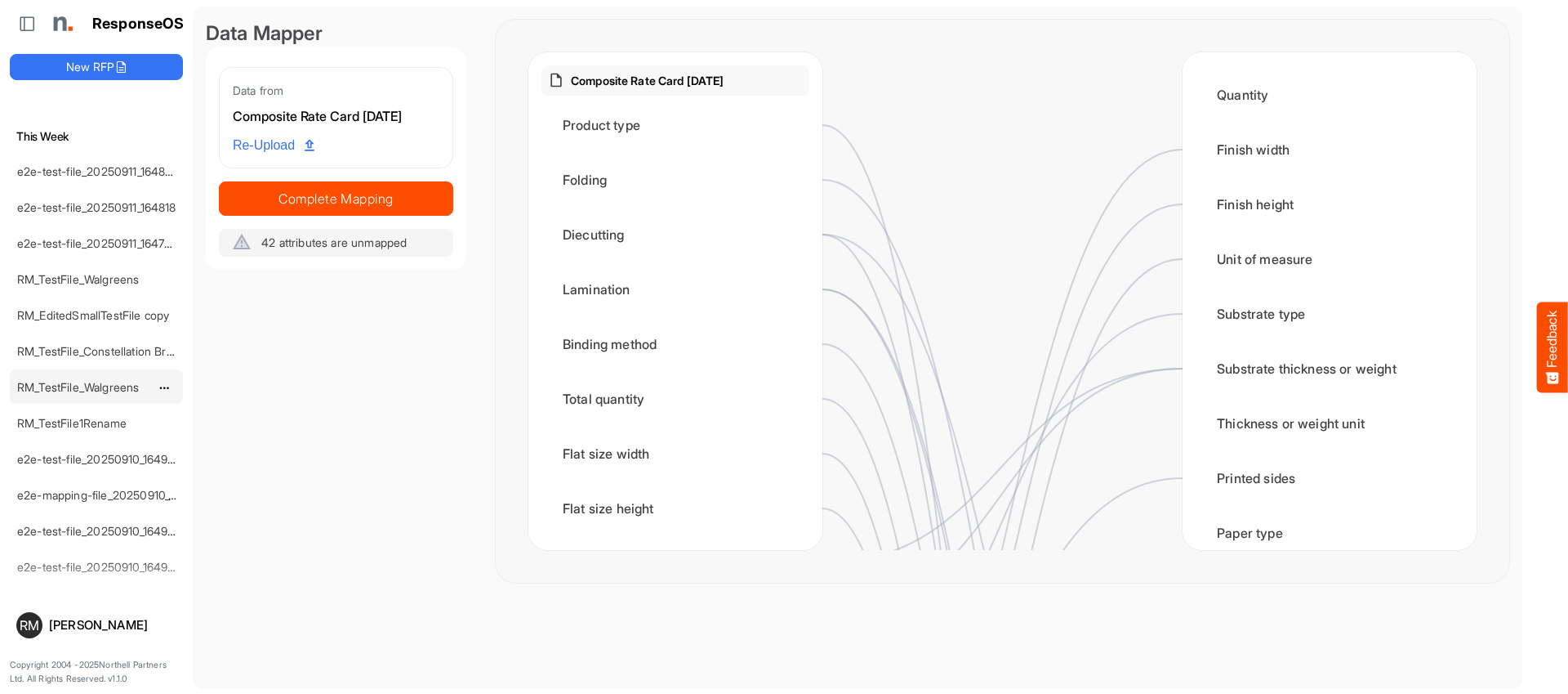
scroll to position [142, 0]
click at [57, 415] on link "RM_TestFile1Rename" at bounding box center [72, 420] width 110 height 14
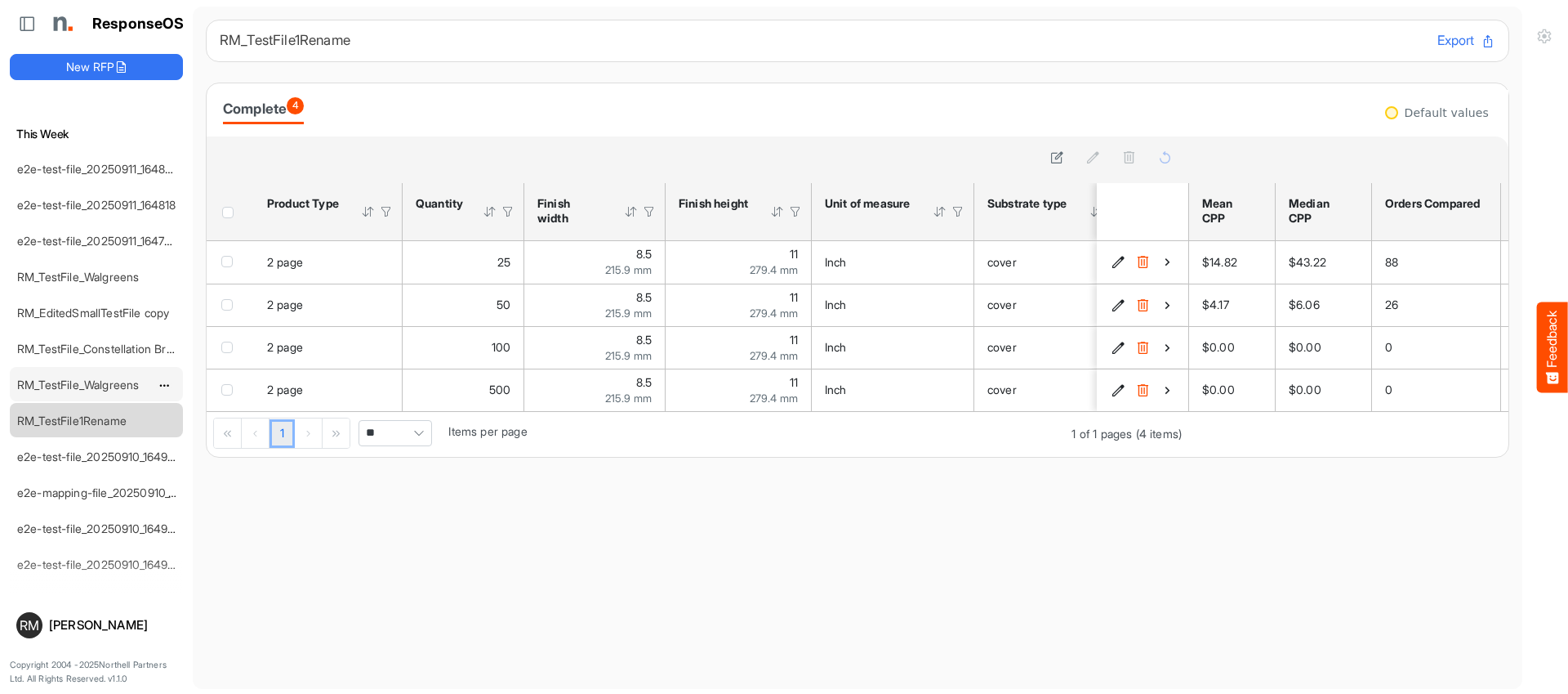
click at [89, 387] on link "RM_TestFile_Walgreens" at bounding box center [78, 384] width 121 height 14
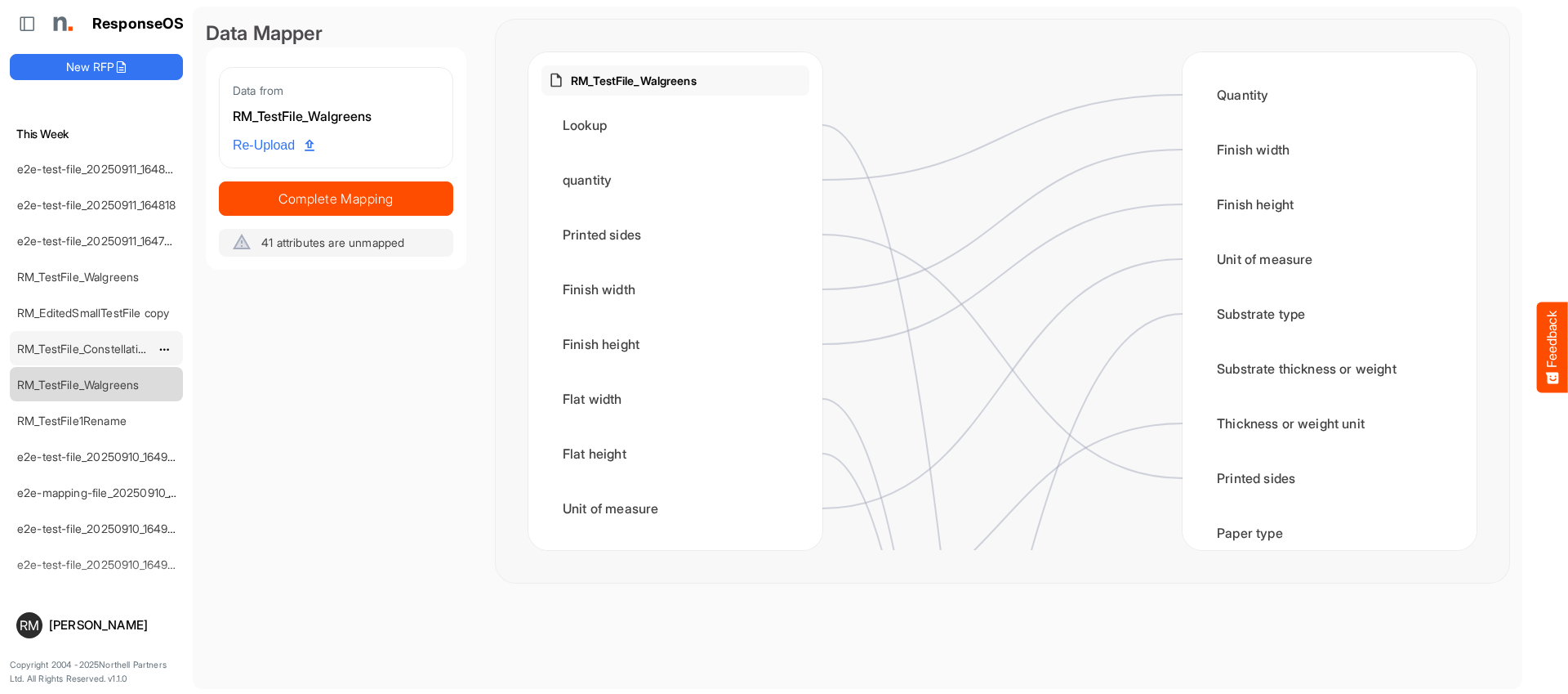
click at [92, 352] on link "RM_TestFile_Constellation Brands - ROS prices" at bounding box center [140, 348] width 245 height 14
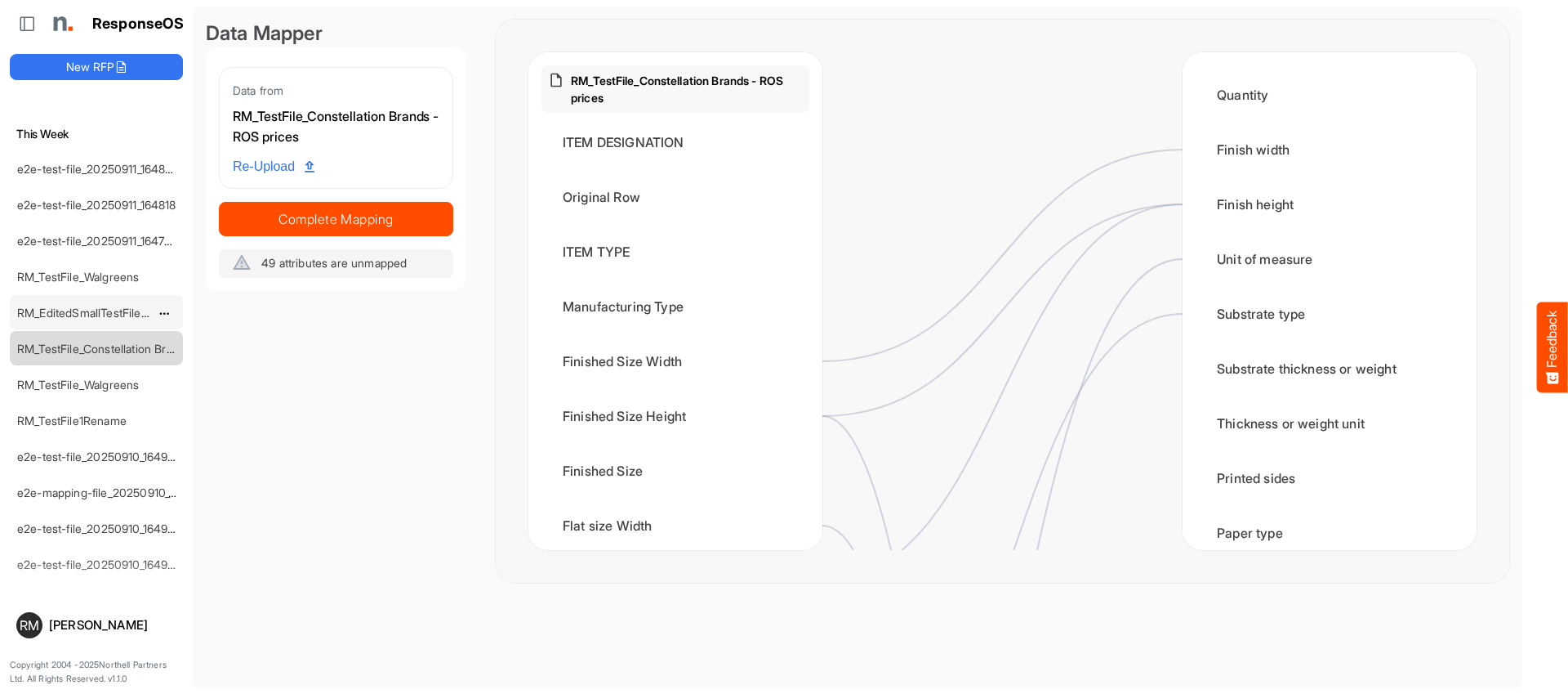
scroll to position [8, 0]
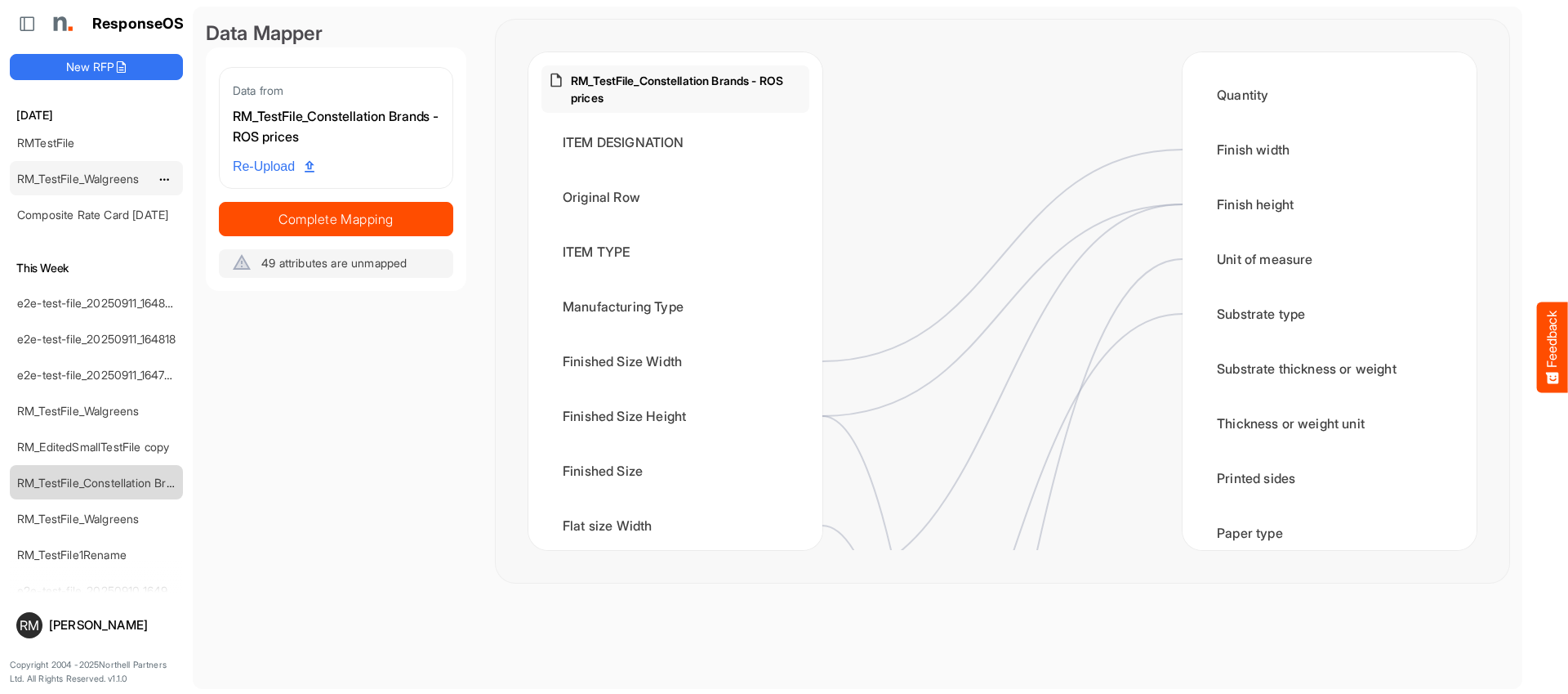
click at [112, 166] on div "RM_TestFile_Walgreens" at bounding box center [83, 178] width 145 height 33
click at [108, 174] on link "RM_TestFile_Walgreens" at bounding box center [78, 178] width 121 height 14
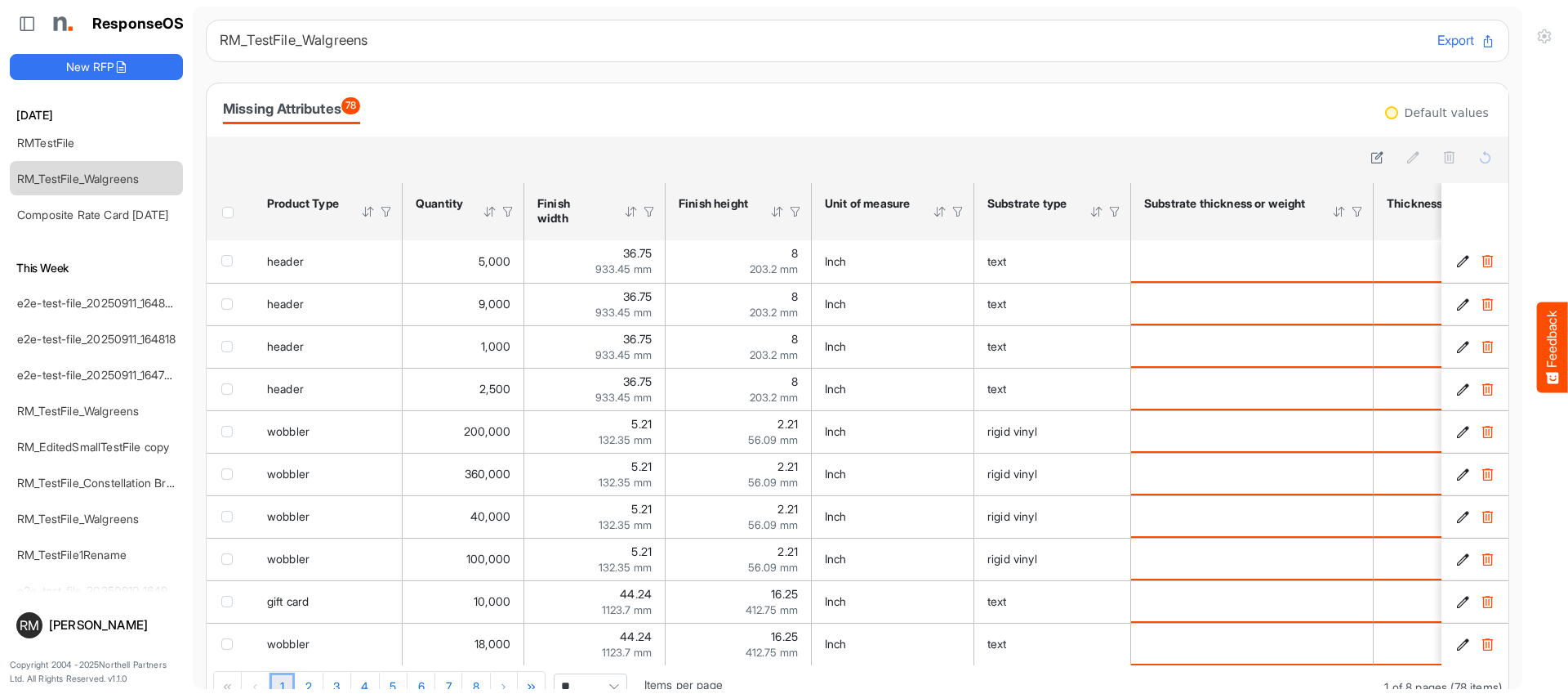
drag, startPoint x: 392, startPoint y: 109, endPoint x: 233, endPoint y: 105, distance: 159.1
click at [233, 105] on div "Missing Attributes 78" at bounding box center [857, 110] width 1269 height 28
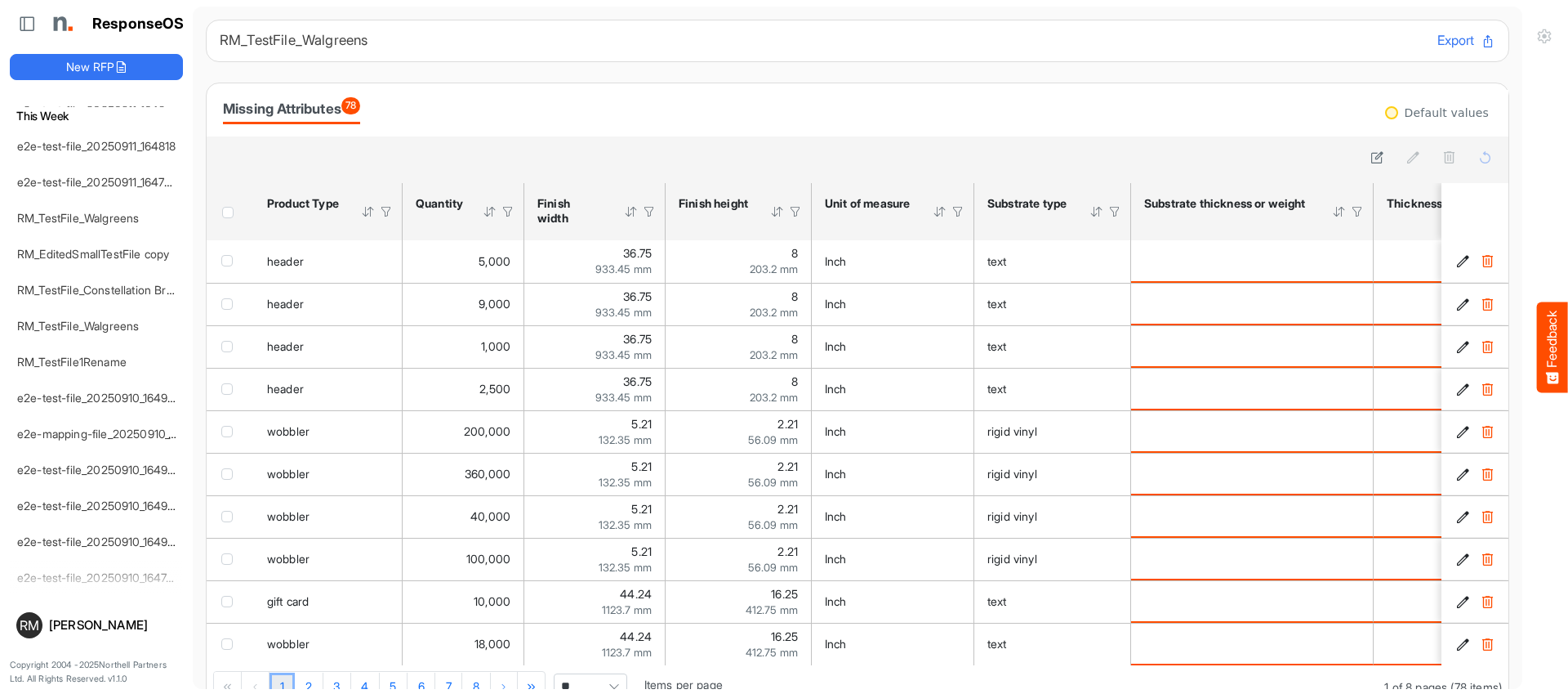
scroll to position [215, 0]
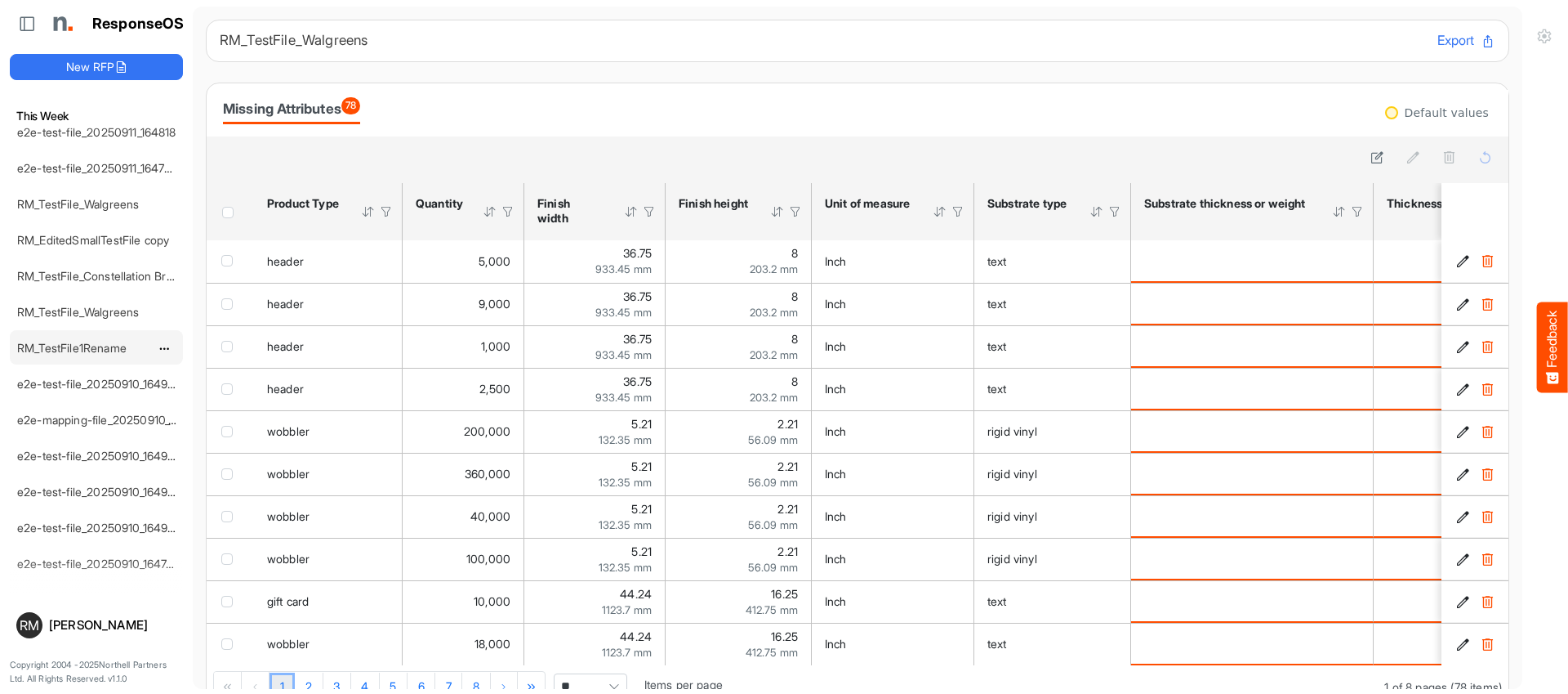
click at [88, 347] on link "RM_TestFile1Rename" at bounding box center [72, 347] width 110 height 14
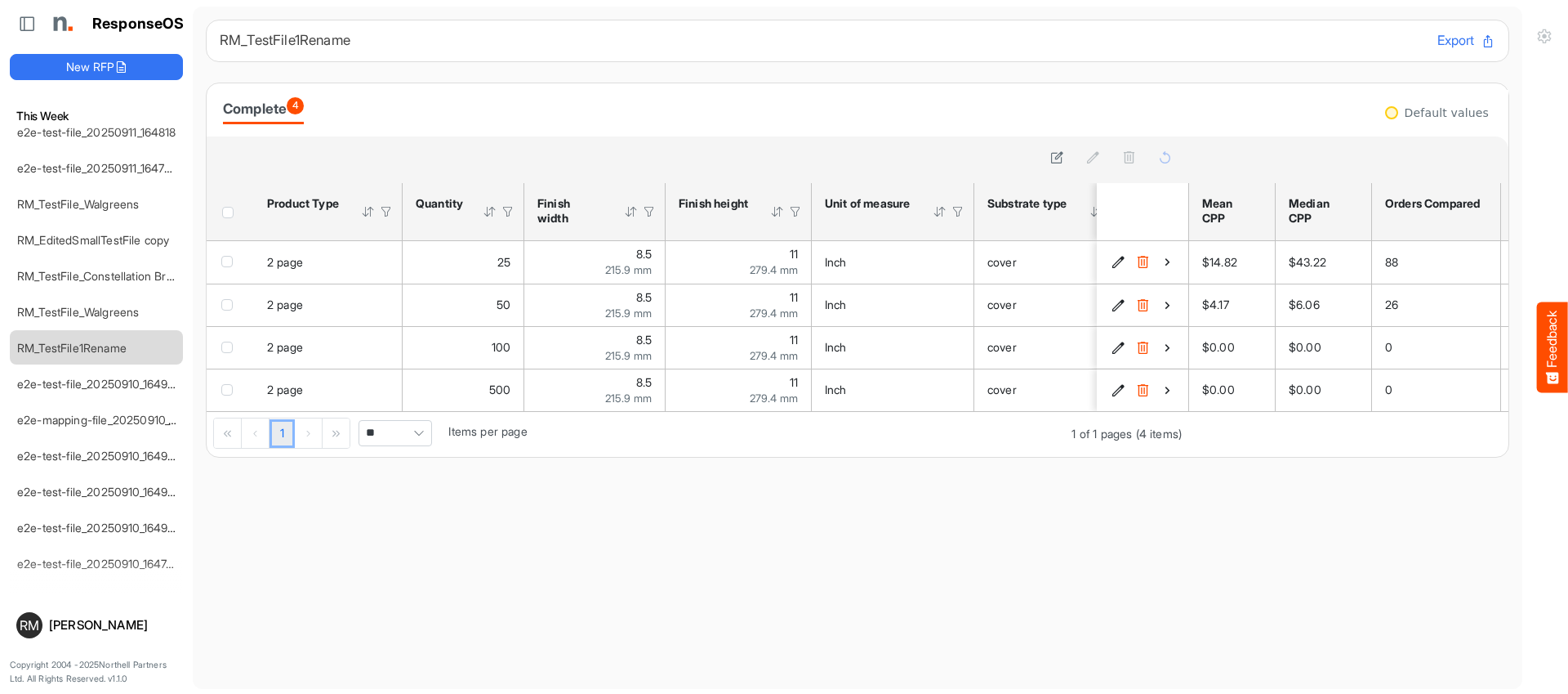
drag, startPoint x: 211, startPoint y: 110, endPoint x: 340, endPoint y: 112, distance: 129.0
click at [340, 112] on div "Complete 4" at bounding box center [857, 110] width 1301 height 53
click at [163, 348] on span "dropdownbutton" at bounding box center [162, 349] width 8 height 12
click at [225, 541] on main "RM_TestFile1Rename Export Complete 4 sfgridug3ixl2dcx1_header_table Press Enter…" at bounding box center [857, 347] width 1330 height 682
